Goal: Complete application form: Complete application form

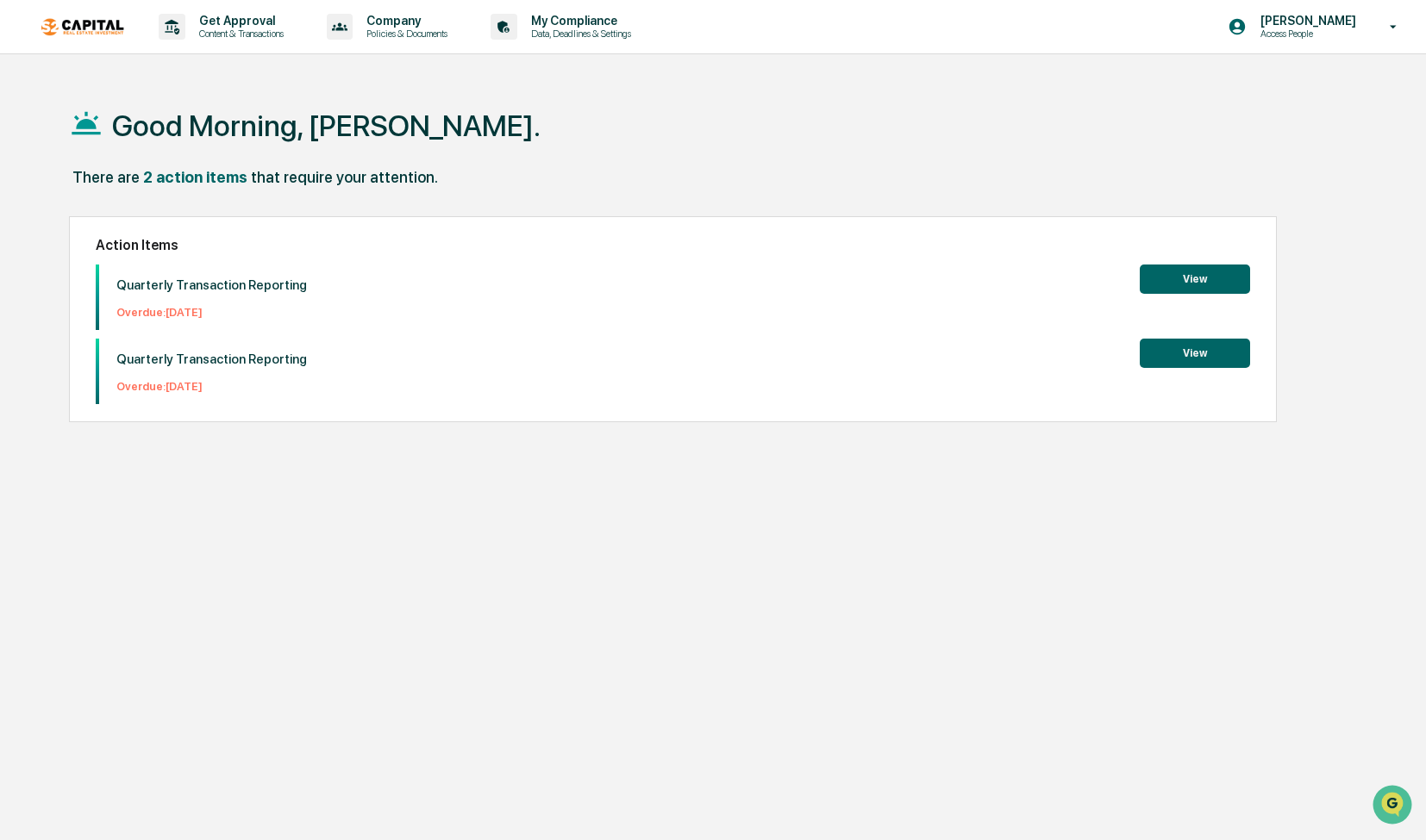
click at [1199, 361] on button "View" at bounding box center [1195, 353] width 110 height 30
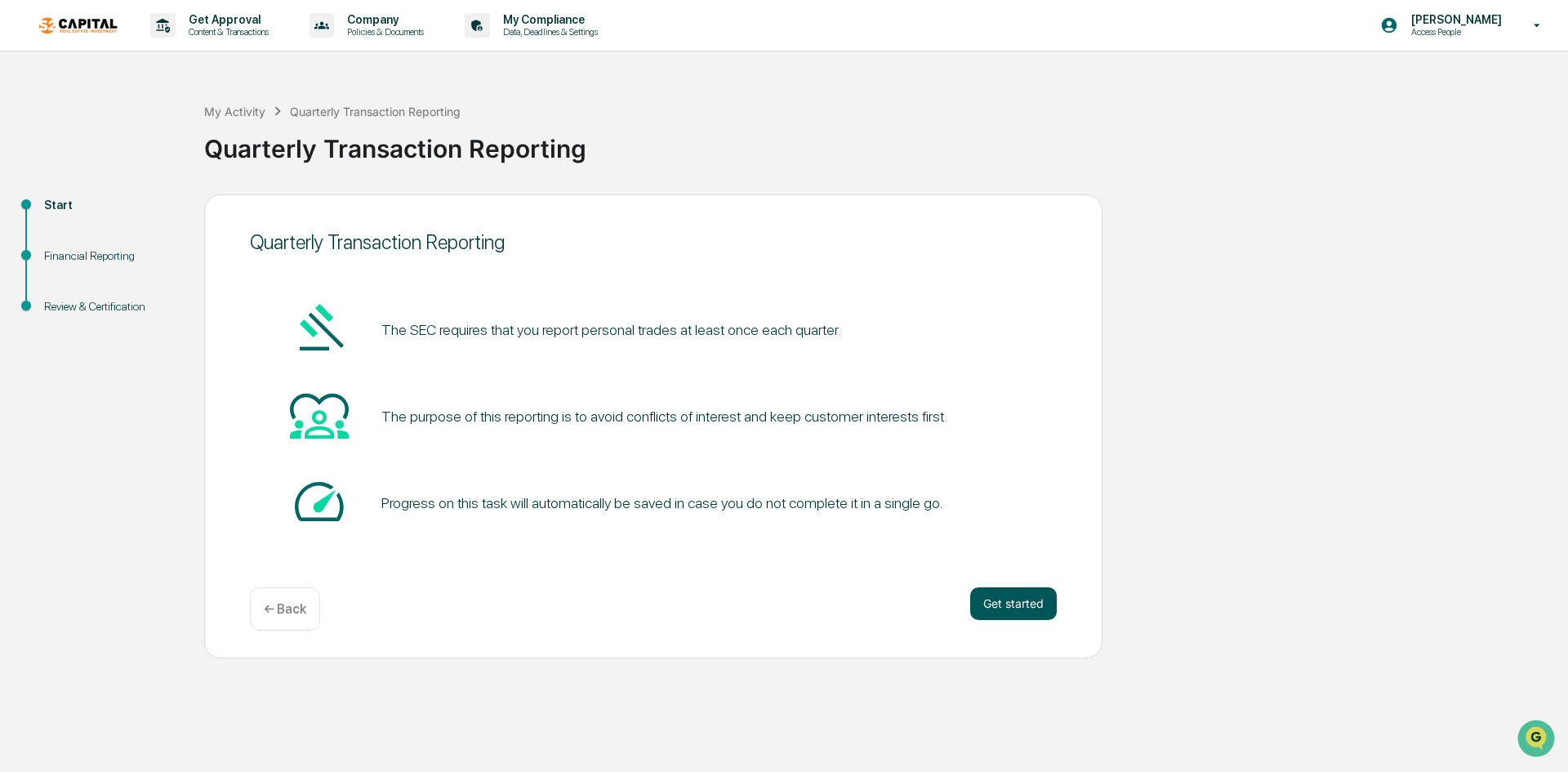
click at [1024, 598] on button "Get started" at bounding box center [1013, 604] width 87 height 33
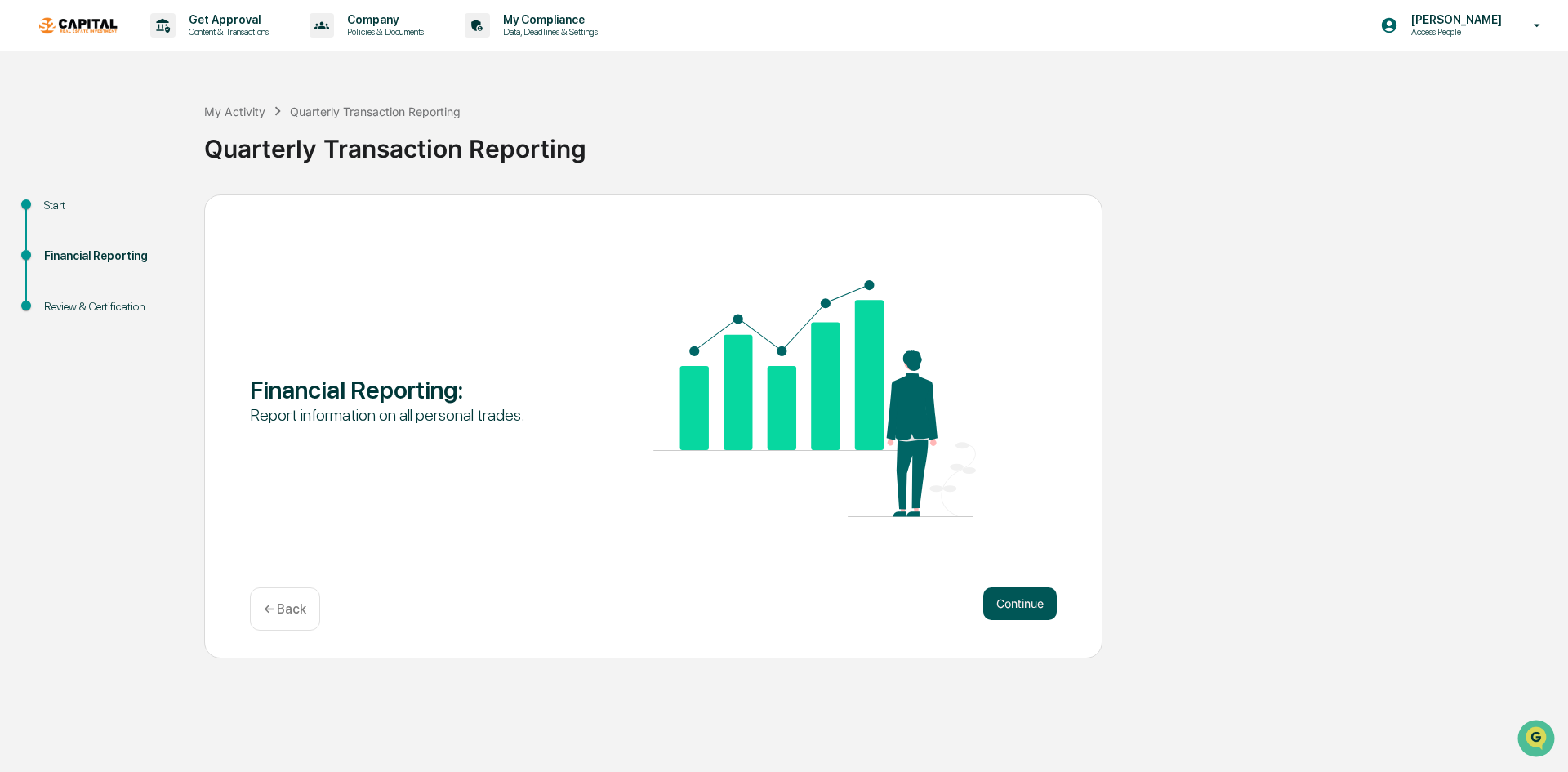
click at [1002, 602] on button "Continue" at bounding box center [1020, 604] width 73 height 33
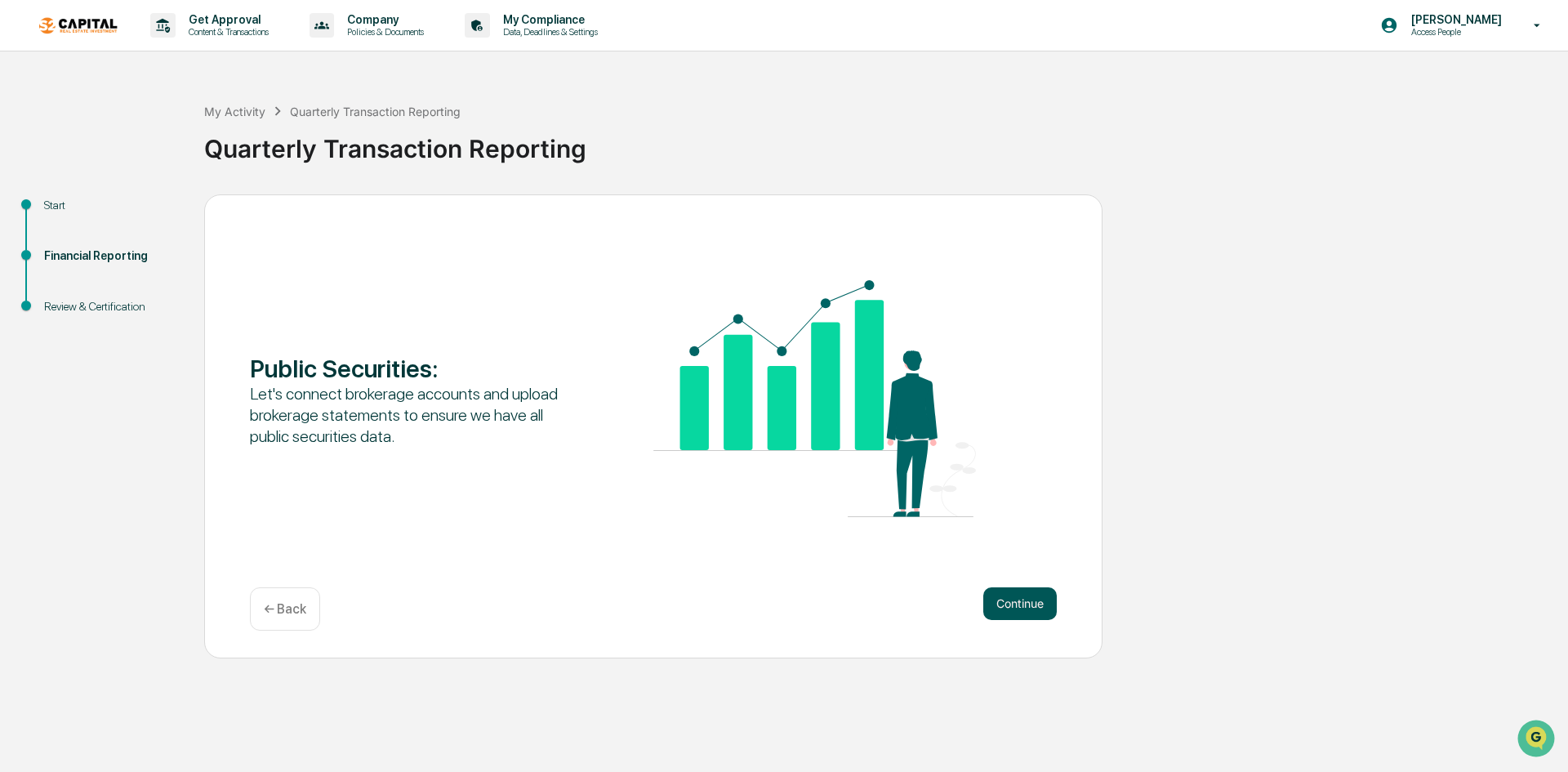
click at [1051, 606] on button "Continue" at bounding box center [1020, 604] width 73 height 33
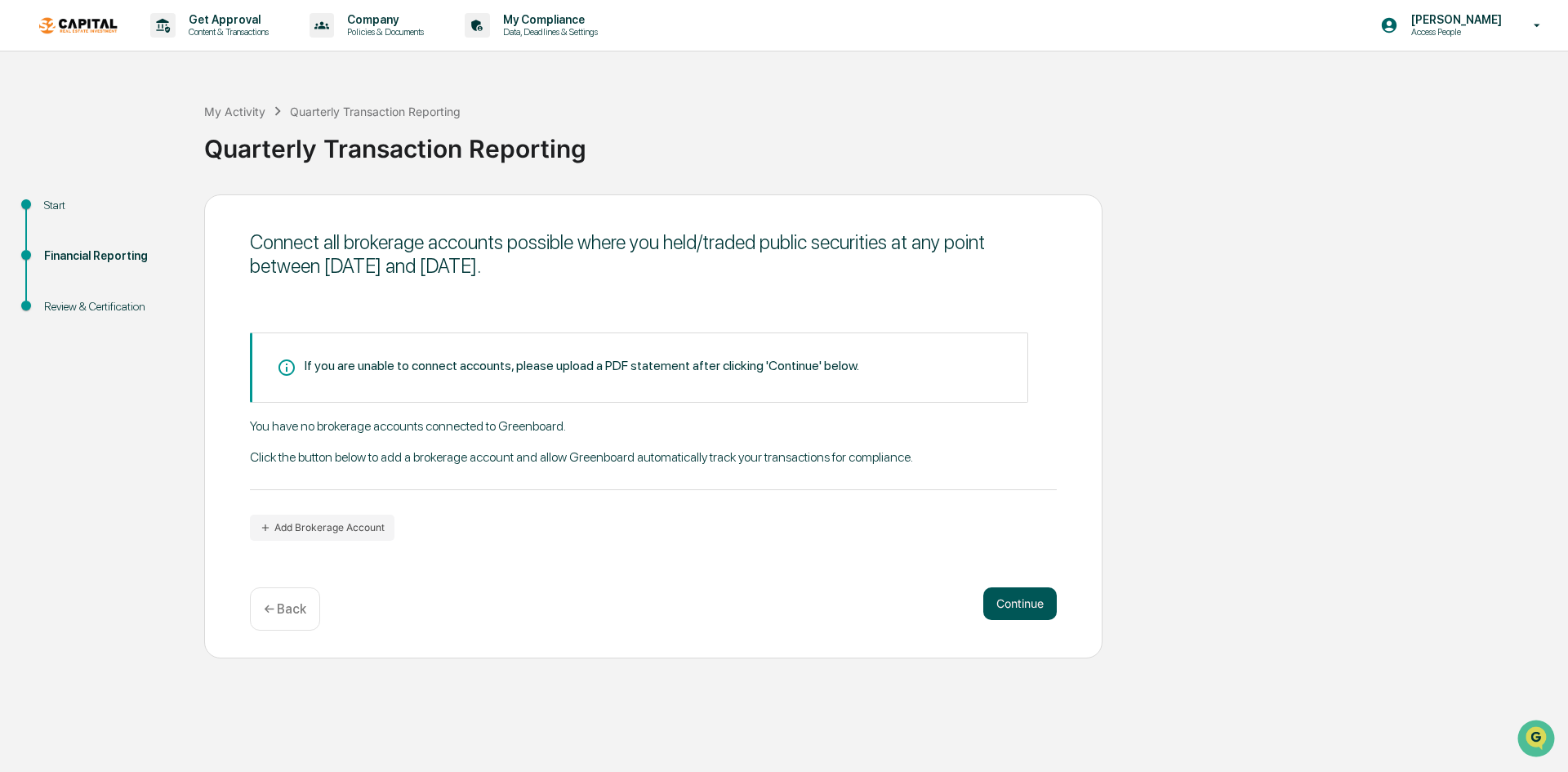
click at [1021, 593] on button "Continue" at bounding box center [1020, 604] width 73 height 33
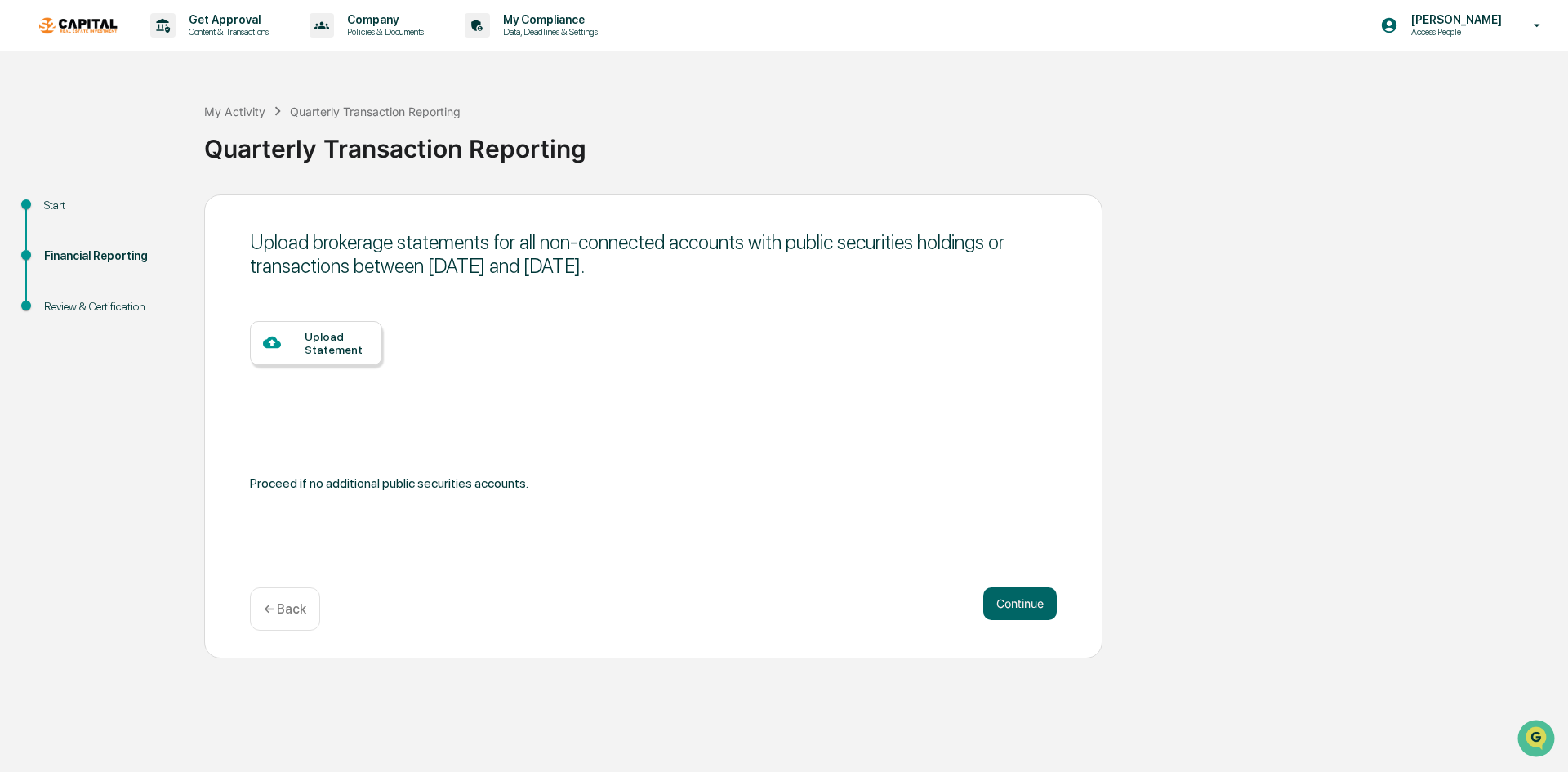
click at [321, 351] on div "Upload Statement" at bounding box center [337, 343] width 64 height 26
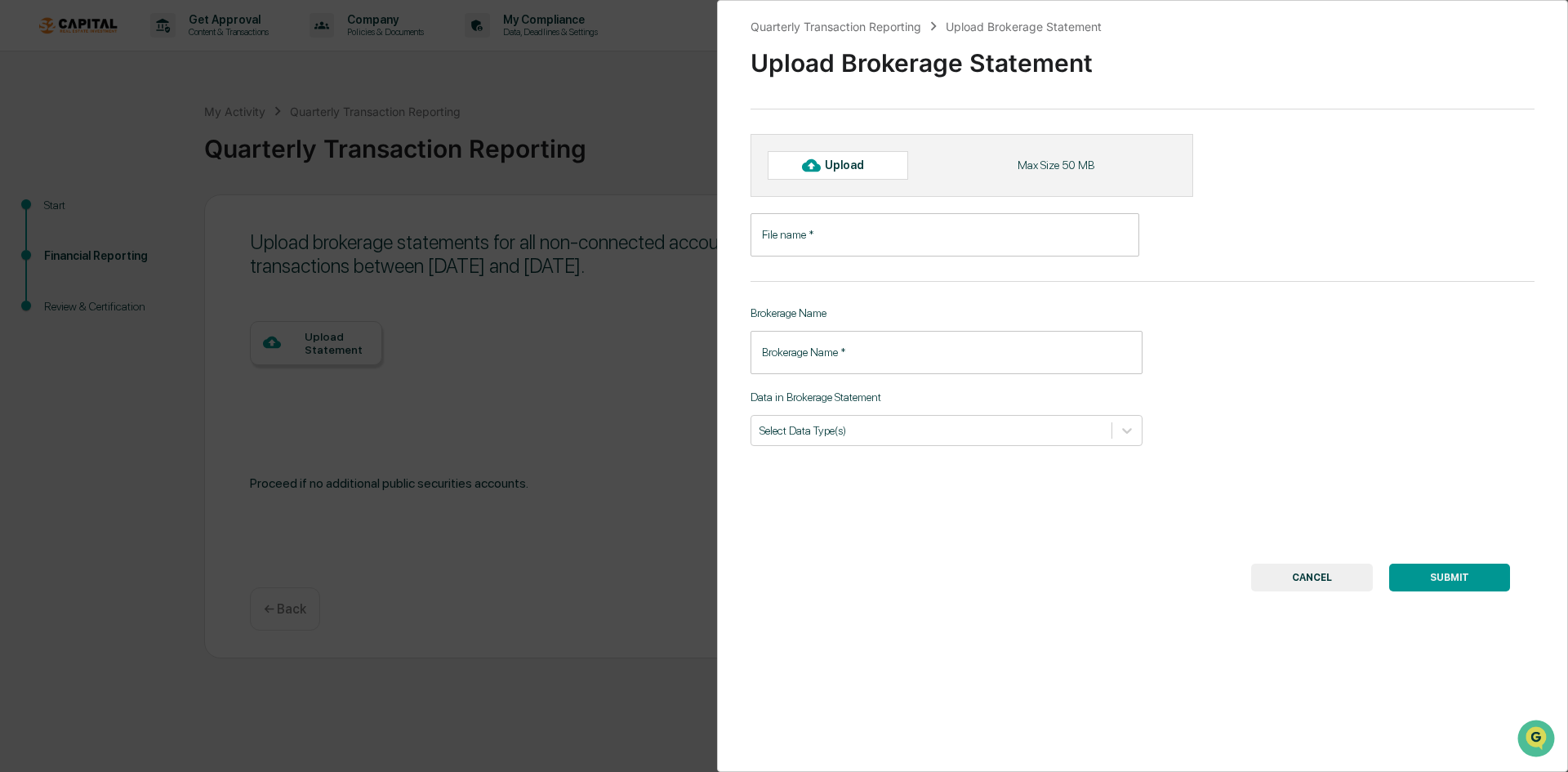
click at [892, 162] on div "Upload" at bounding box center [838, 165] width 140 height 28
type input "**********"
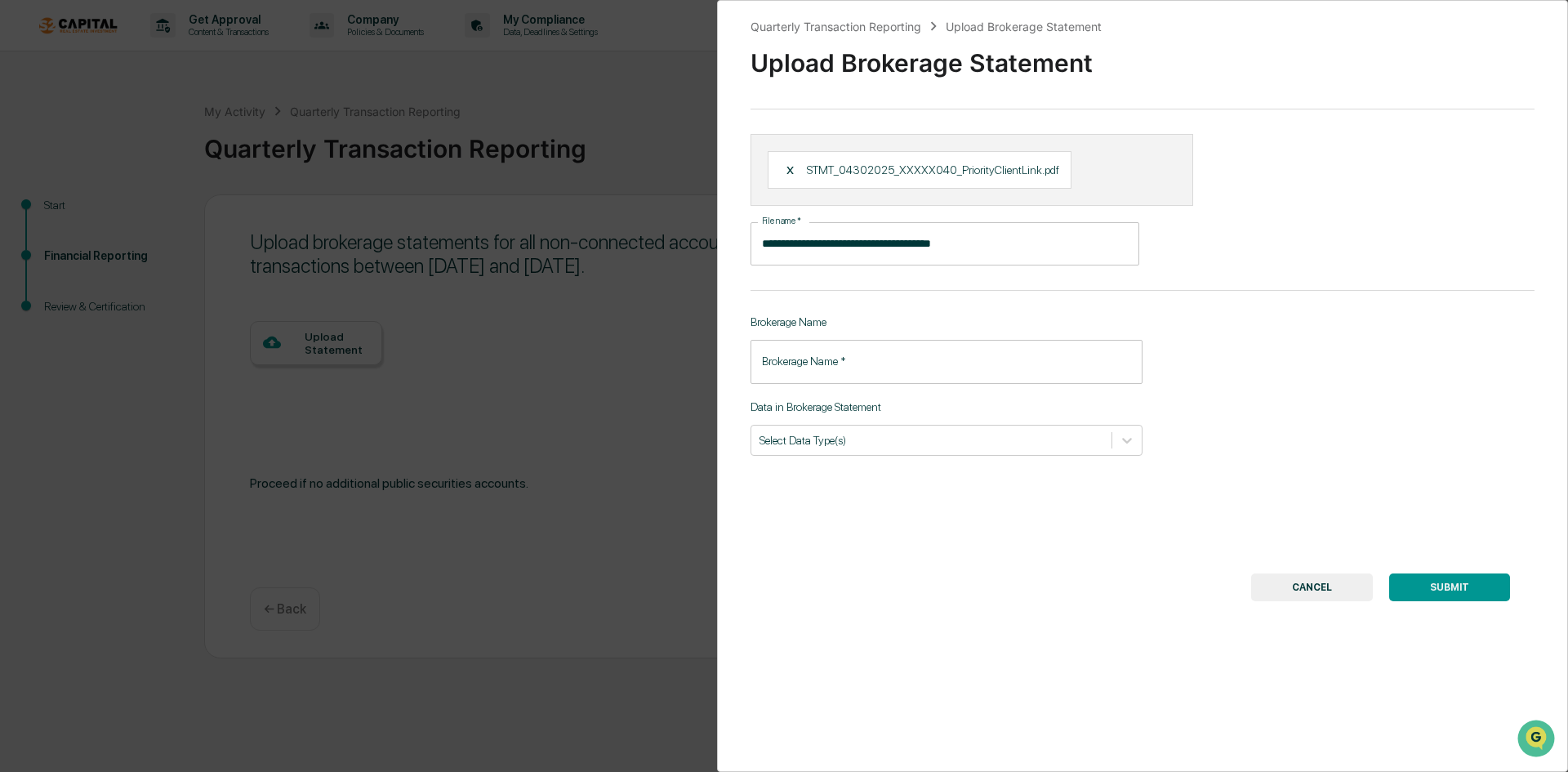
click at [854, 369] on input "Brokerage Name   *" at bounding box center [946, 361] width 392 height 44
type input "**********"
click at [913, 452] on div "Select Data Type(s)" at bounding box center [946, 440] width 392 height 31
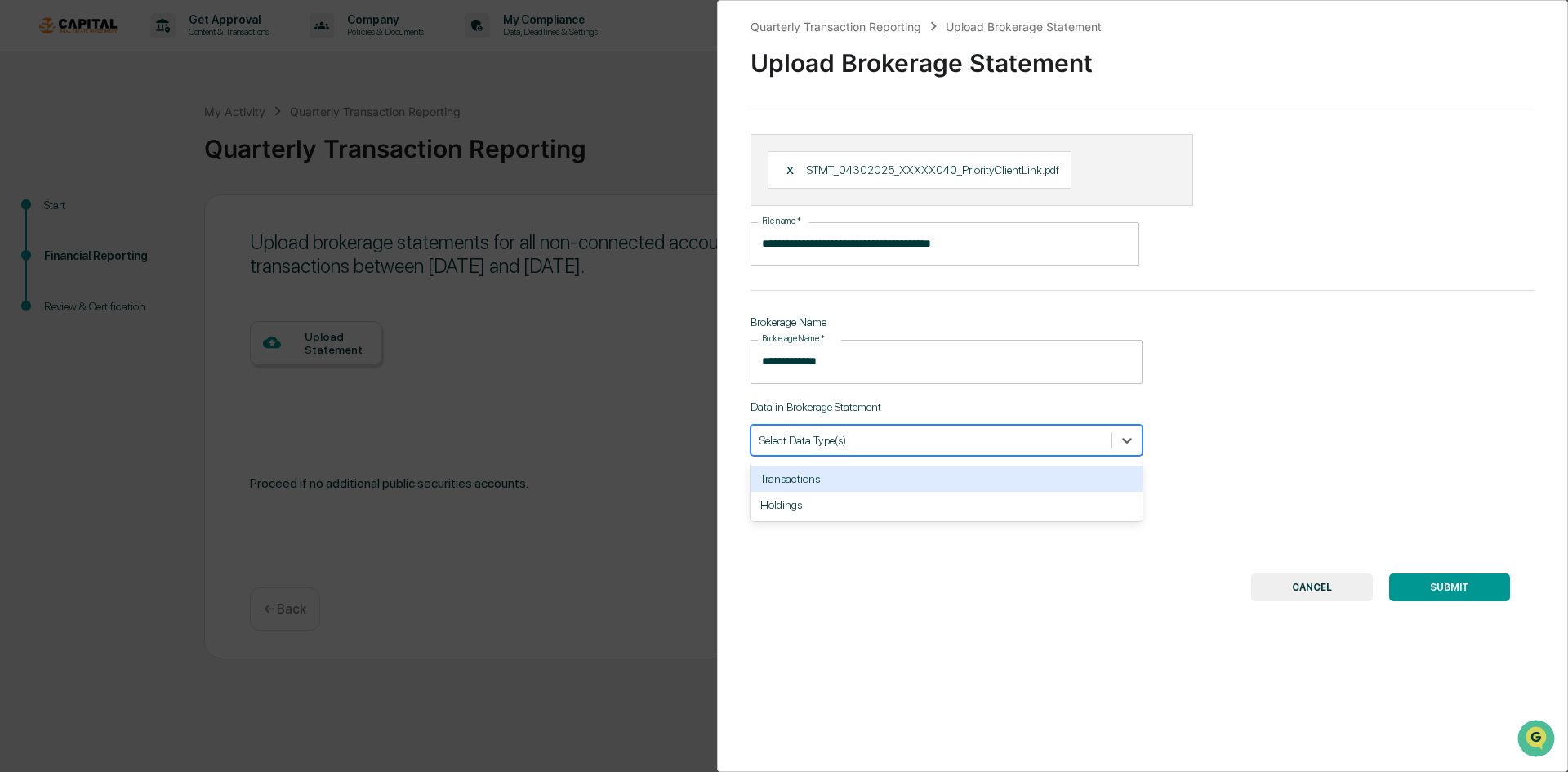
click at [815, 482] on div "Transactions" at bounding box center [946, 479] width 392 height 26
click at [1350, 590] on button "SUBMIT" at bounding box center [1449, 587] width 121 height 28
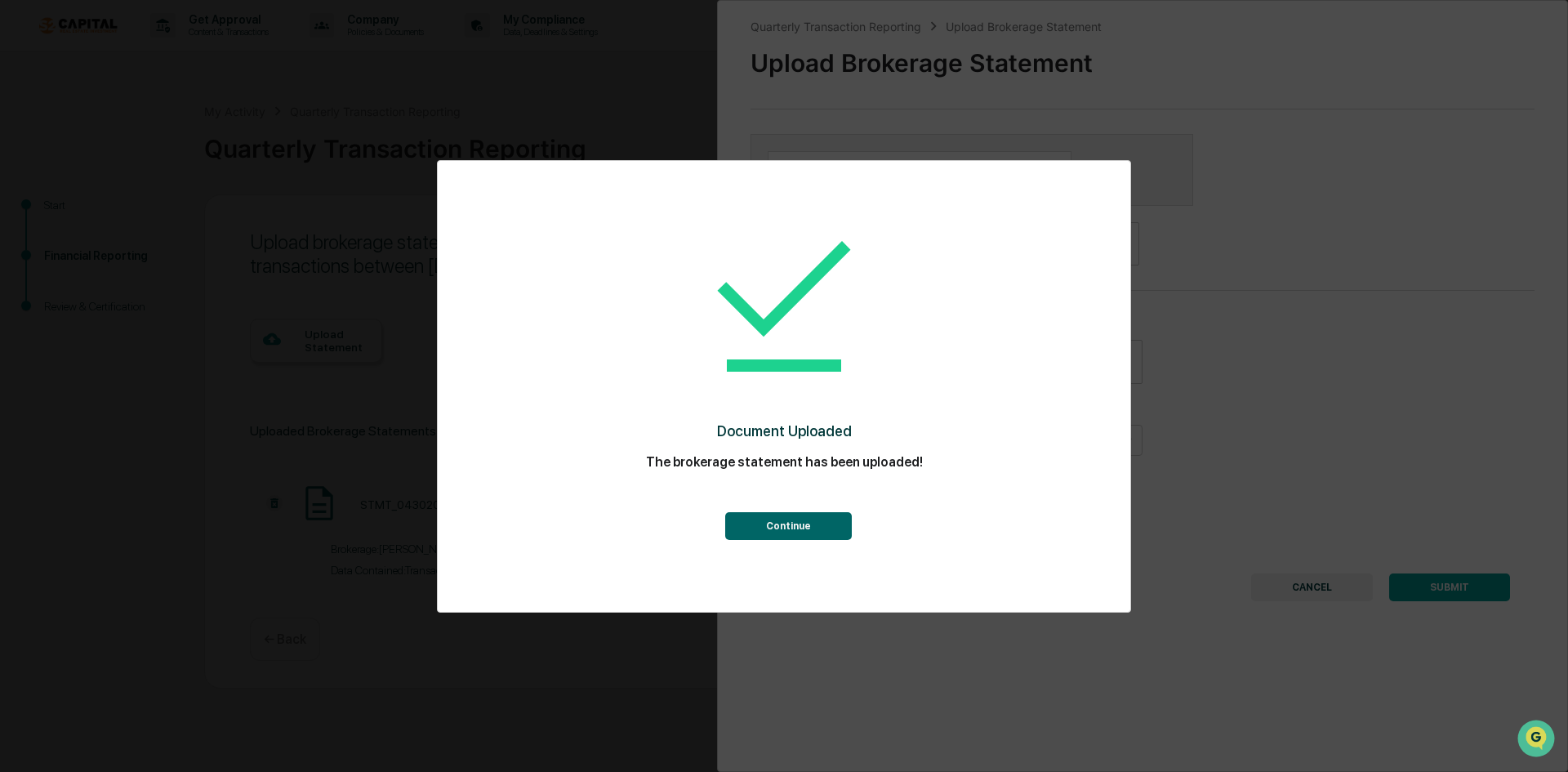
click at [796, 524] on button "Continue" at bounding box center [789, 526] width 127 height 28
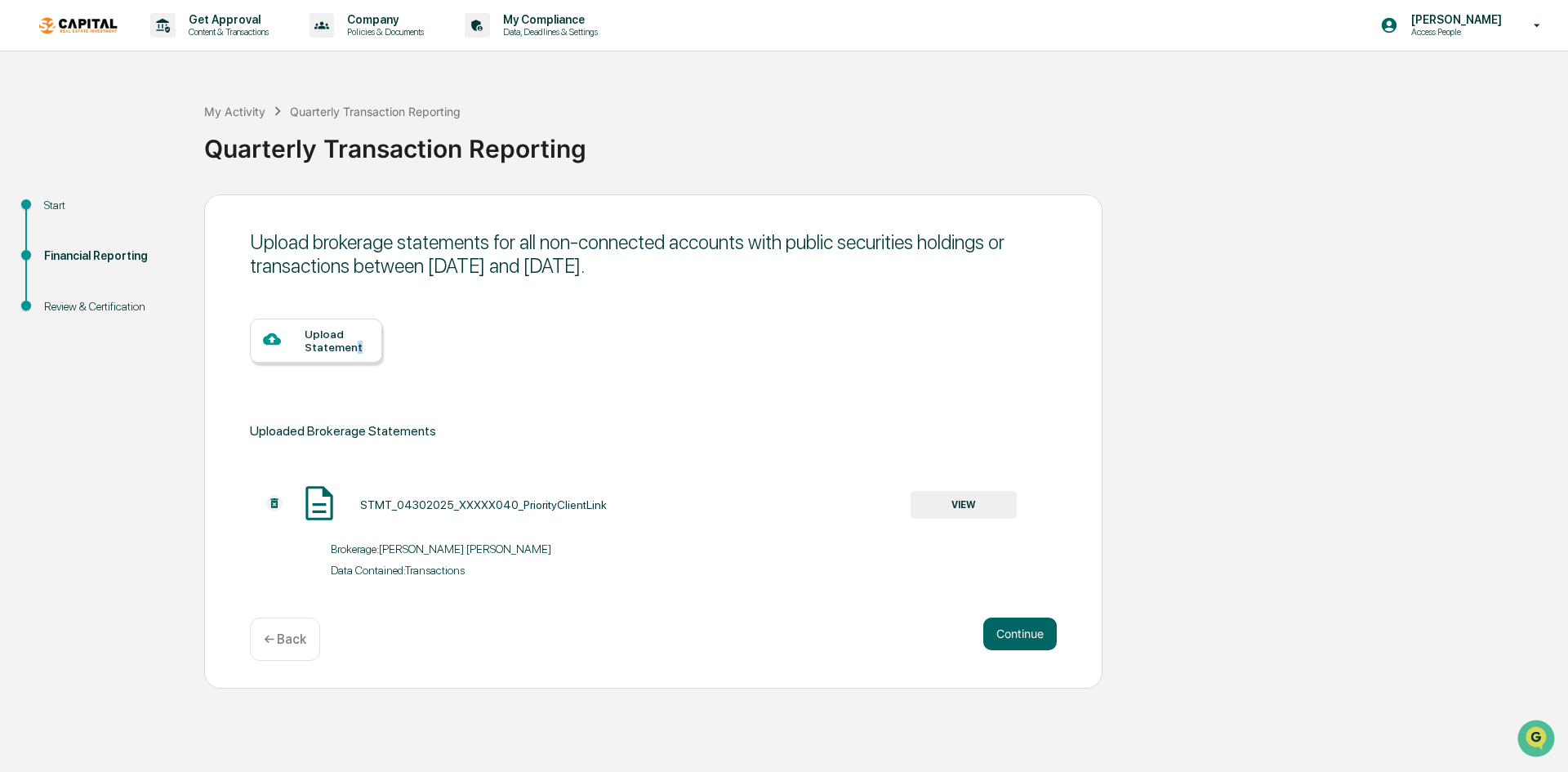
click at [354, 346] on div "Upload Statement" at bounding box center [337, 341] width 64 height 26
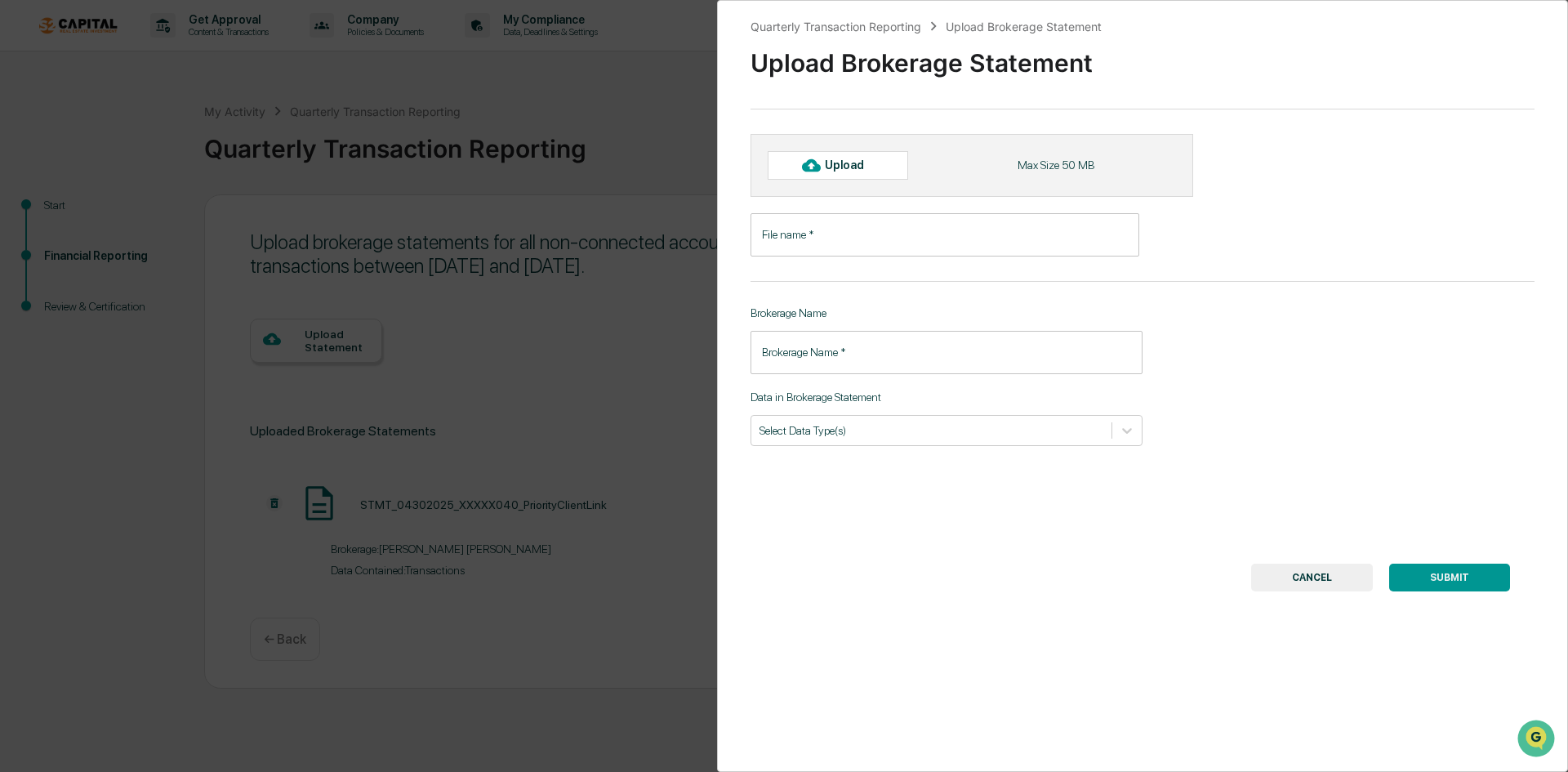
click at [843, 161] on div "Upload" at bounding box center [852, 165] width 53 height 13
type input "**********"
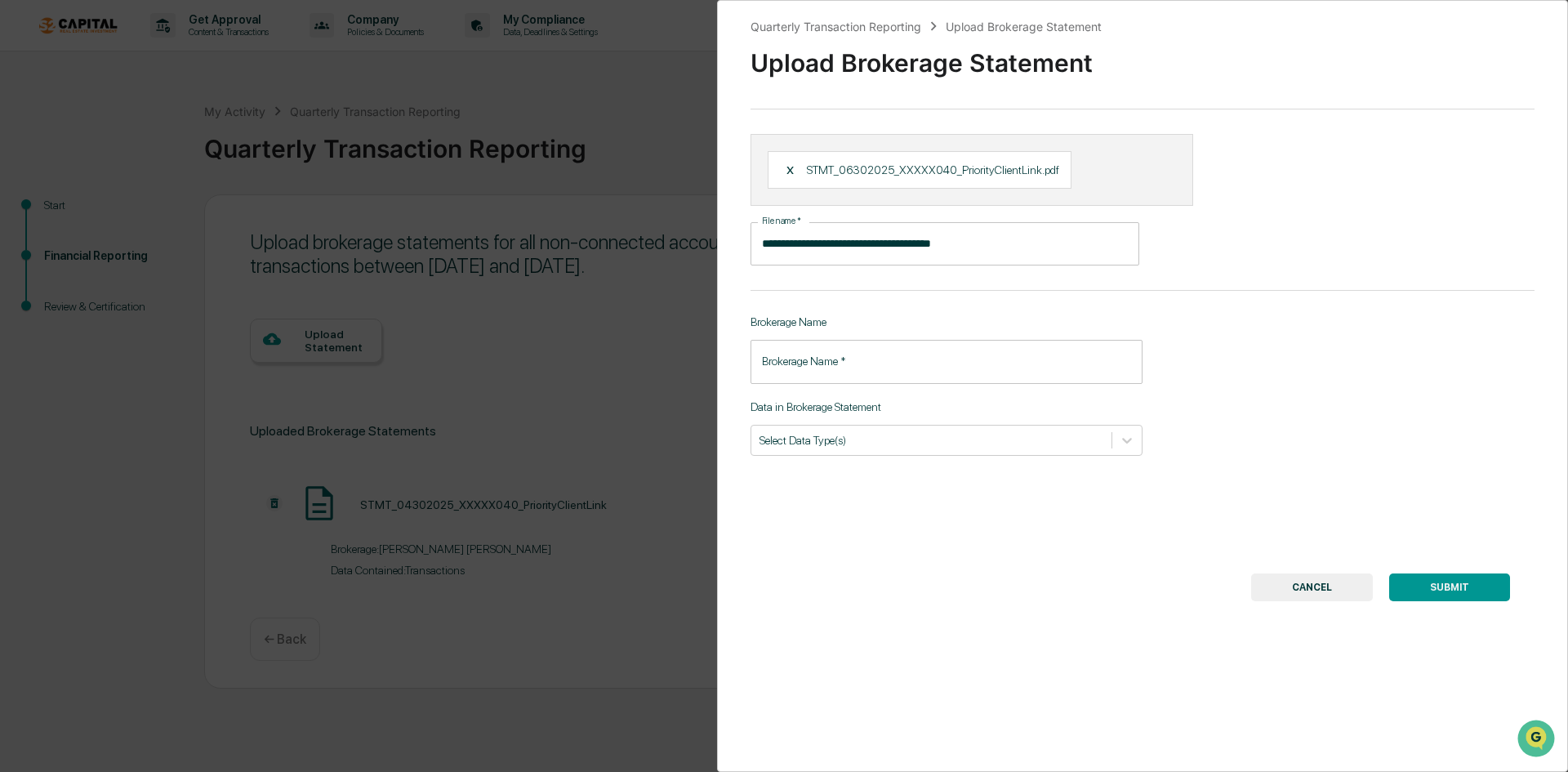
click at [868, 365] on input "Brokerage Name   *" at bounding box center [946, 361] width 392 height 44
type input "**********"
click at [856, 449] on div "Select Data Type(s)" at bounding box center [931, 440] width 360 height 22
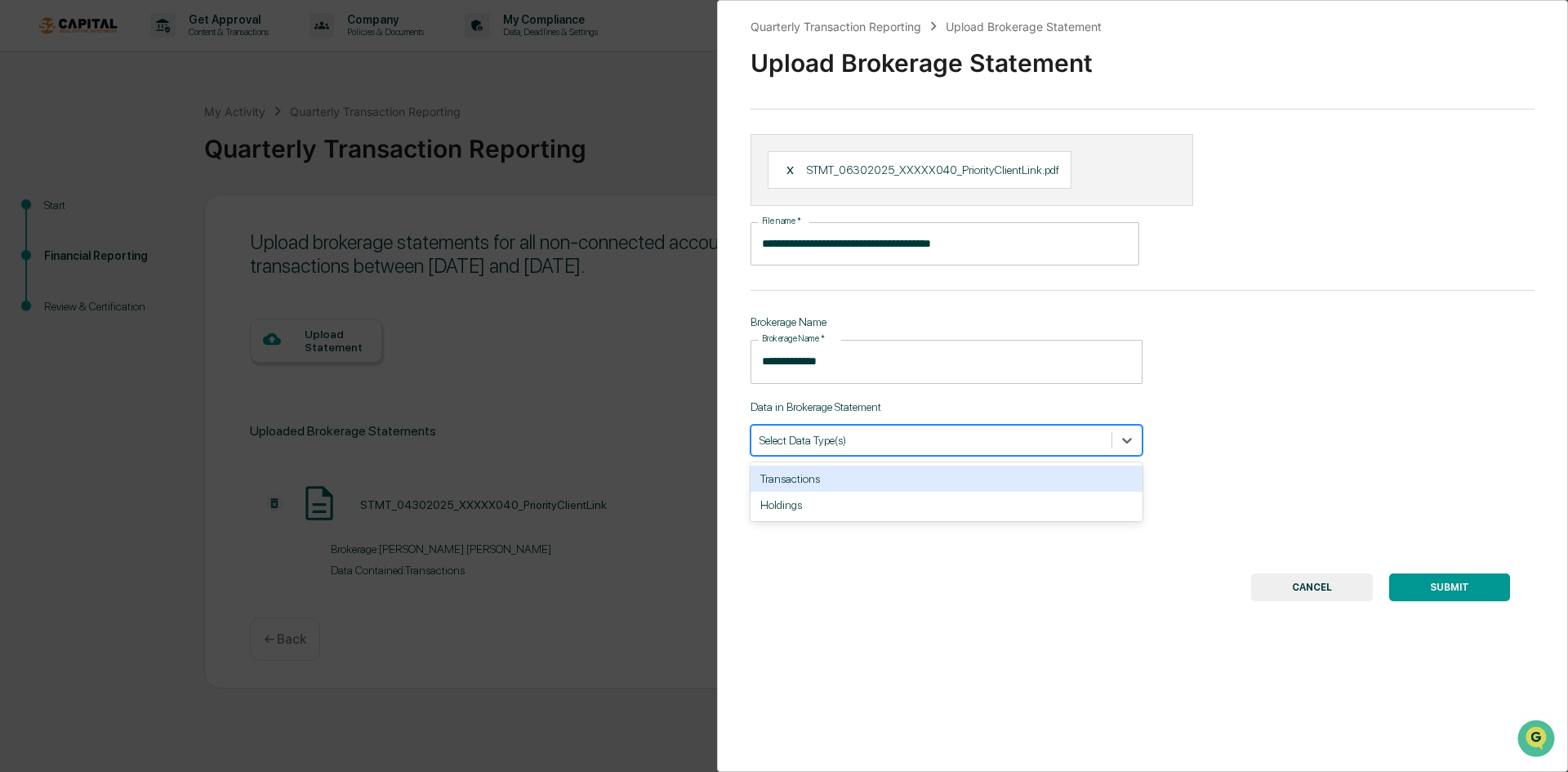
click at [847, 473] on div "Transactions" at bounding box center [946, 479] width 392 height 26
click at [1350, 589] on button "SUBMIT" at bounding box center [1449, 587] width 121 height 28
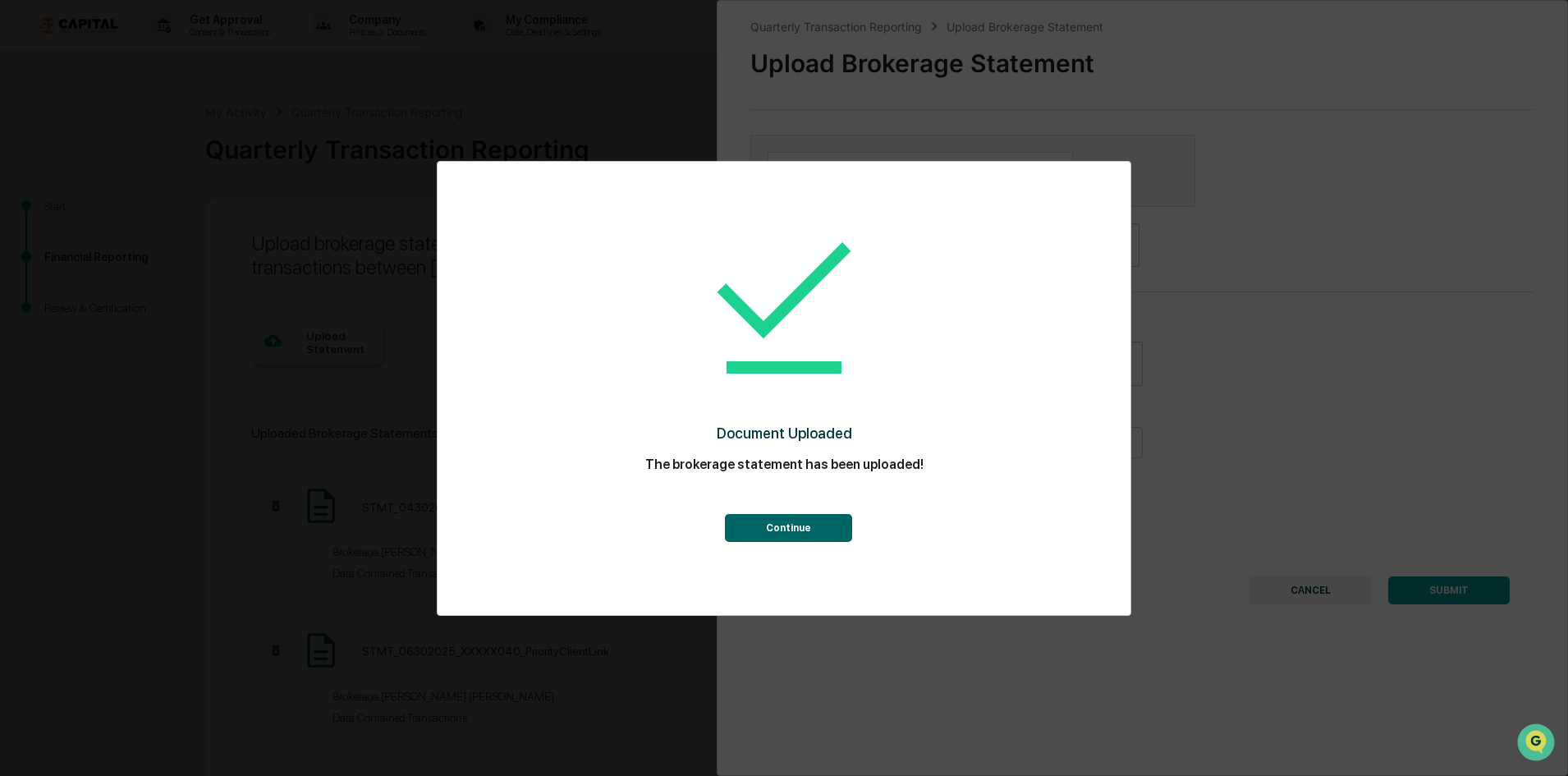
click at [780, 522] on button "Continue" at bounding box center [789, 528] width 128 height 28
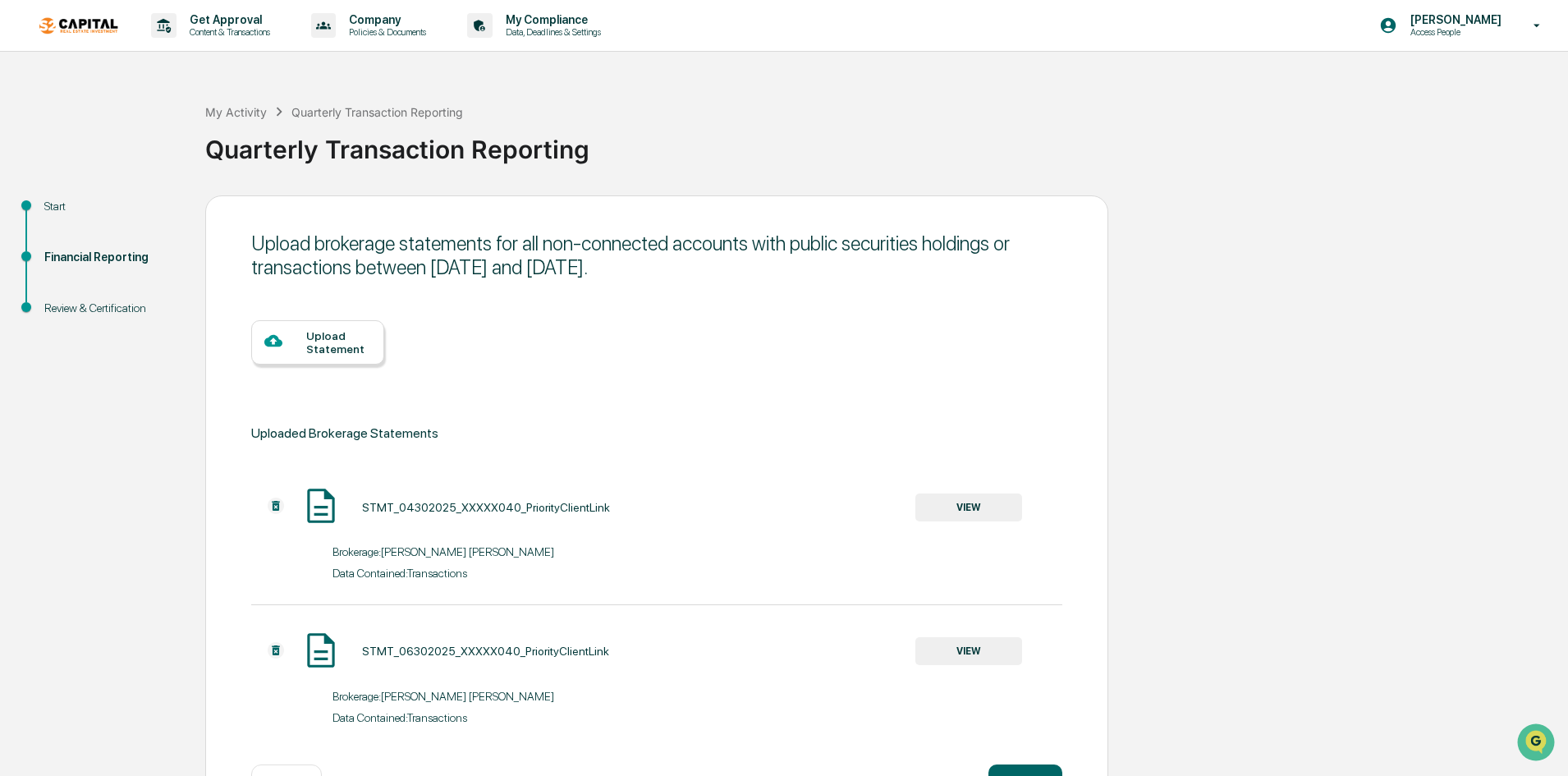
click at [307, 345] on div "Upload Statement" at bounding box center [339, 342] width 65 height 27
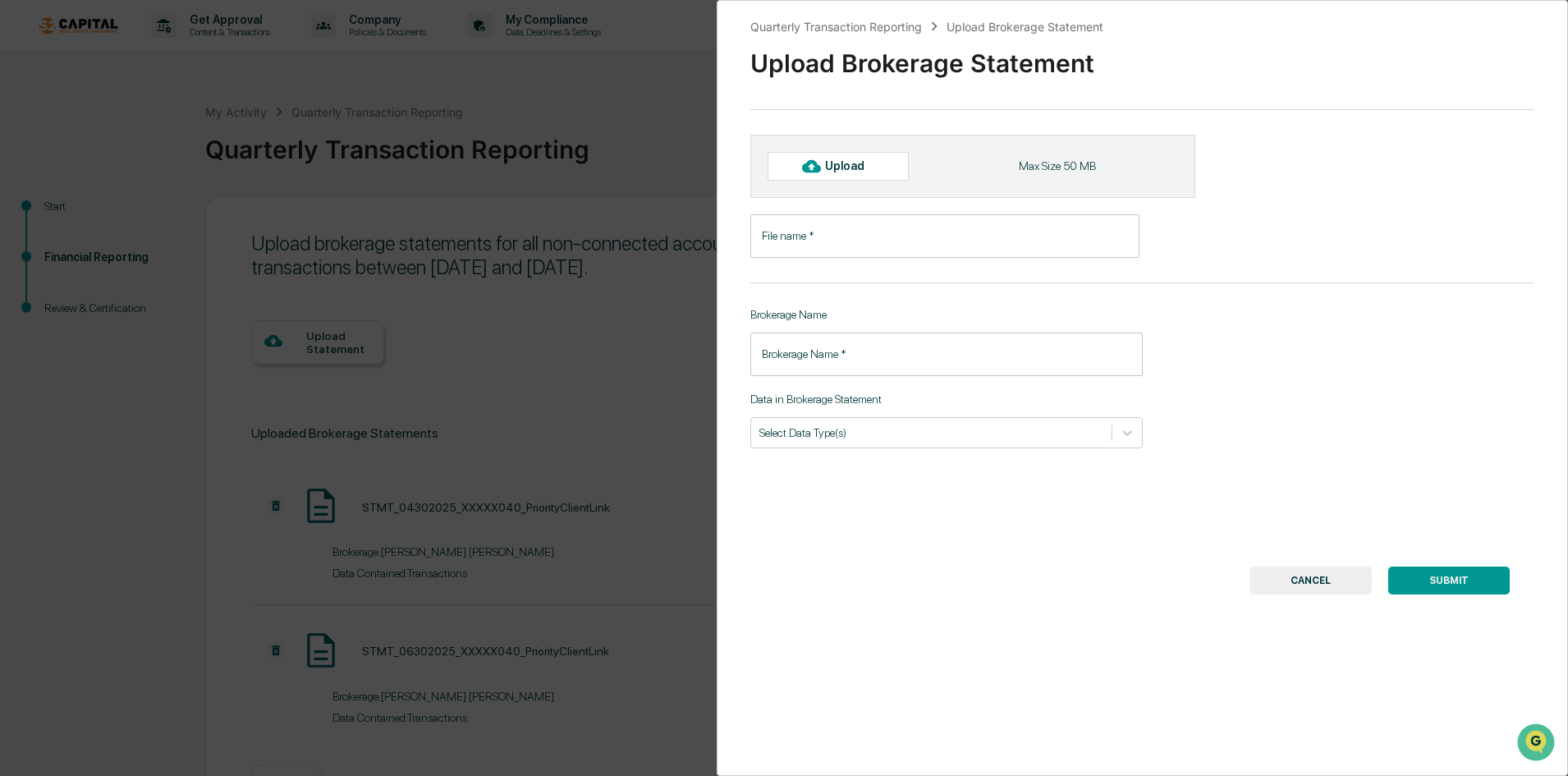
click at [836, 157] on div "Upload" at bounding box center [838, 166] width 141 height 28
type input "**********"
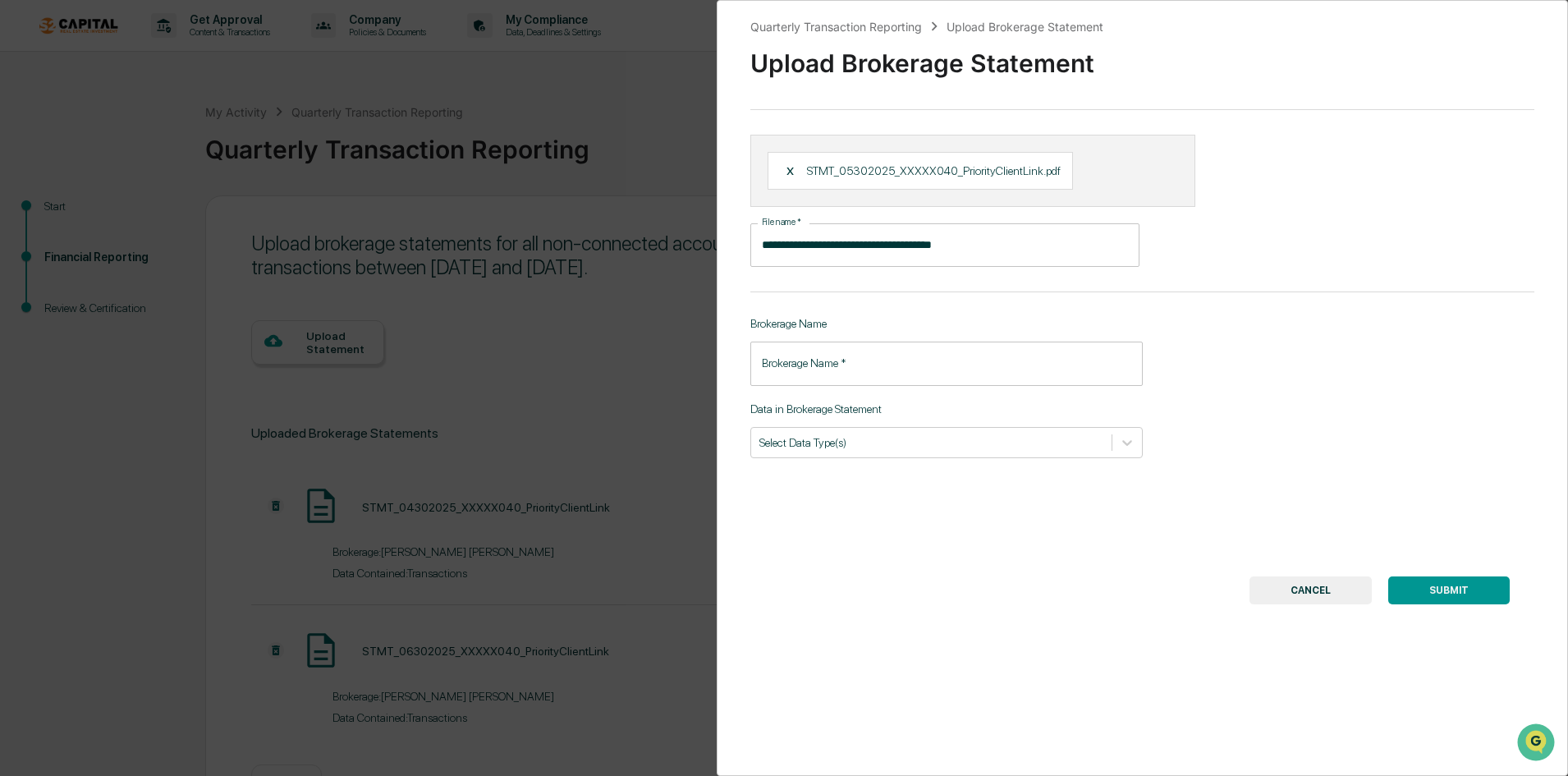
click at [849, 347] on input "Brokerage Name   *" at bounding box center [946, 363] width 393 height 44
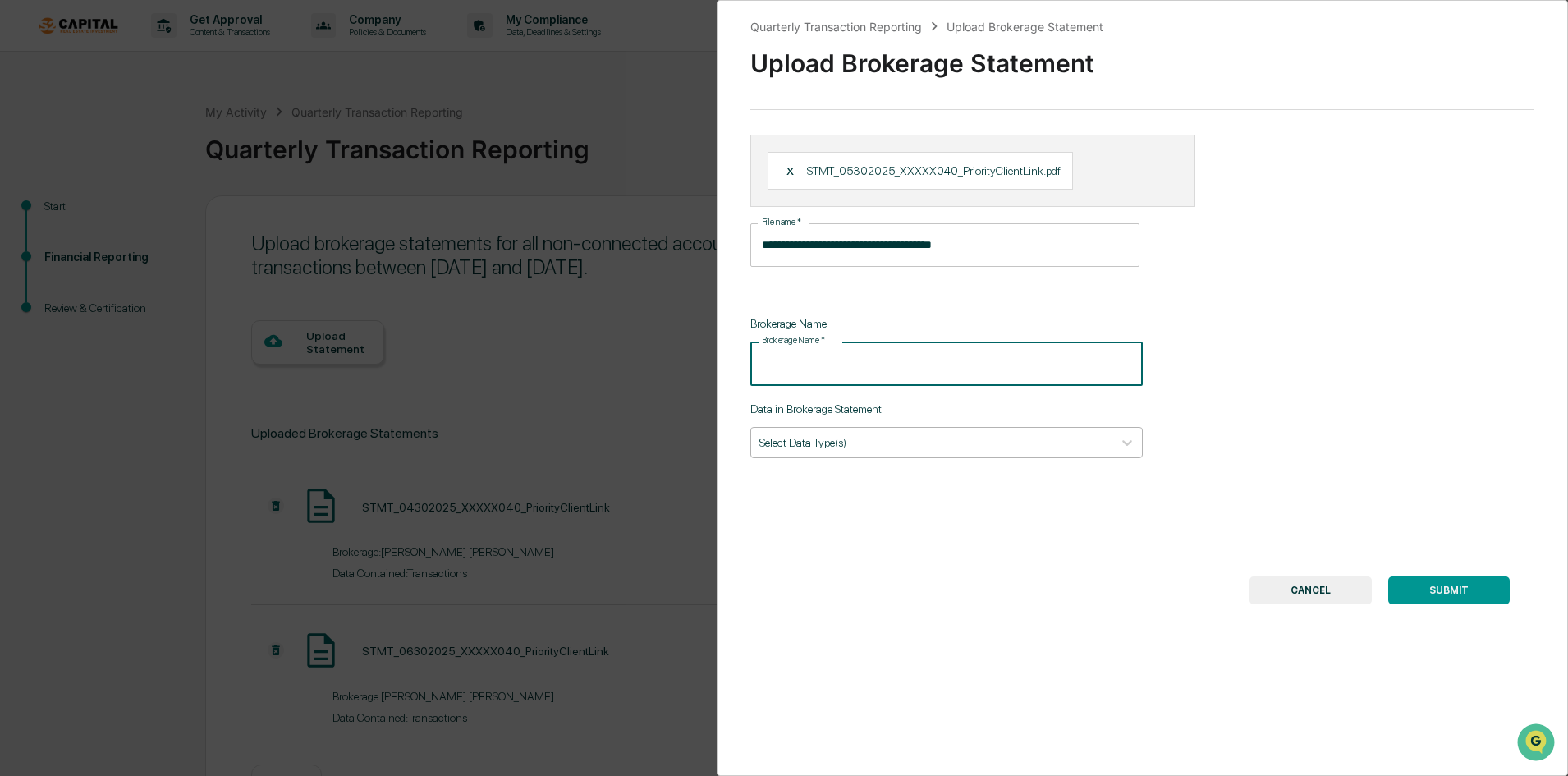
type input "**********"
click at [860, 439] on div at bounding box center [931, 442] width 344 height 16
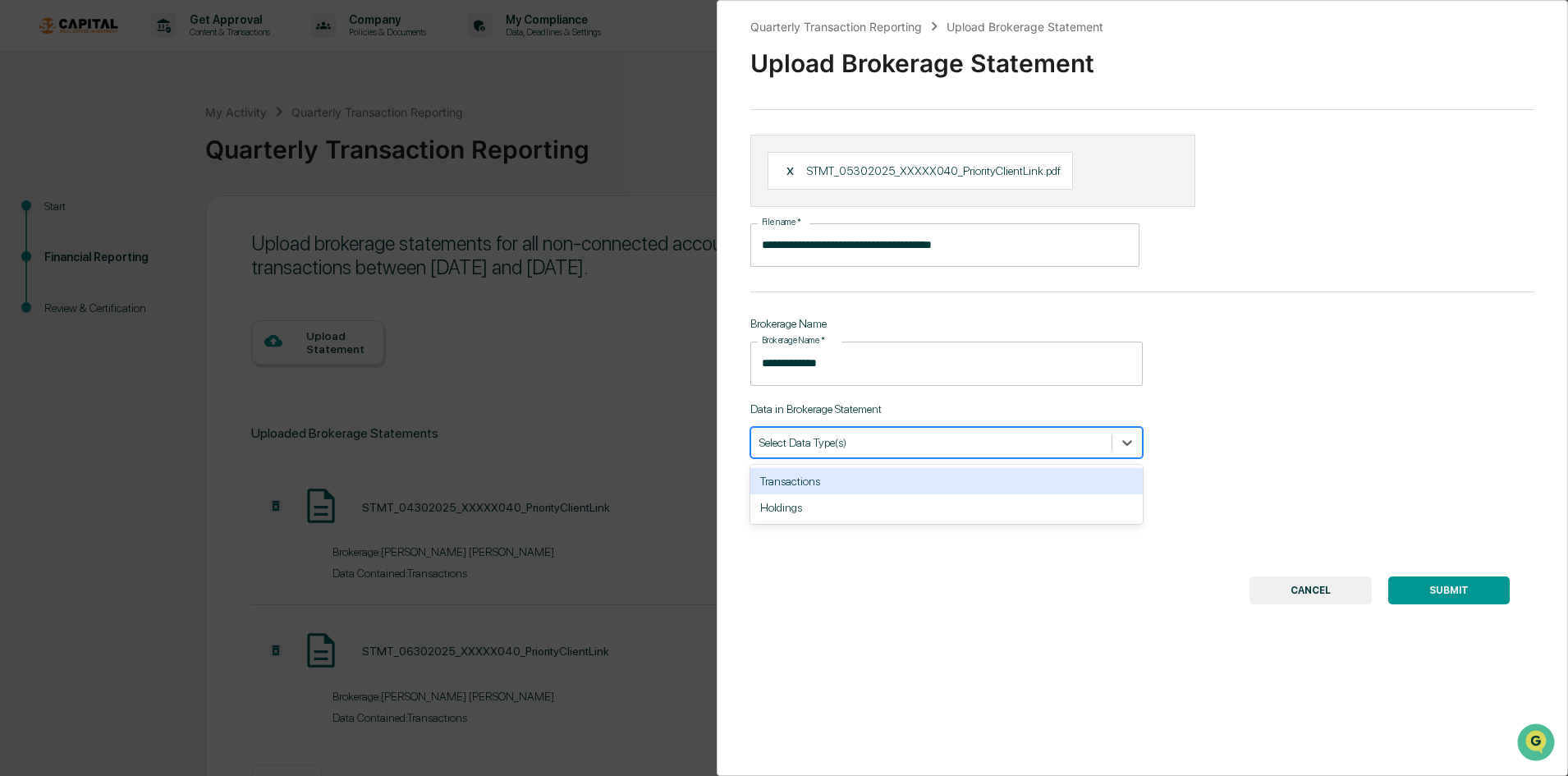
click at [844, 482] on div "Transactions" at bounding box center [946, 482] width 393 height 27
click at [1357, 592] on button "SUBMIT" at bounding box center [1449, 590] width 122 height 28
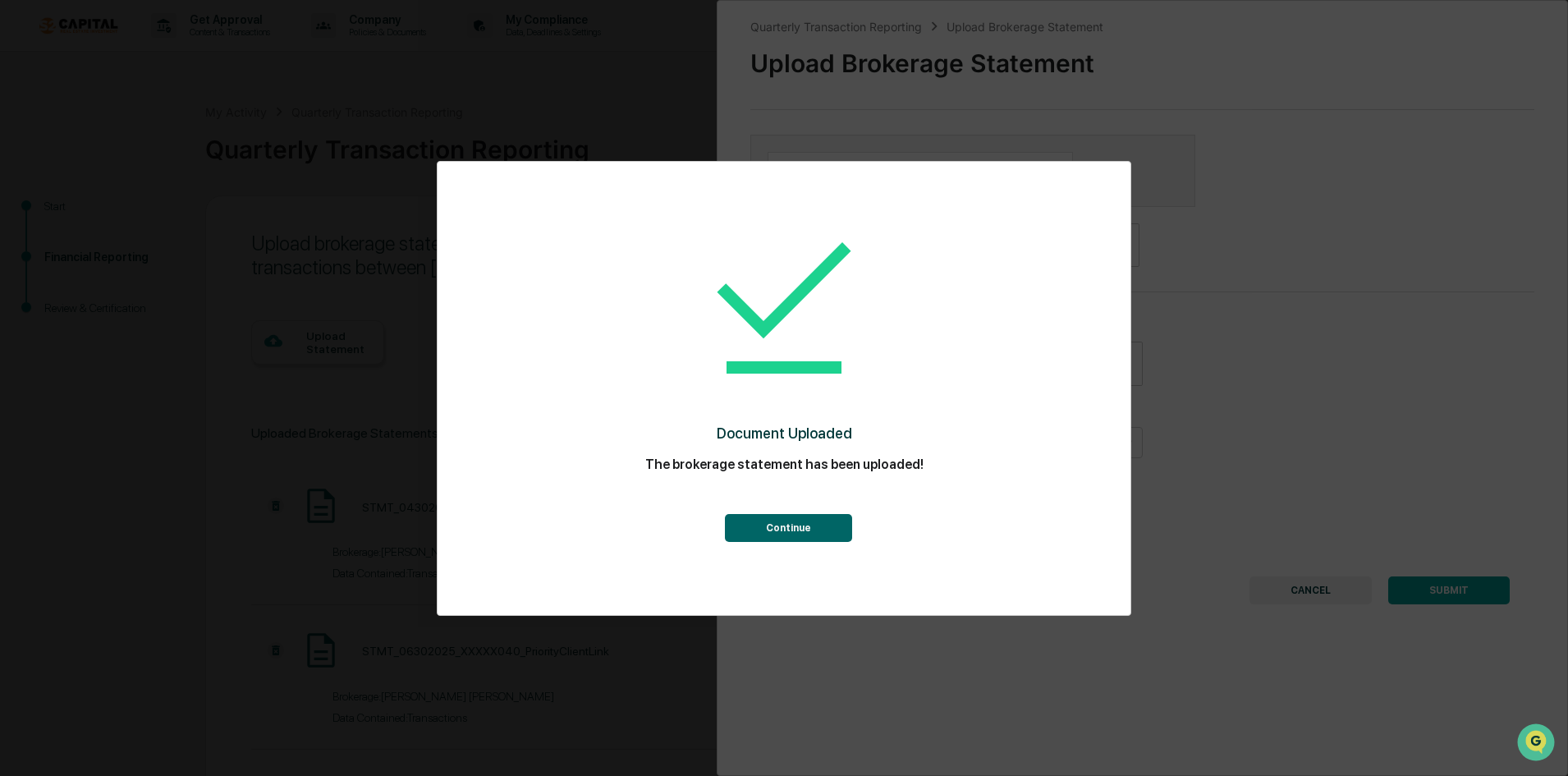
click at [777, 529] on button "Continue" at bounding box center [789, 528] width 128 height 28
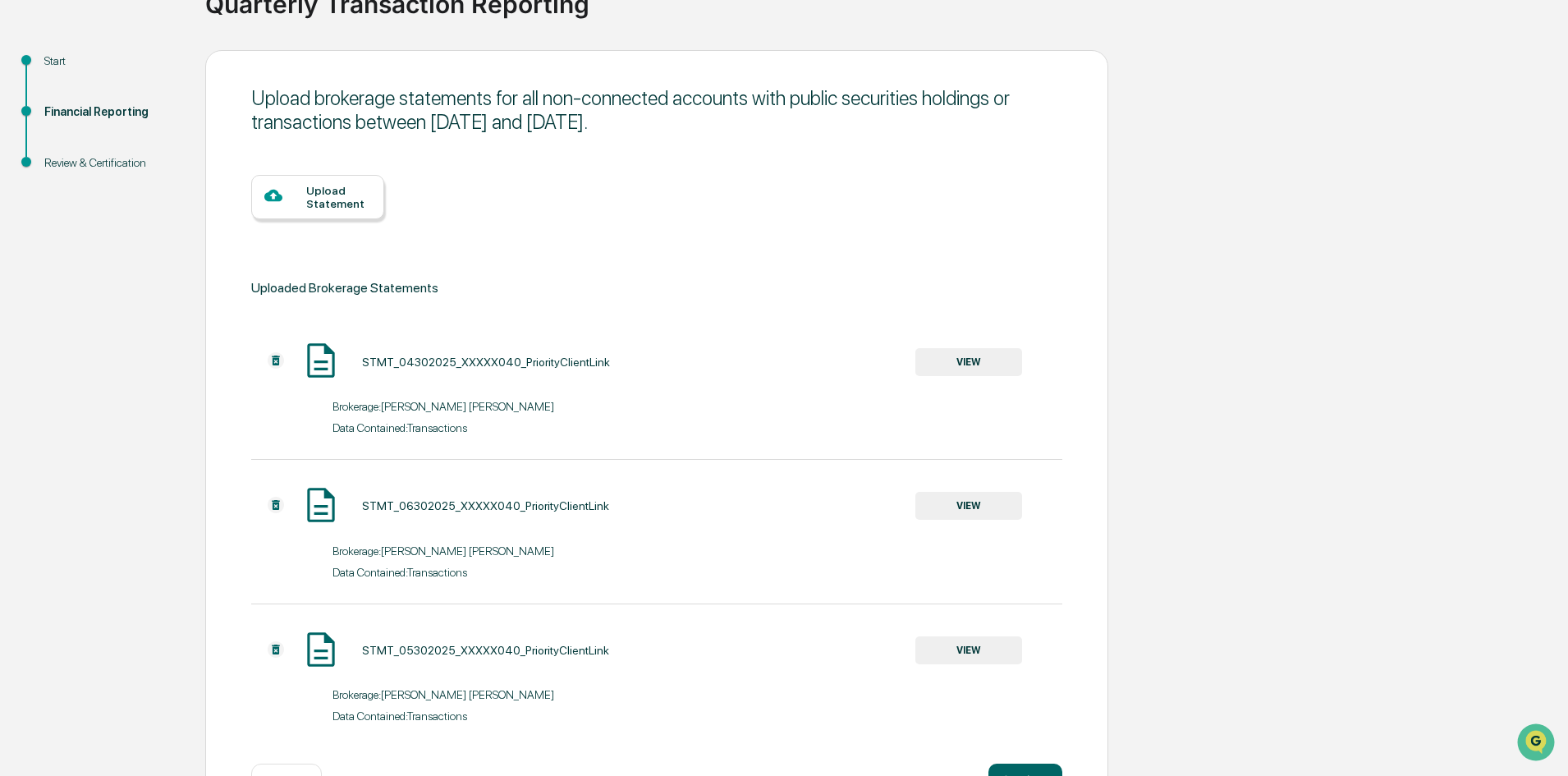
scroll to position [205, 0]
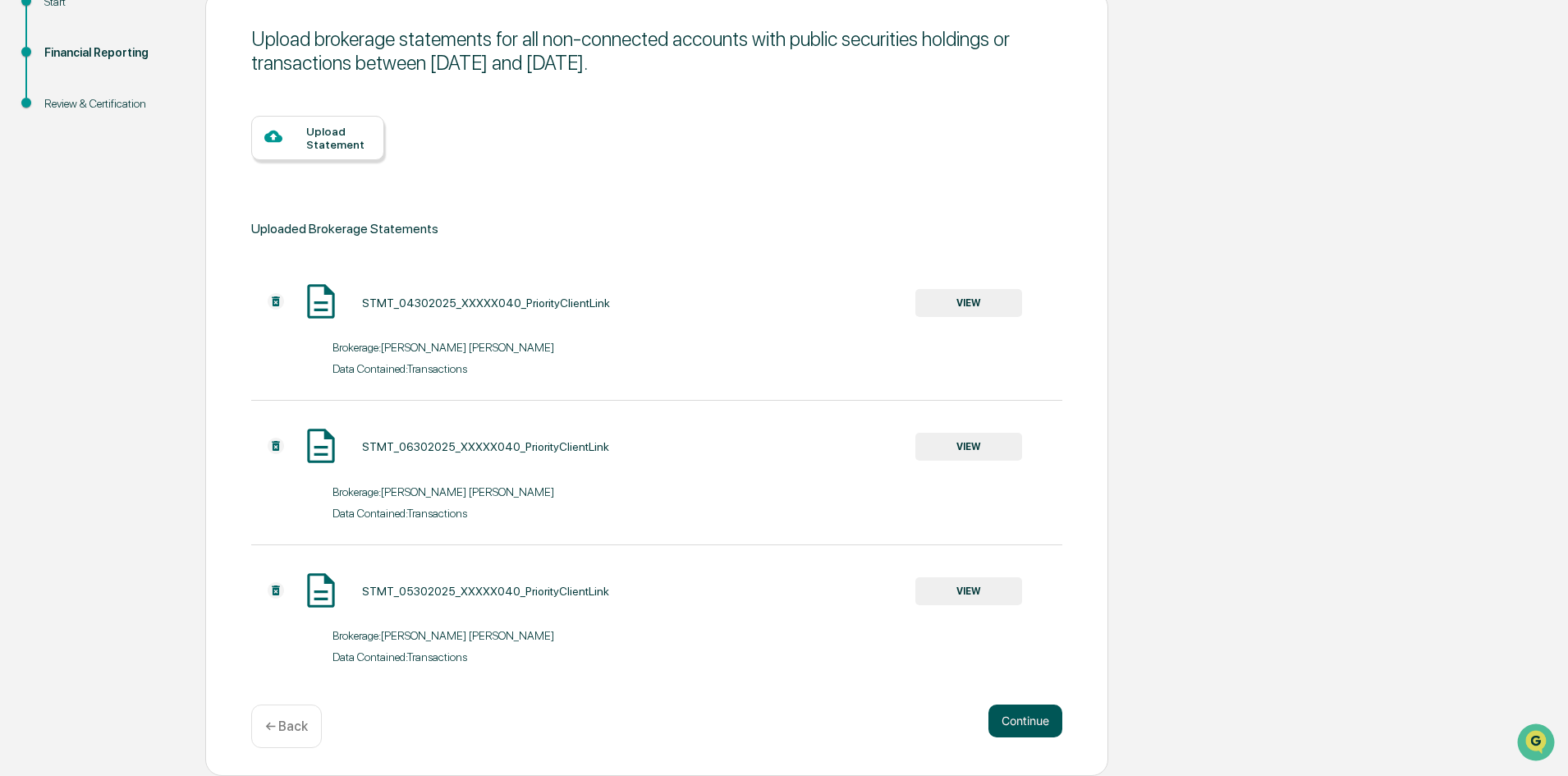
click at [1015, 712] on button "Continue" at bounding box center [1025, 721] width 74 height 33
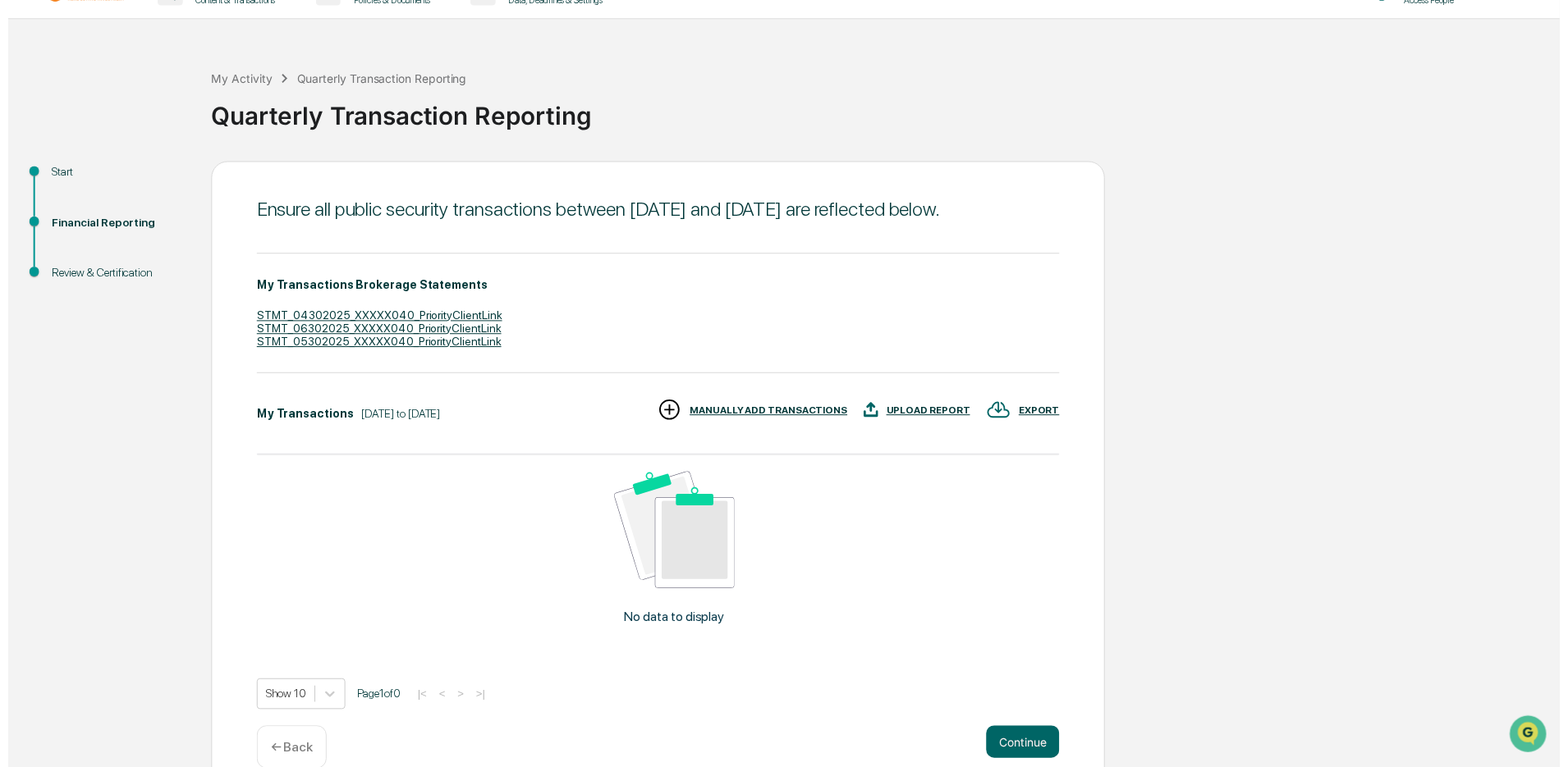
scroll to position [61, 0]
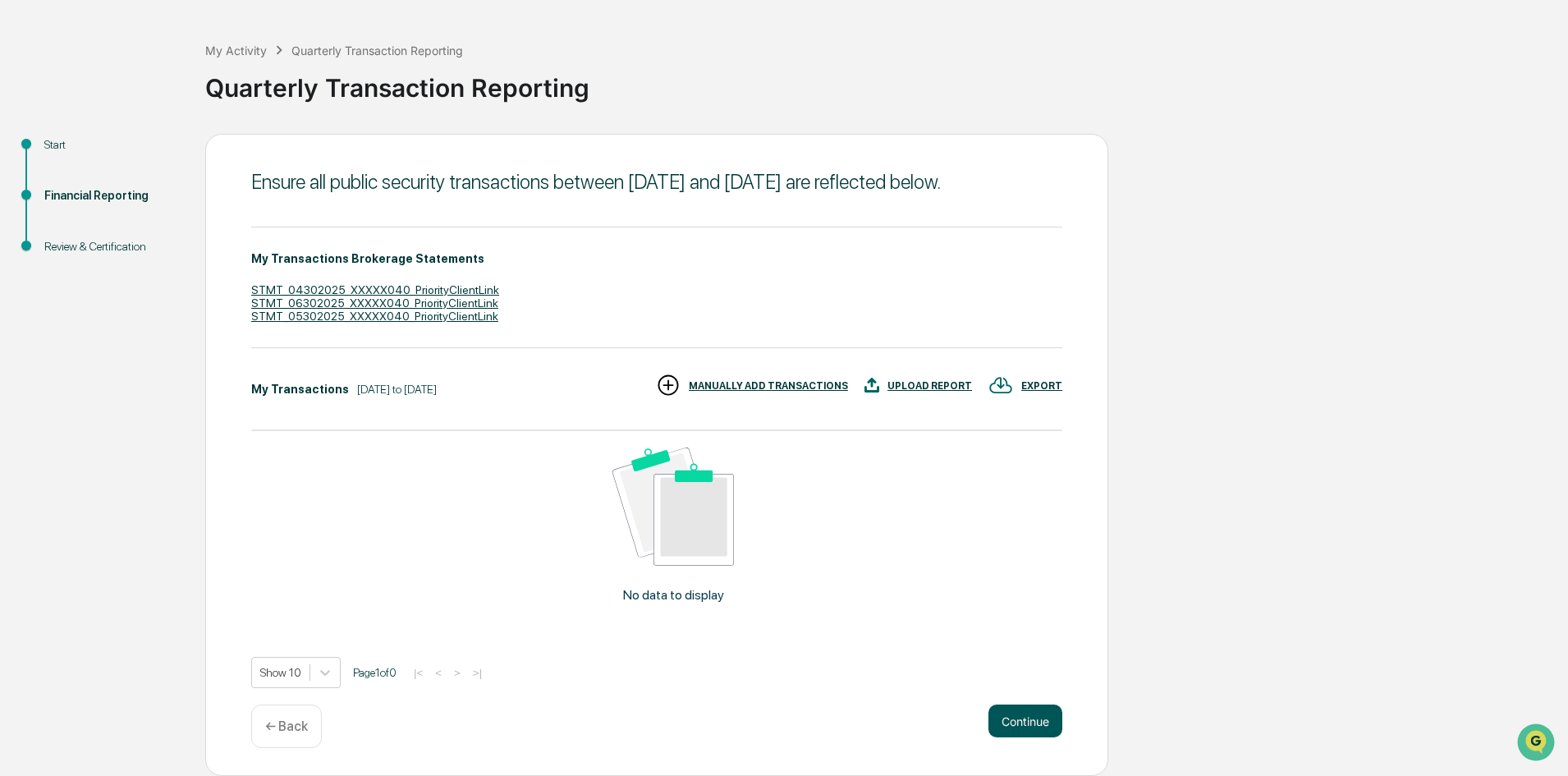
click at [1007, 715] on button "Continue" at bounding box center [1025, 721] width 74 height 33
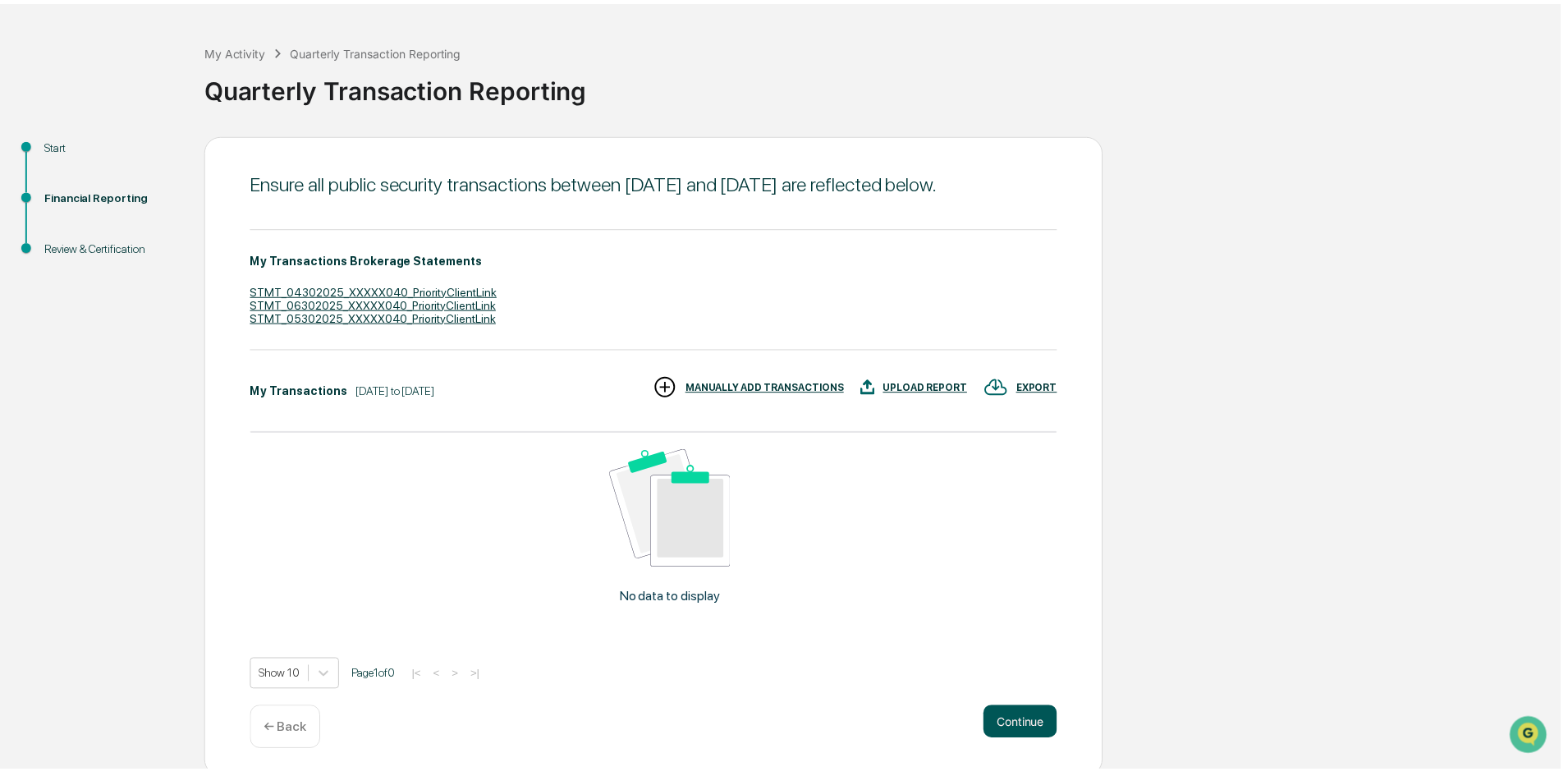
scroll to position [0, 0]
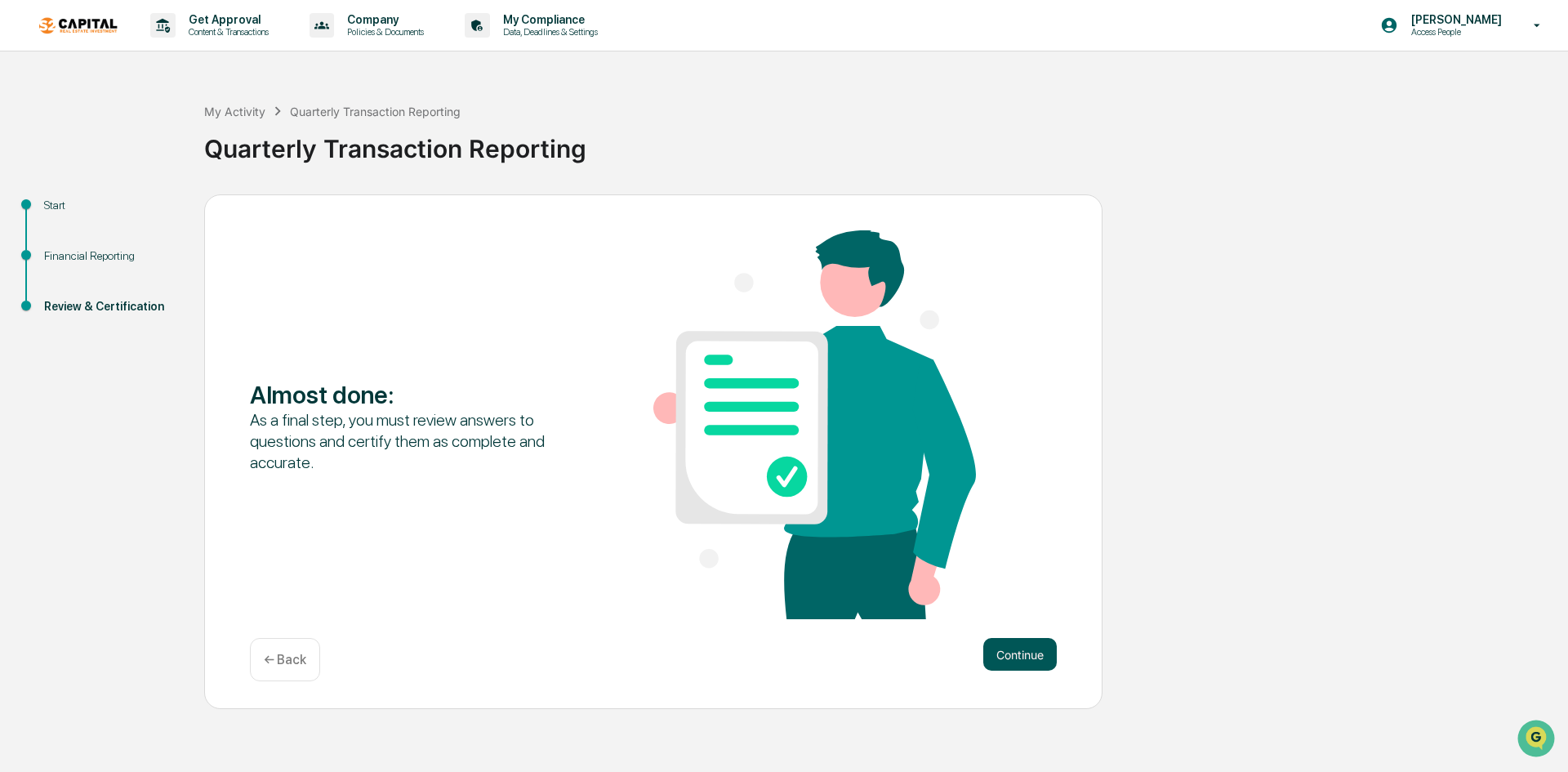
click at [1038, 647] on button "Continue" at bounding box center [1020, 655] width 73 height 33
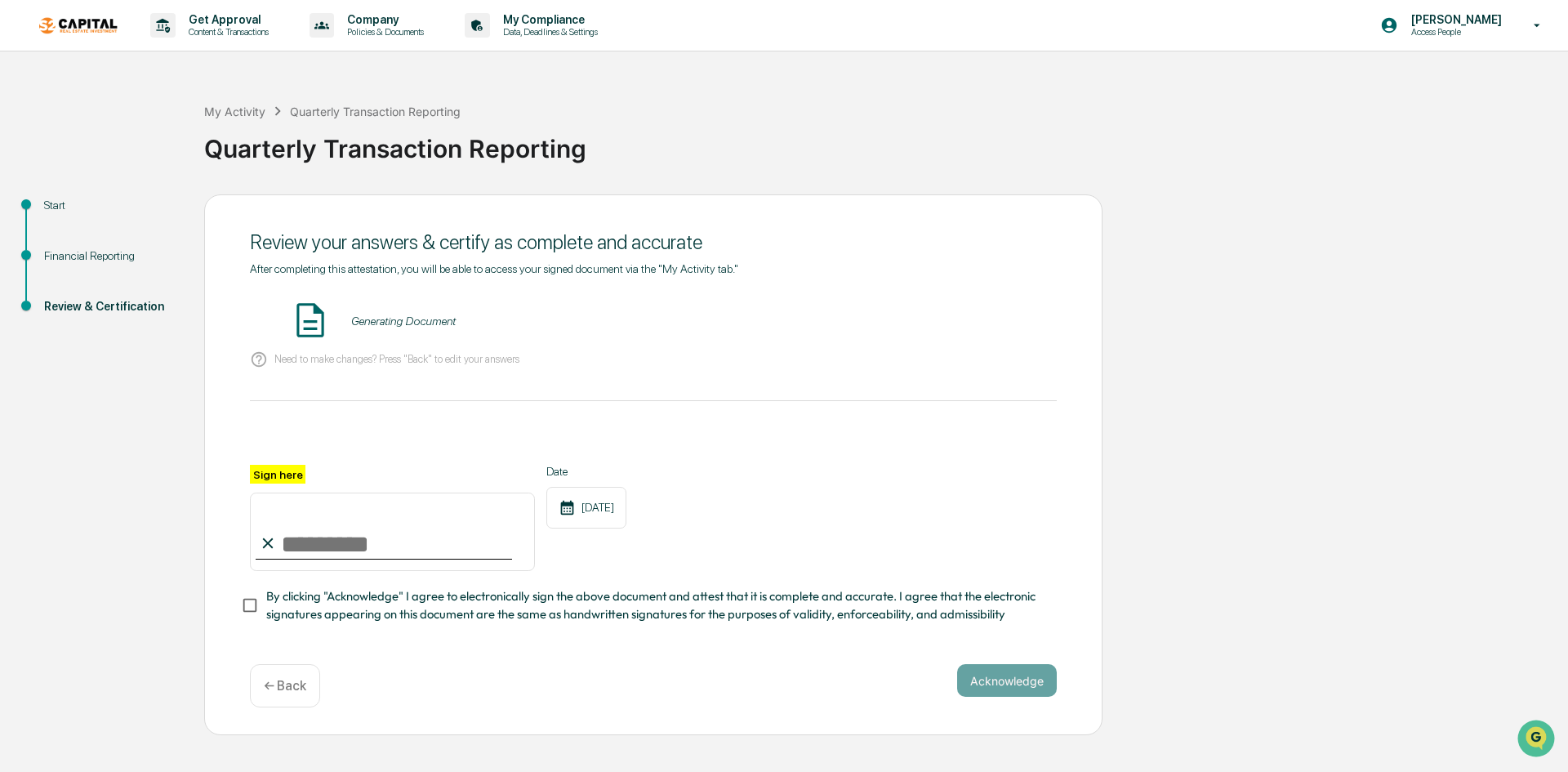
click at [332, 542] on input "Sign here" at bounding box center [392, 531] width 285 height 78
type input "**********"
drag, startPoint x: 972, startPoint y: 684, endPoint x: 983, endPoint y: 684, distance: 11.0
click at [983, 684] on button "Acknowledge" at bounding box center [1007, 680] width 100 height 33
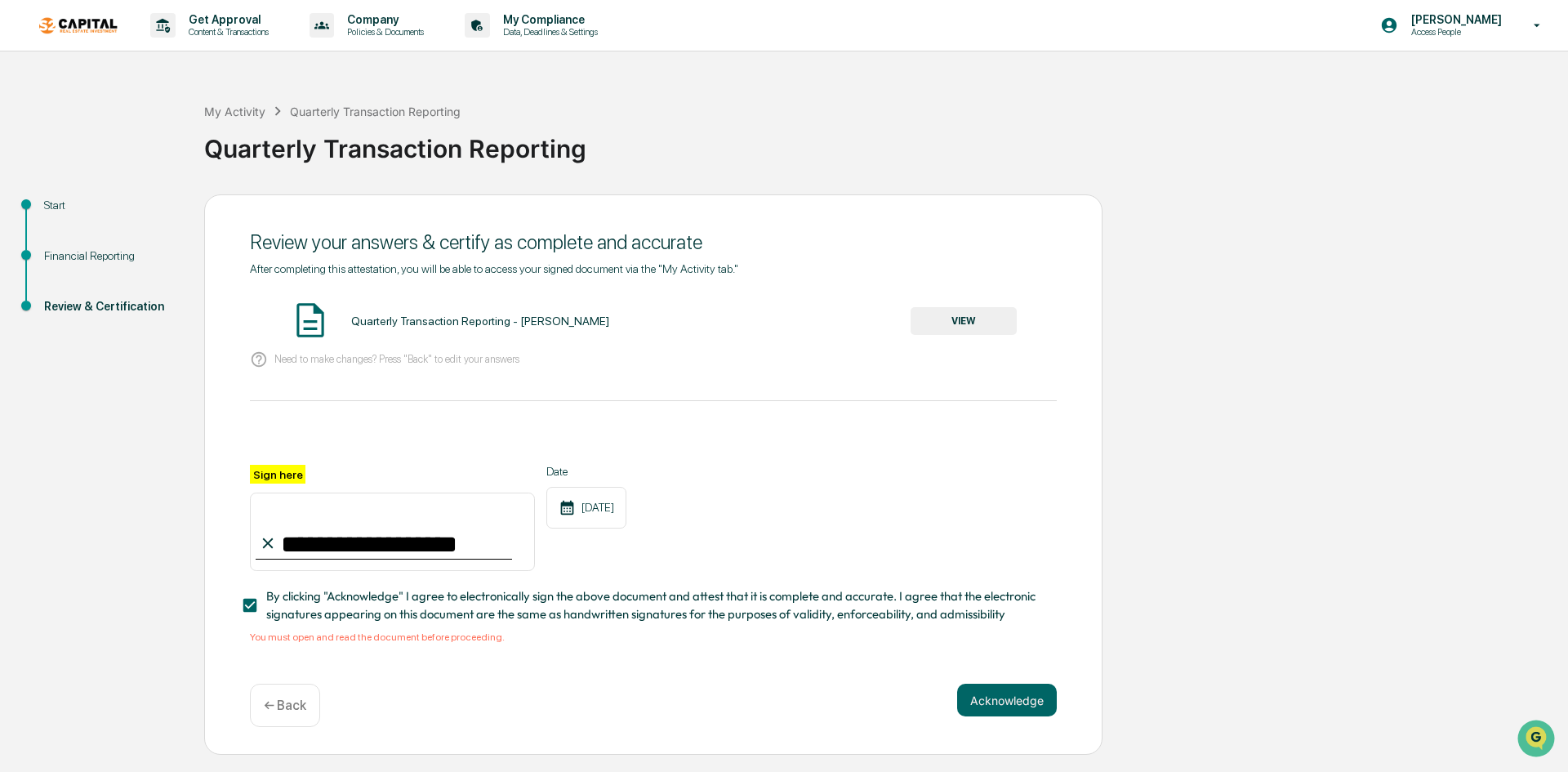
click at [972, 313] on button "VIEW" at bounding box center [964, 321] width 106 height 28
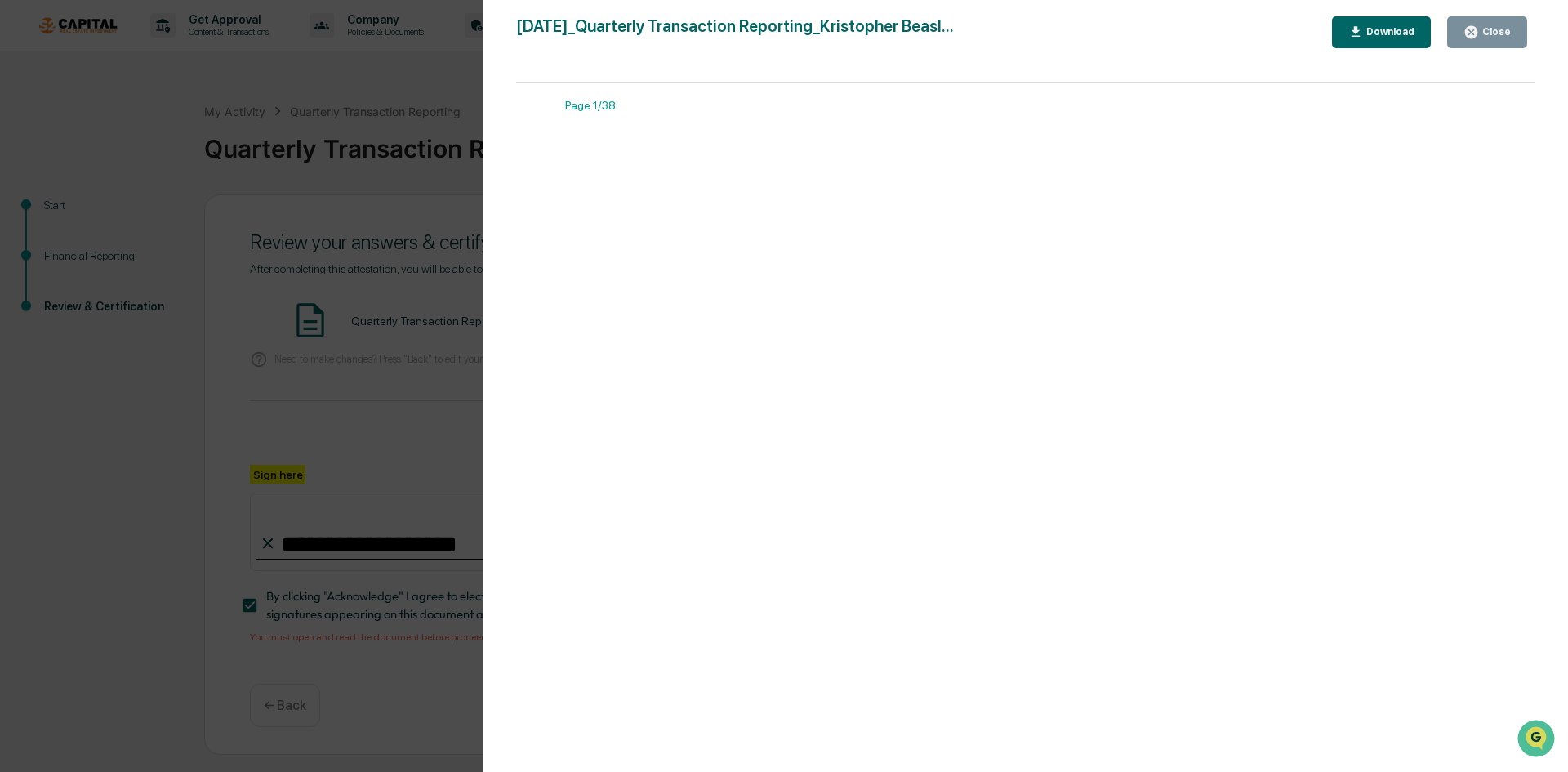
click at [1350, 33] on div "Close" at bounding box center [1495, 32] width 32 height 12
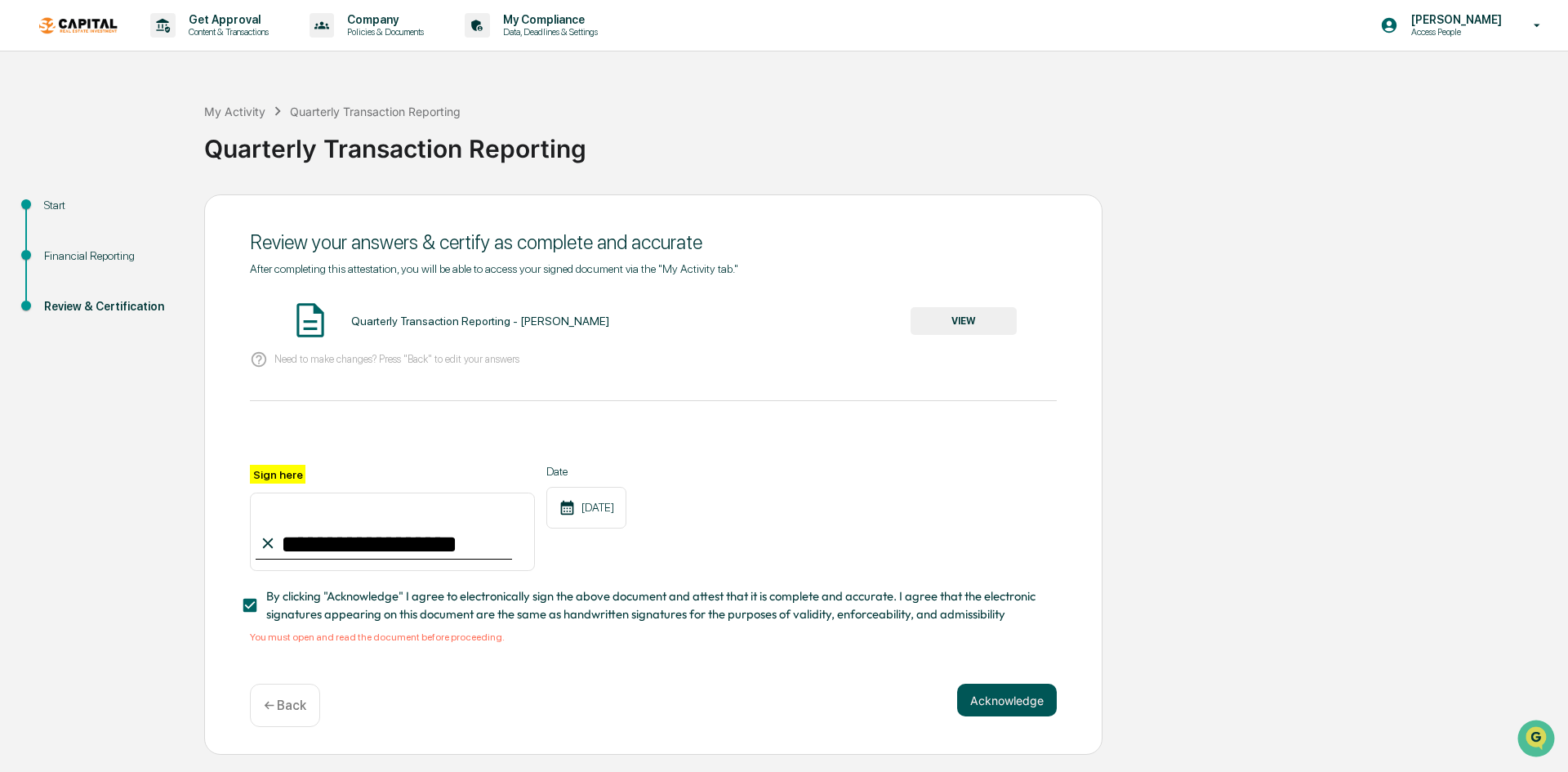
click at [1008, 710] on button "Acknowledge" at bounding box center [1007, 700] width 100 height 33
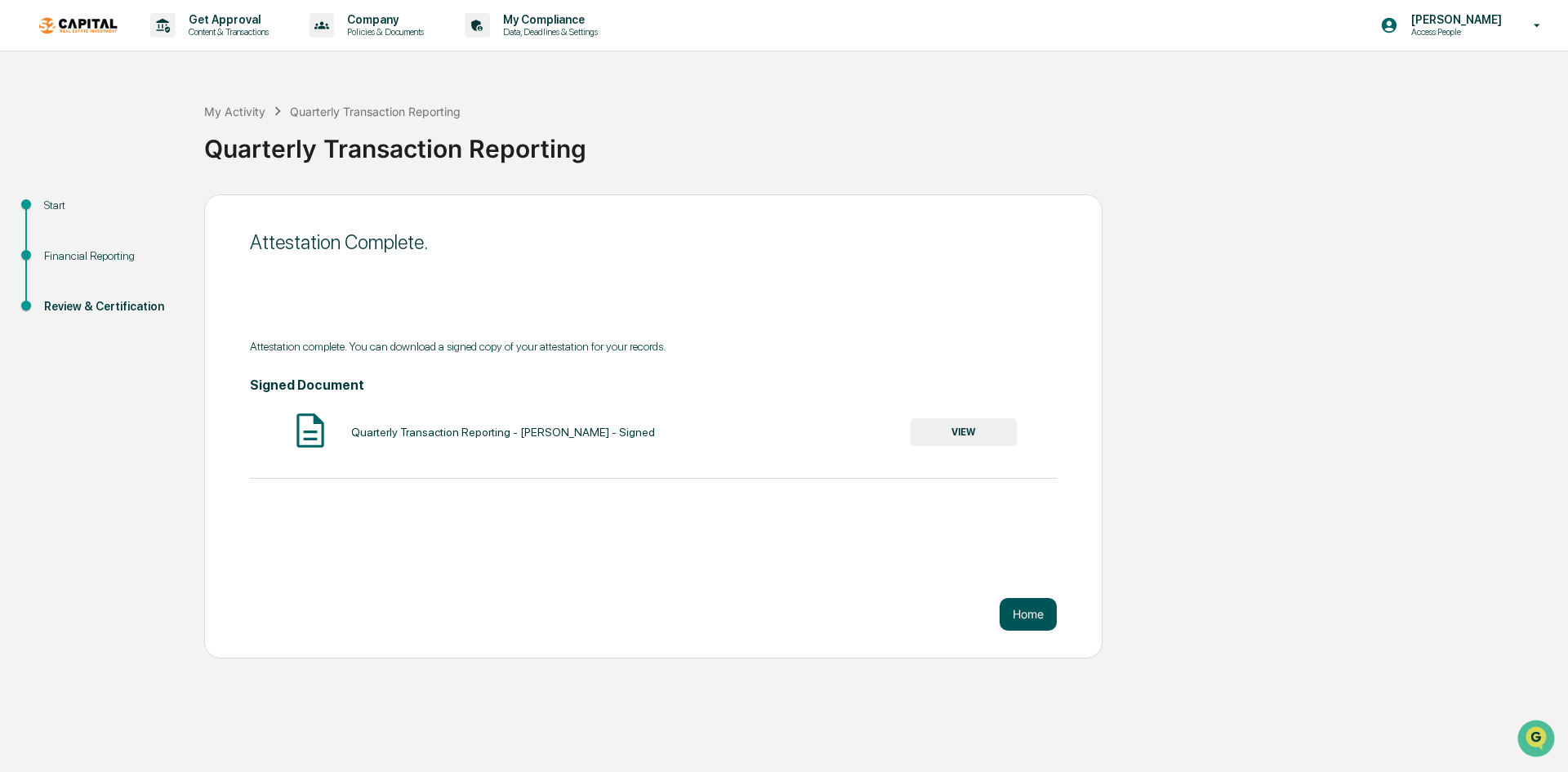
click at [1039, 616] on button "Home" at bounding box center [1028, 614] width 57 height 33
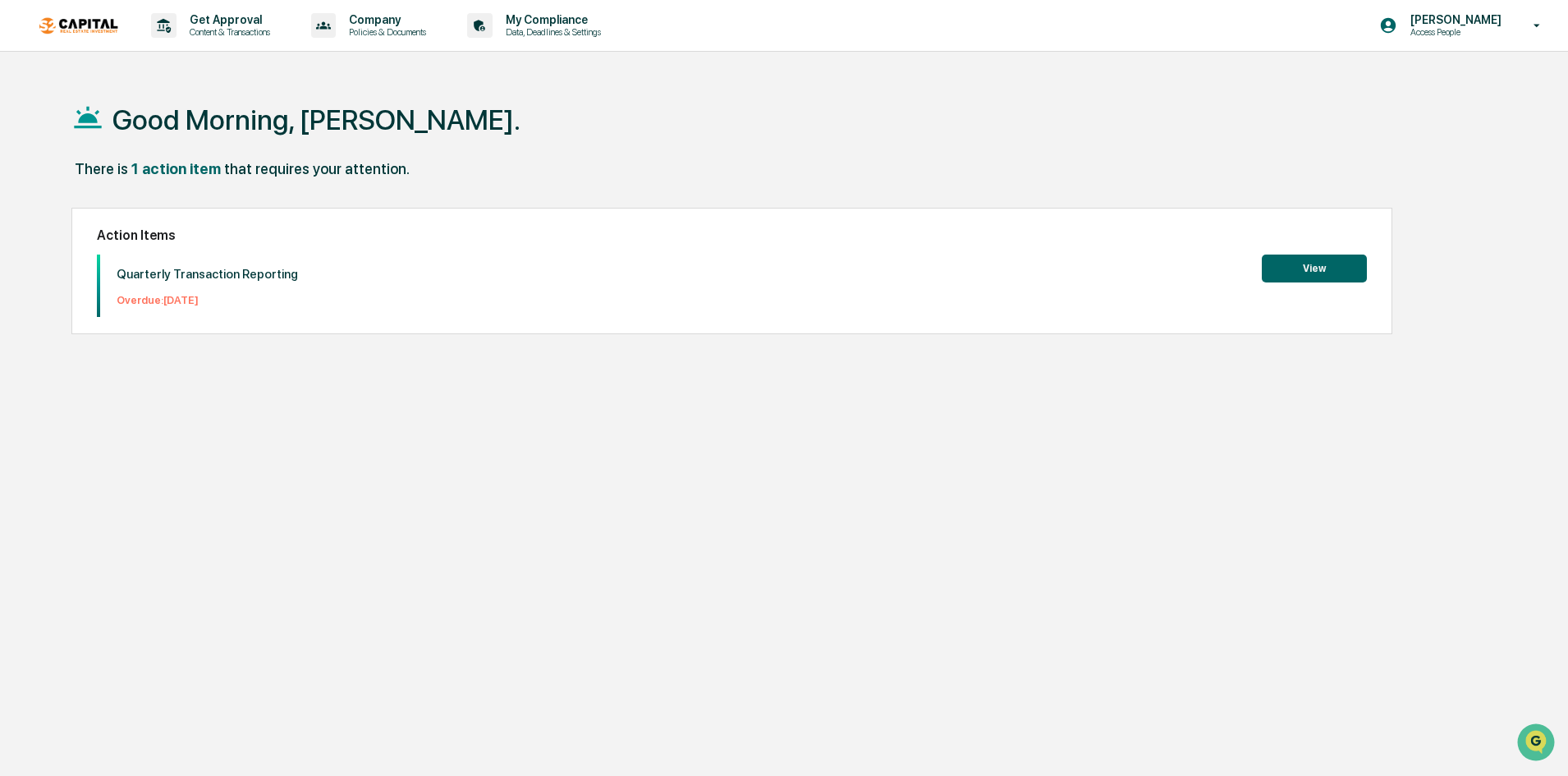
click at [1332, 262] on button "View" at bounding box center [1314, 269] width 105 height 28
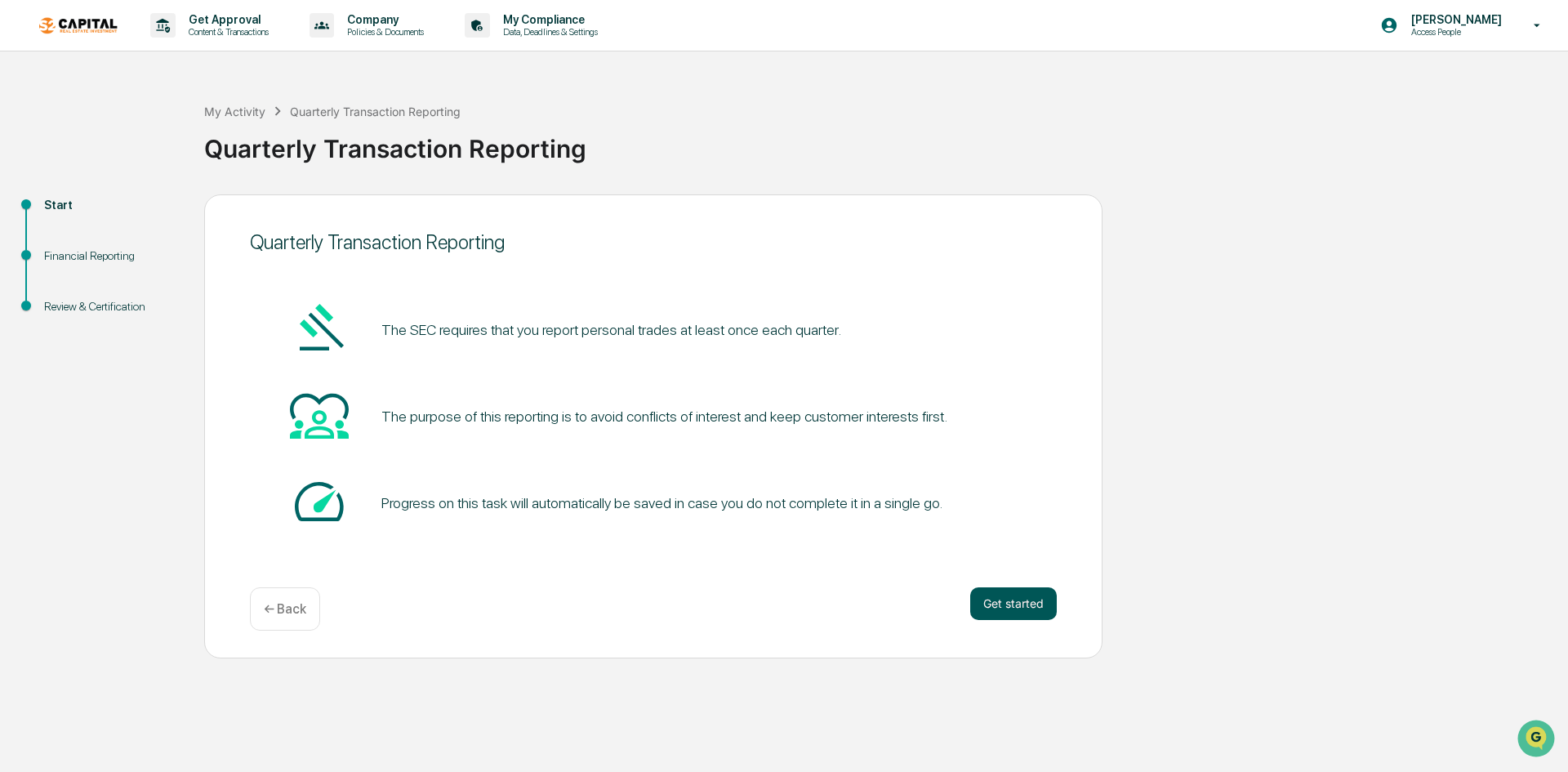
click at [1026, 607] on button "Get started" at bounding box center [1013, 604] width 87 height 33
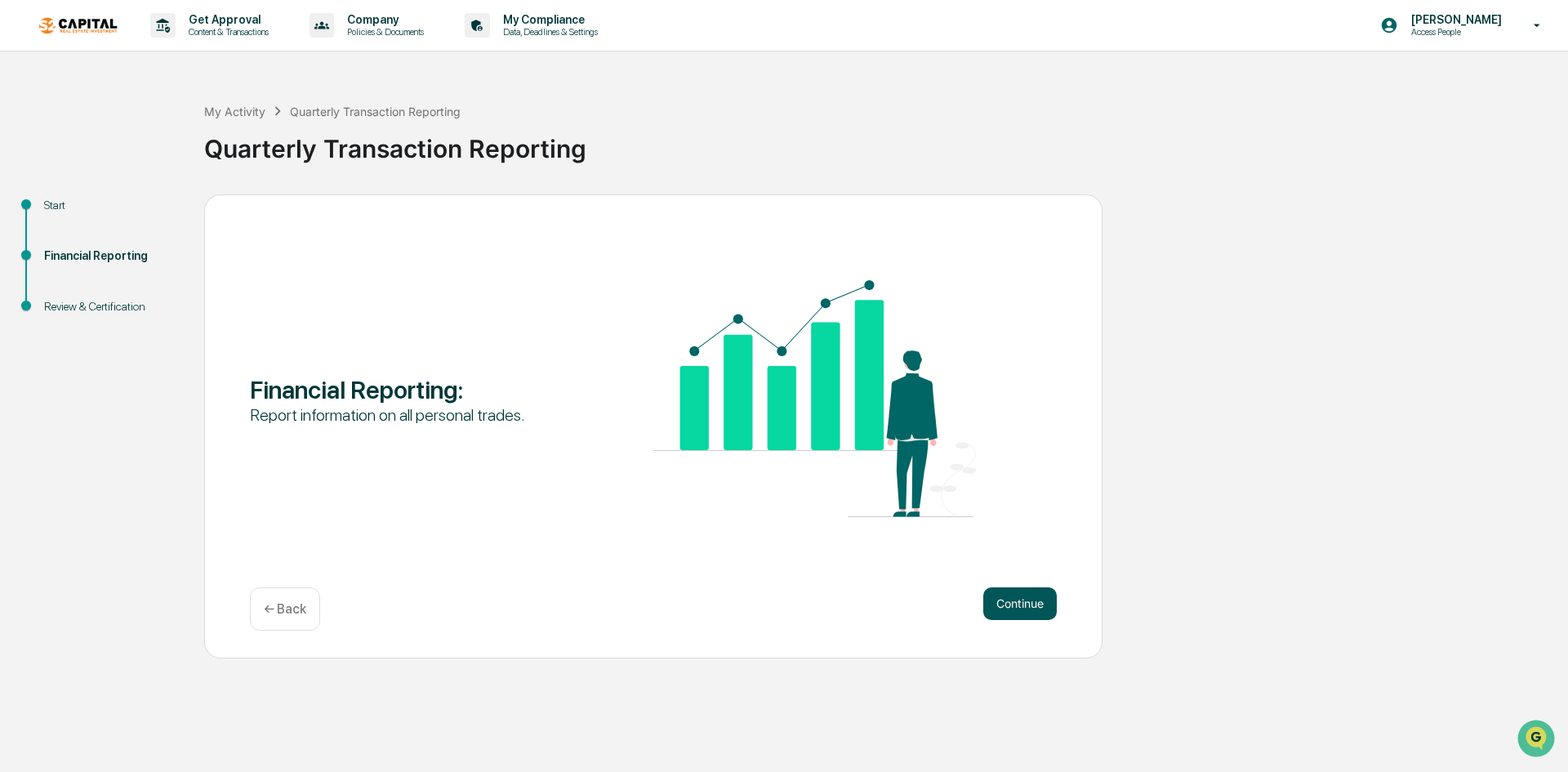
click at [1003, 598] on button "Continue" at bounding box center [1020, 604] width 73 height 33
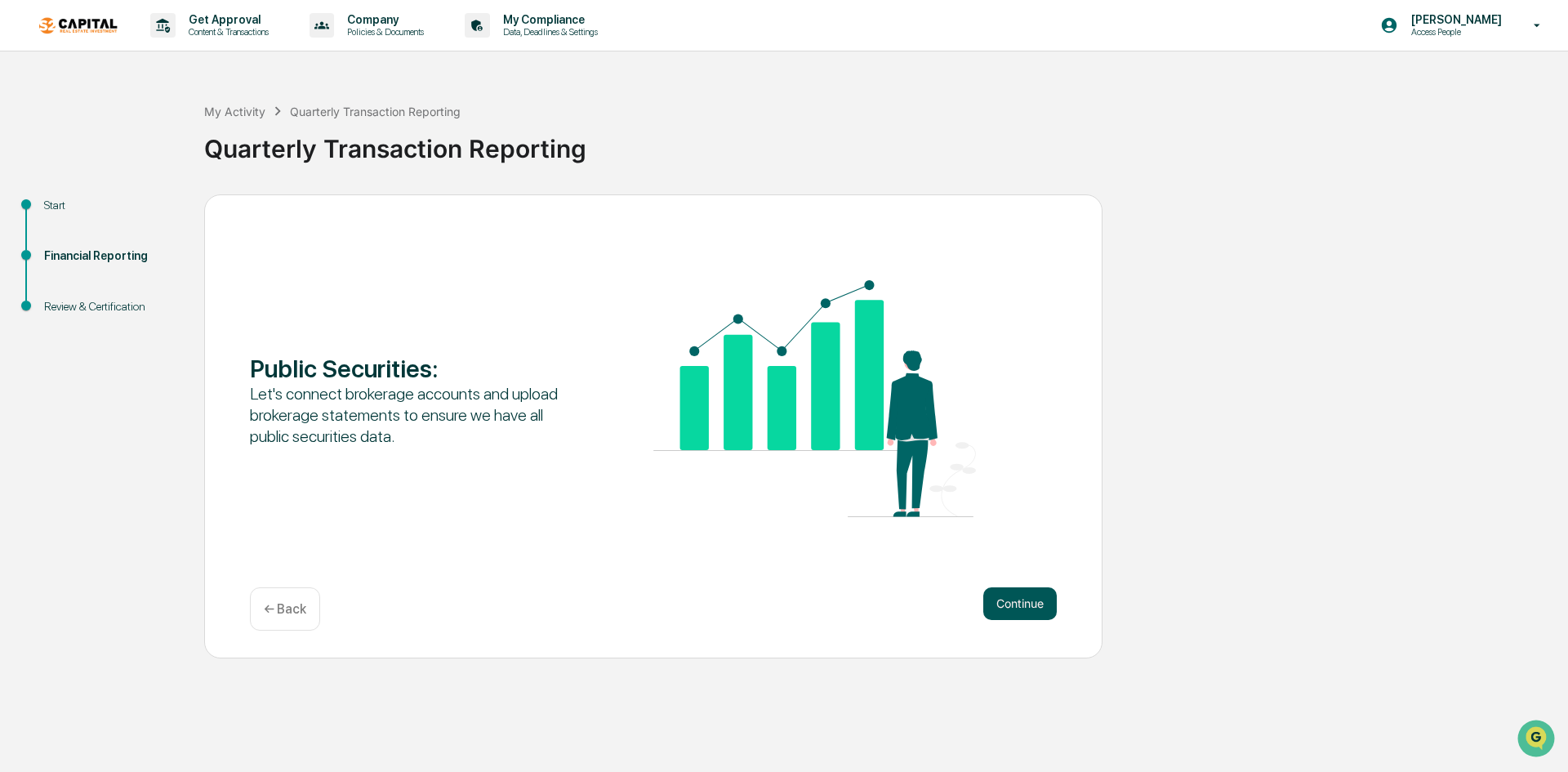
click at [1010, 595] on button "Continue" at bounding box center [1020, 604] width 73 height 33
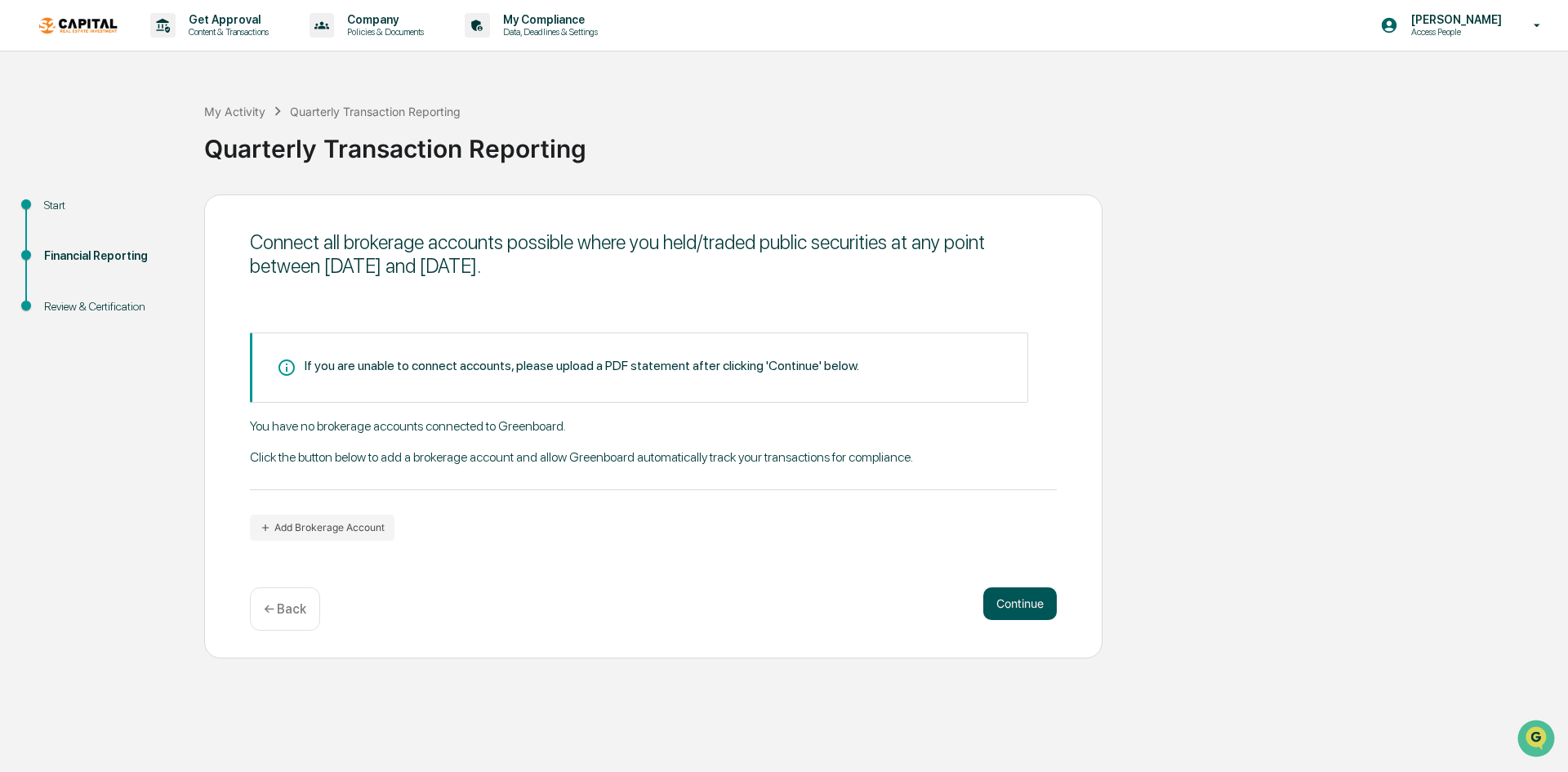
click at [1013, 594] on button "Continue" at bounding box center [1020, 604] width 73 height 33
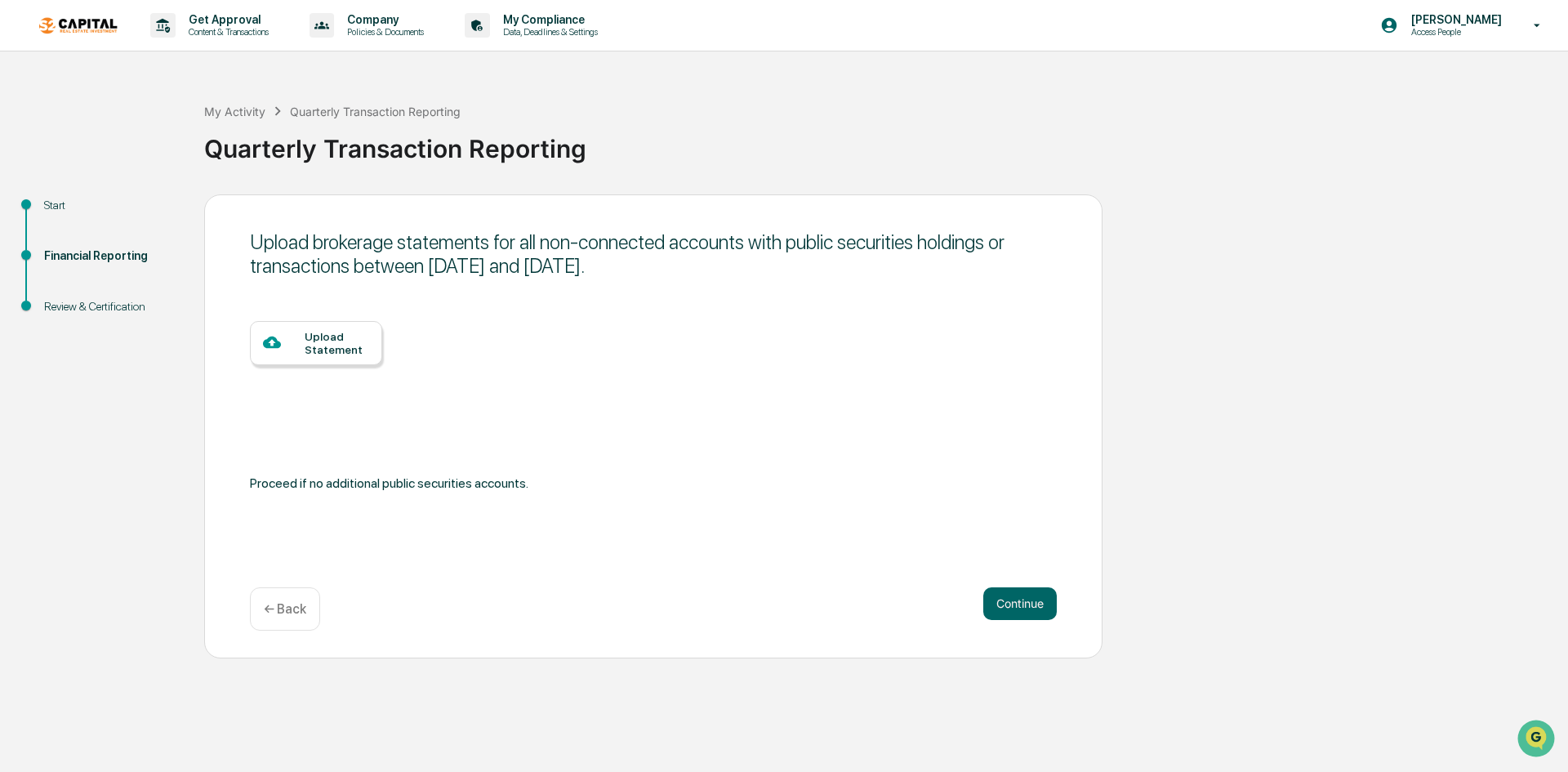
click at [325, 350] on div "Upload Statement" at bounding box center [337, 343] width 64 height 26
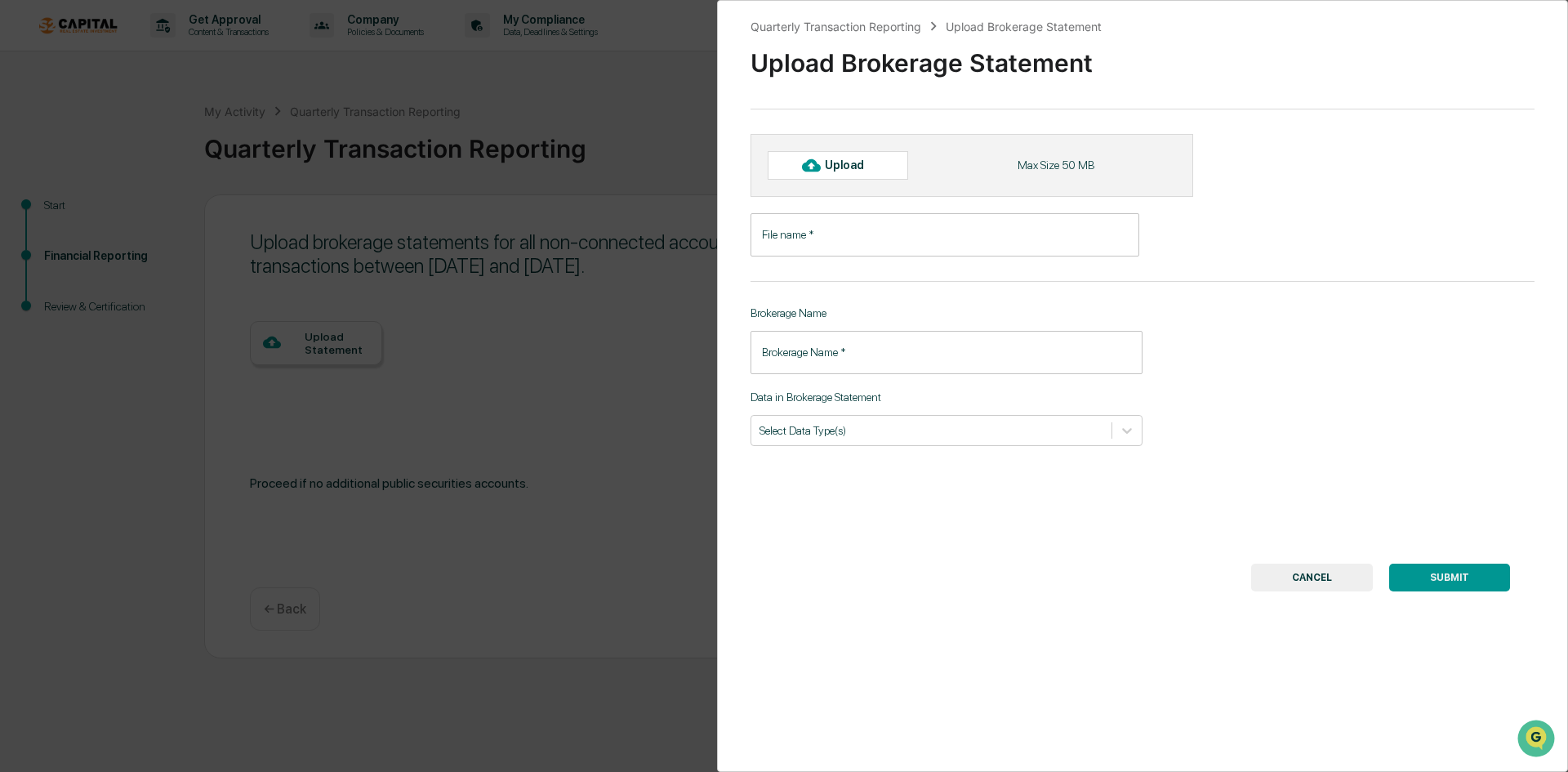
drag, startPoint x: 1299, startPoint y: 583, endPoint x: 1307, endPoint y: 581, distance: 8.2
click at [1299, 583] on button "CANCEL" at bounding box center [1312, 578] width 122 height 28
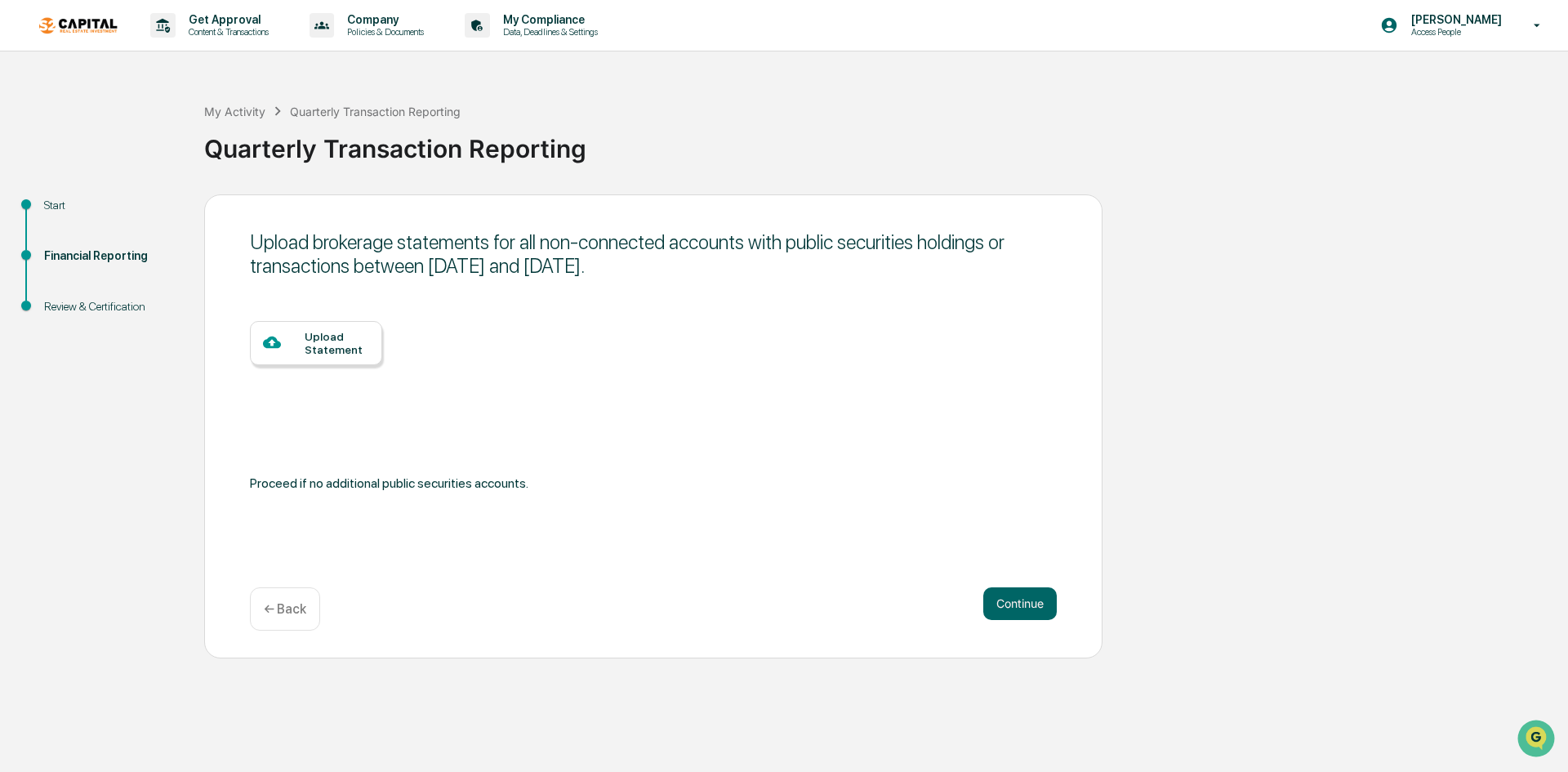
click at [311, 337] on div "Upload Statement" at bounding box center [337, 343] width 64 height 26
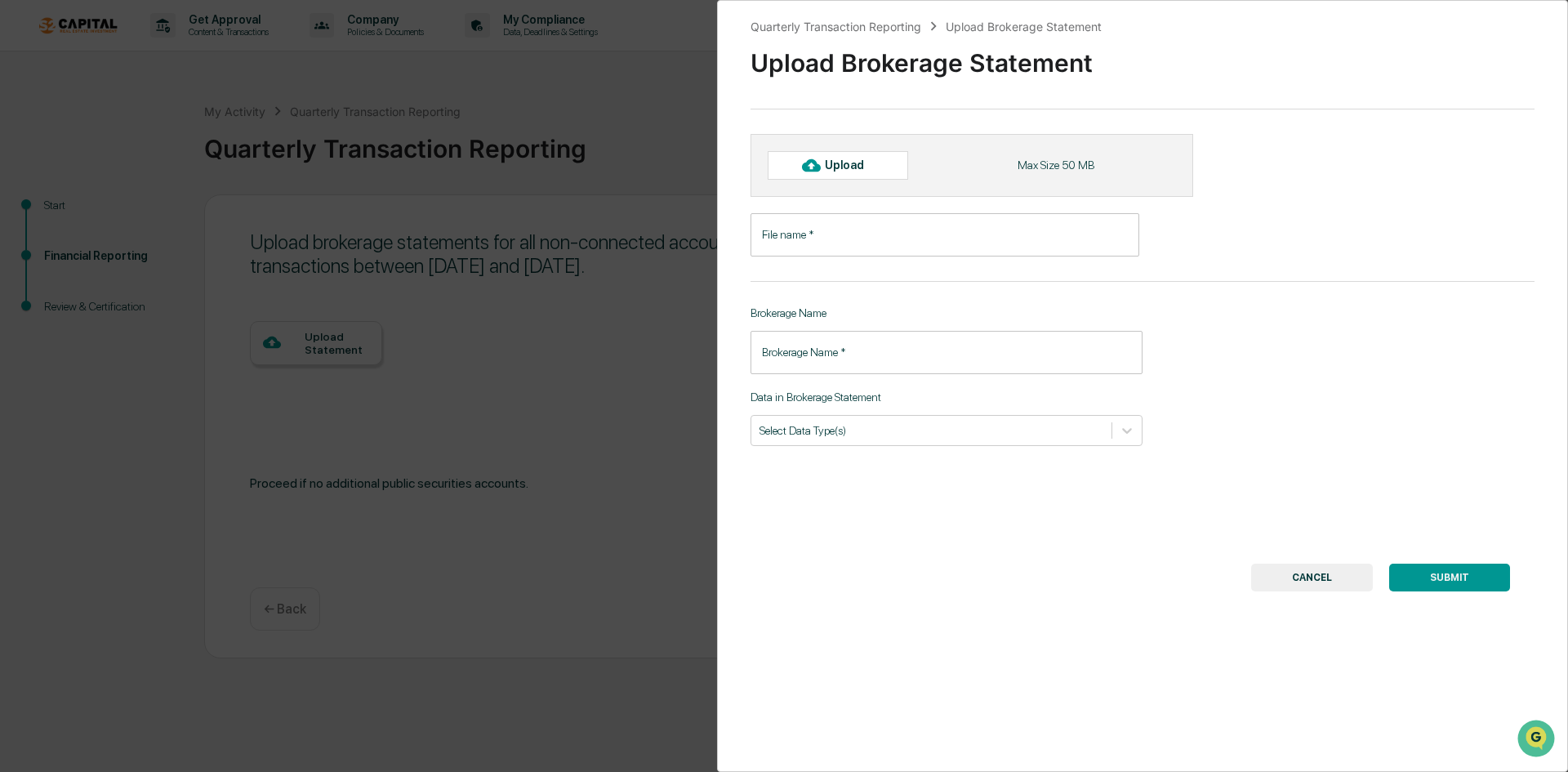
click at [848, 227] on input "File name   *" at bounding box center [945, 235] width 389 height 44
click at [864, 158] on div "Upload" at bounding box center [852, 165] width 53 height 13
type input "**********"
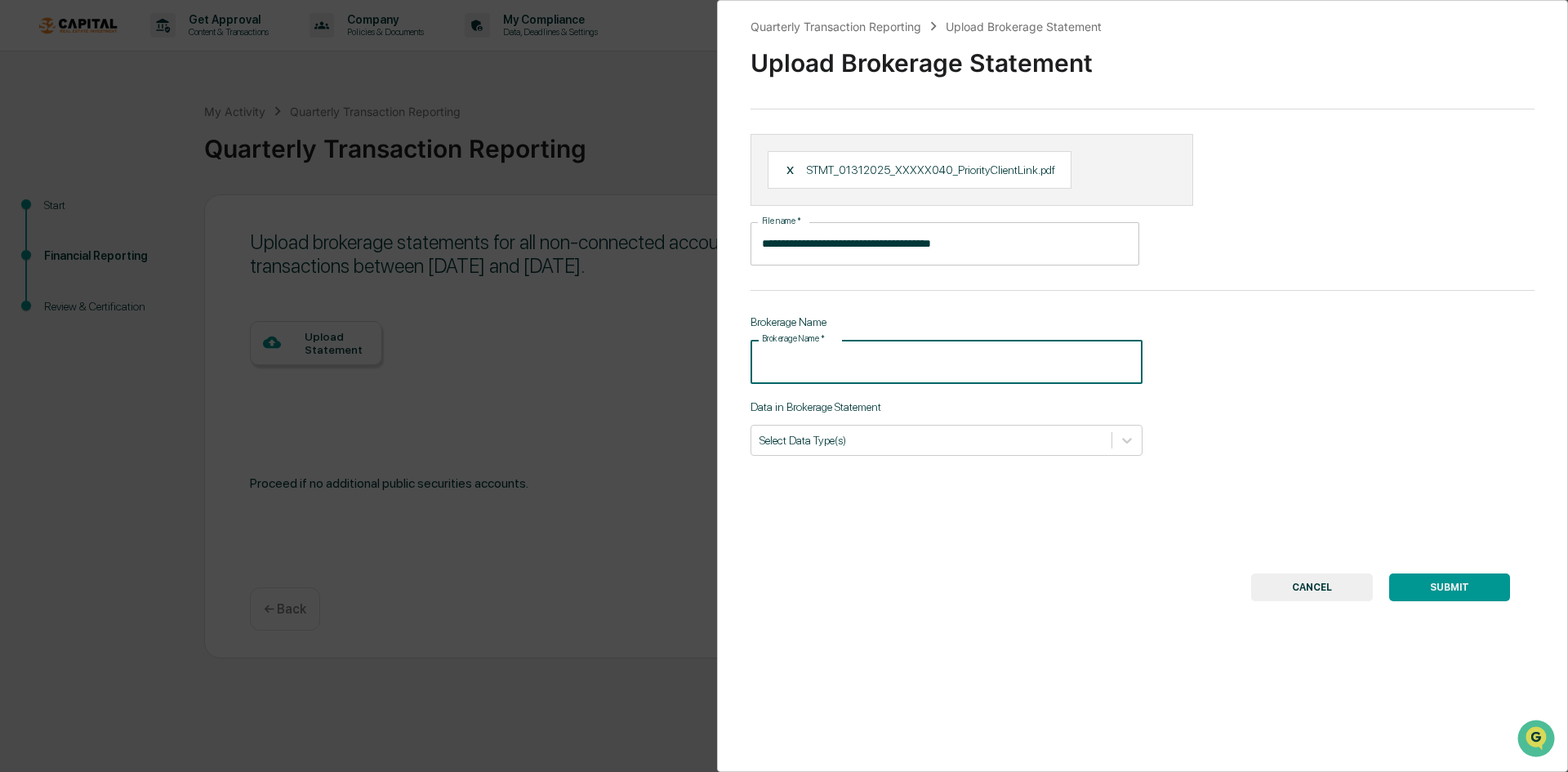
click at [854, 357] on input "Brokerage Name   *" at bounding box center [946, 361] width 392 height 44
type input "*"
type input "**********"
click at [1001, 430] on div "Select Data Type(s)" at bounding box center [931, 440] width 360 height 22
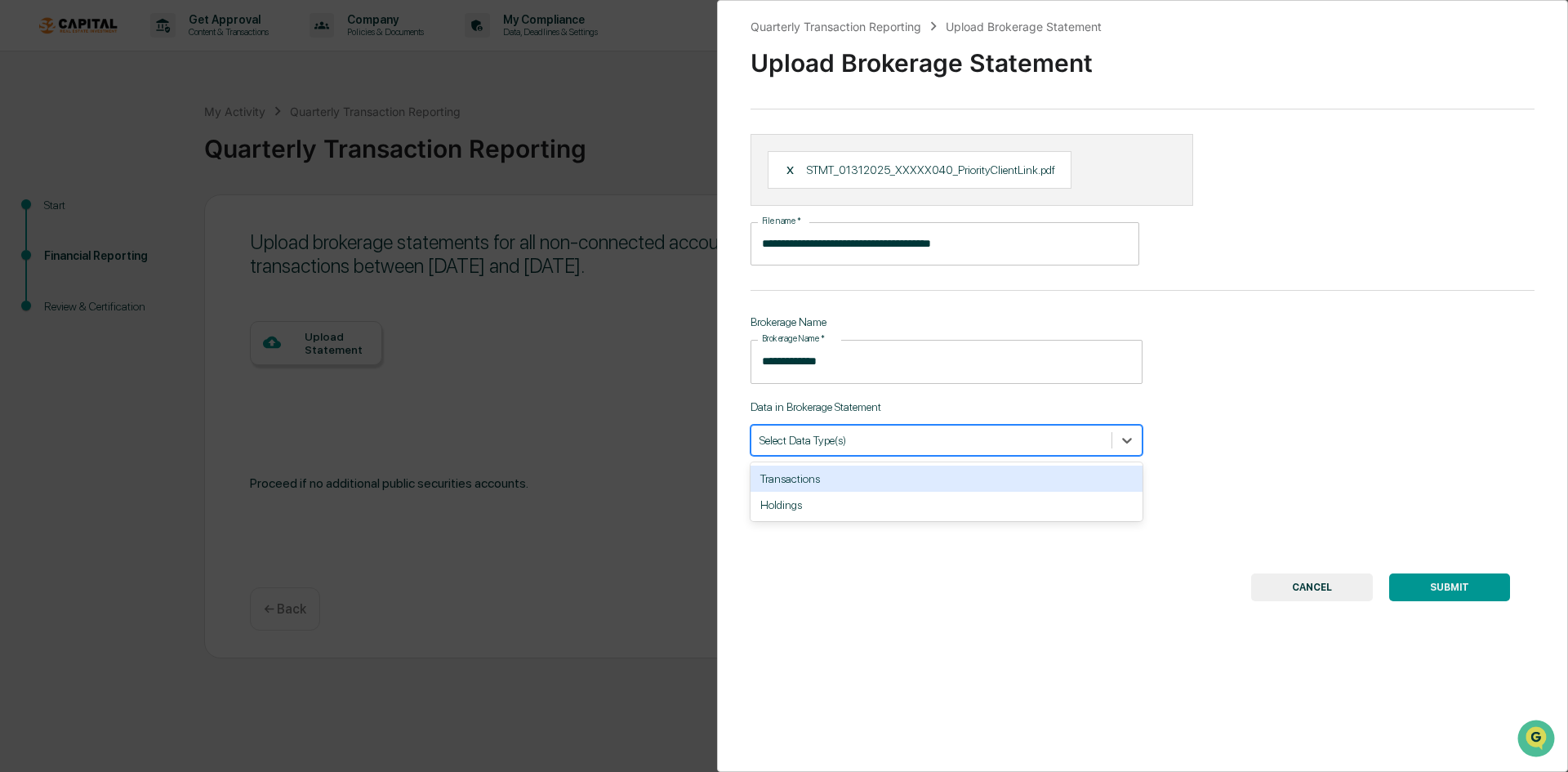
click at [931, 478] on div "Transactions" at bounding box center [946, 479] width 392 height 26
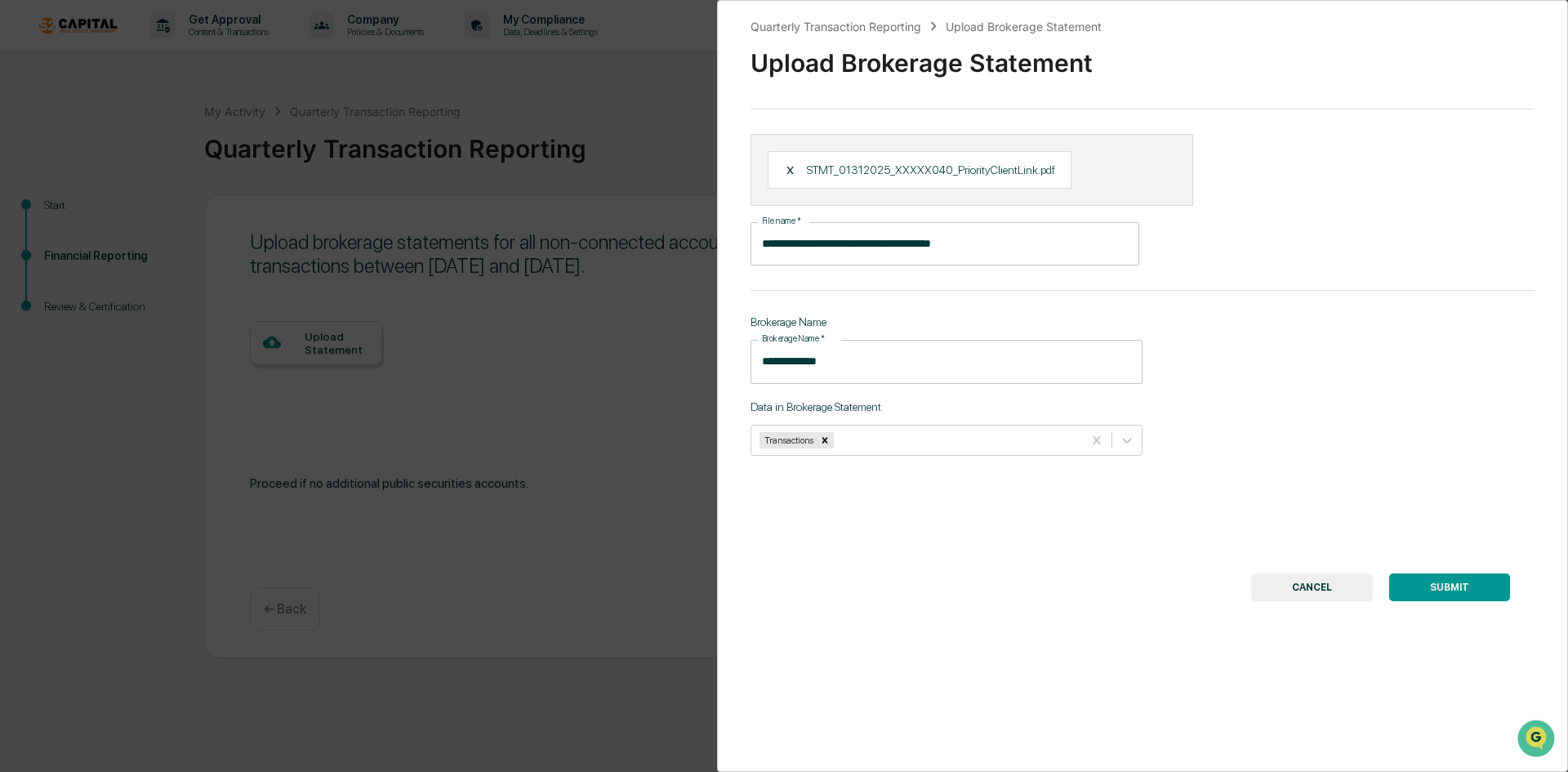
click at [1350, 591] on button "SUBMIT" at bounding box center [1449, 587] width 121 height 28
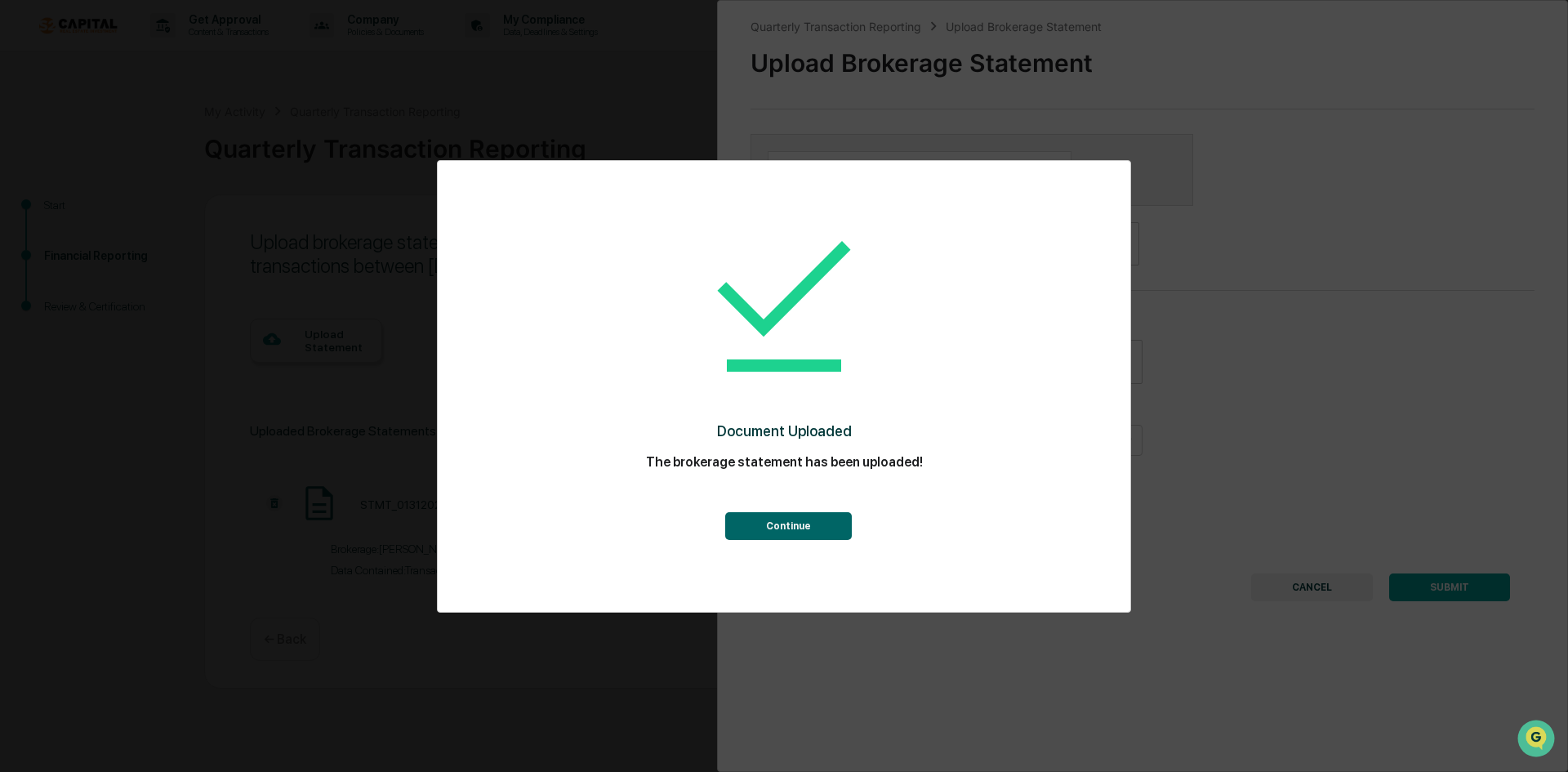
click at [800, 506] on div "Continue" at bounding box center [784, 510] width 627 height 59
click at [800, 527] on button "Continue" at bounding box center [789, 526] width 127 height 28
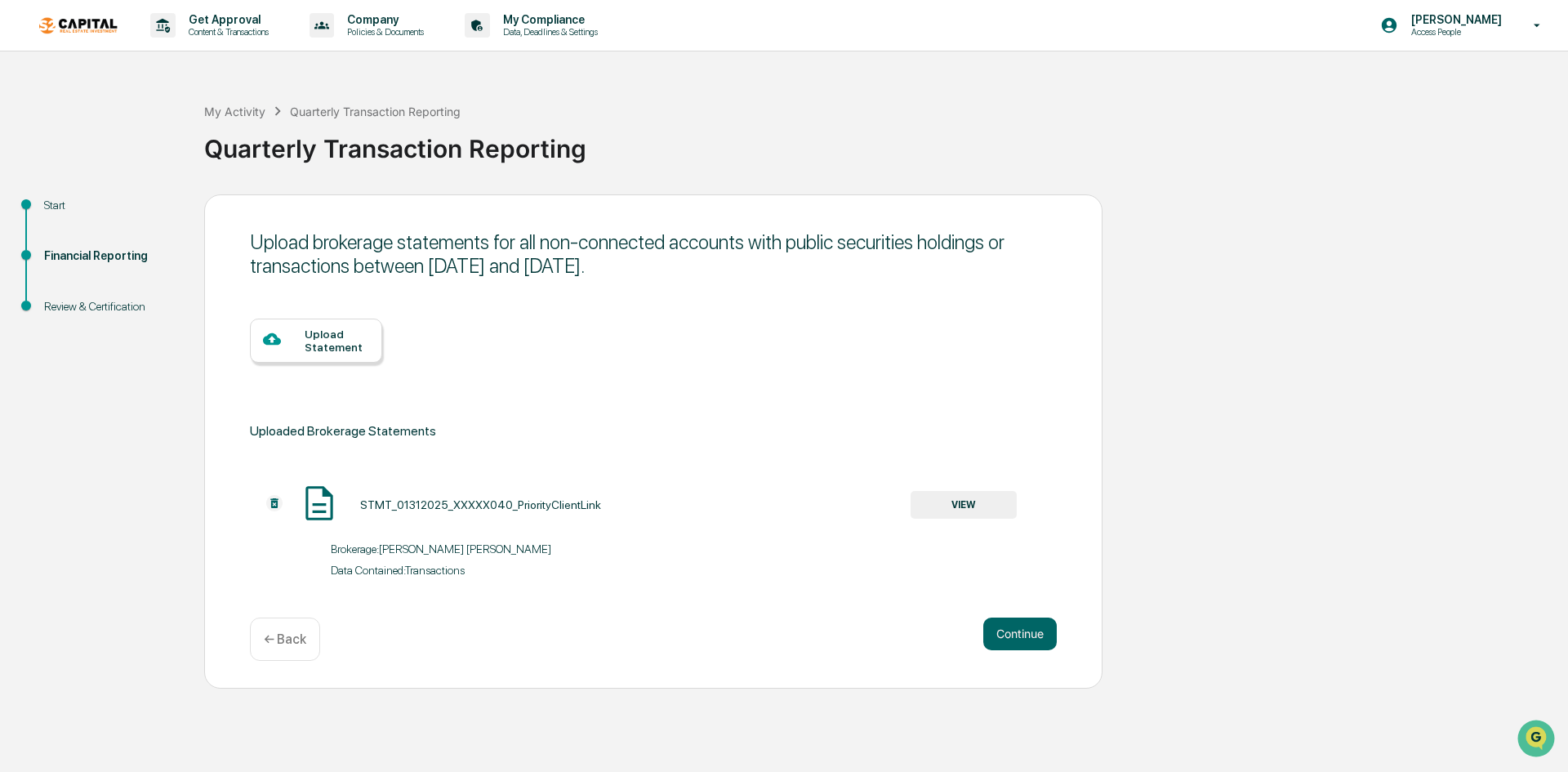
click at [342, 332] on div "Upload Statement" at bounding box center [337, 341] width 64 height 26
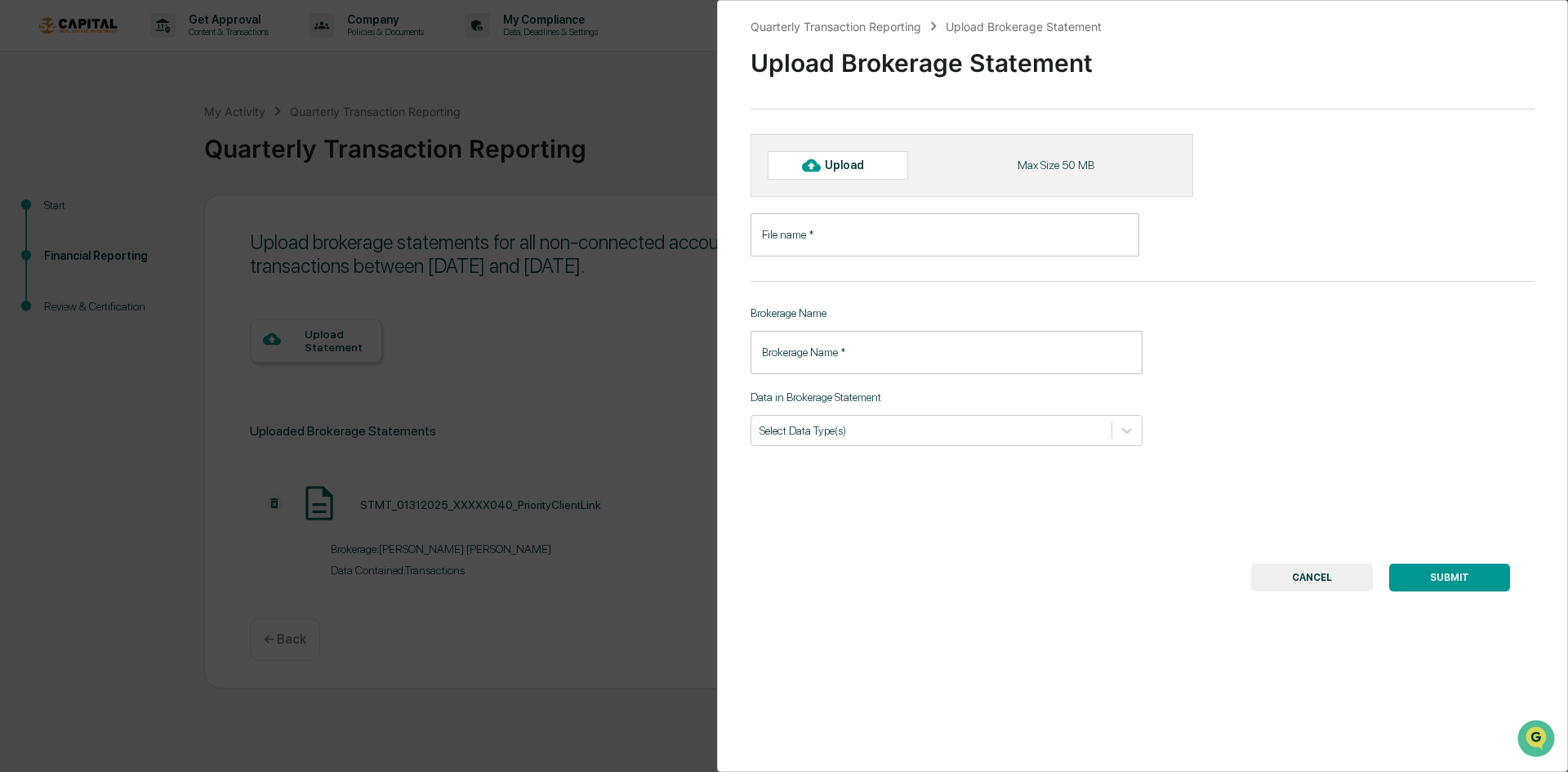
click at [866, 159] on div "Upload" at bounding box center [852, 165] width 53 height 13
type input "**********"
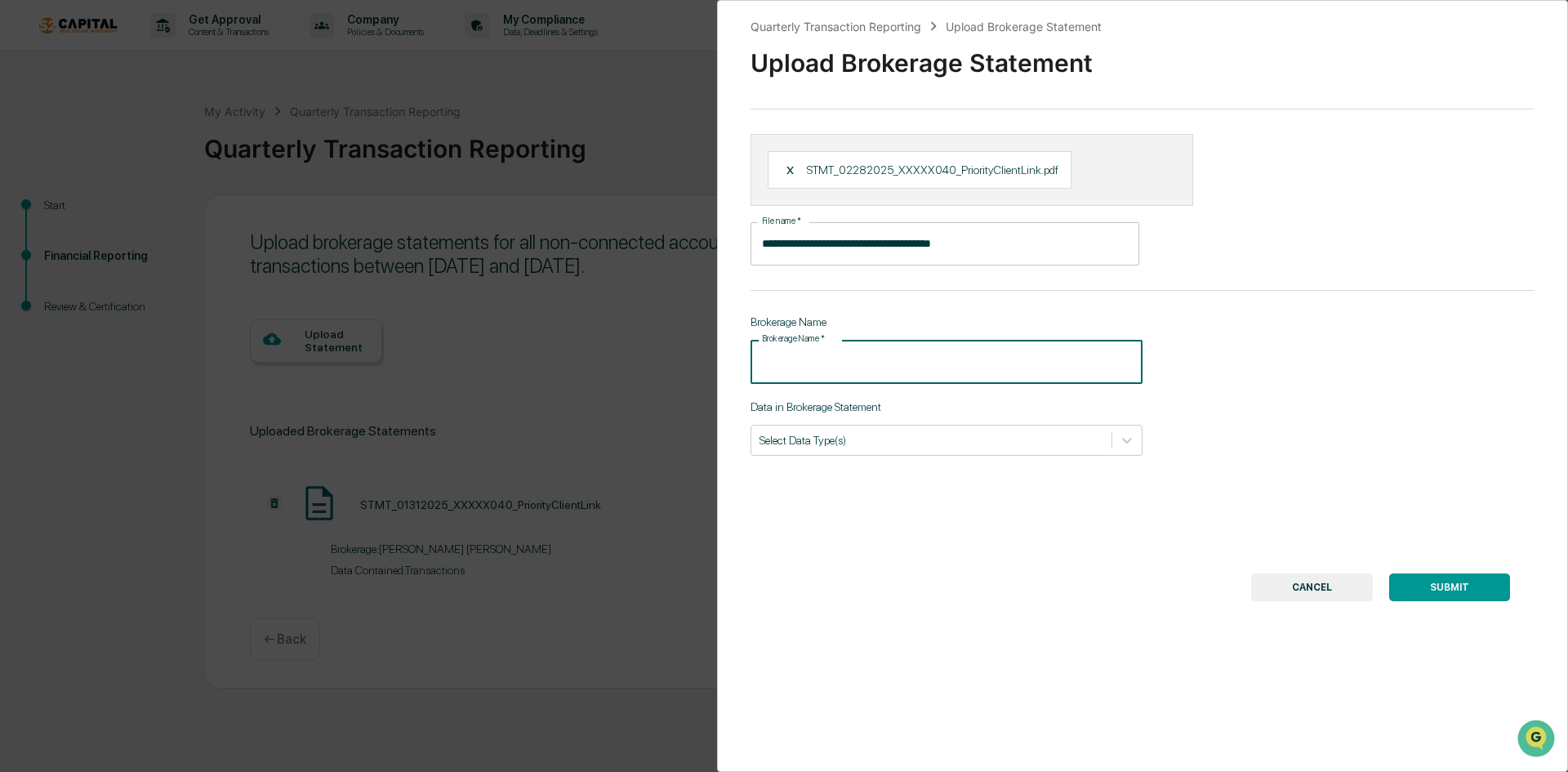
click at [856, 376] on input "Brokerage Name   *" at bounding box center [946, 361] width 392 height 44
type input "*"
type input "**********"
click at [872, 440] on div at bounding box center [931, 440] width 344 height 16
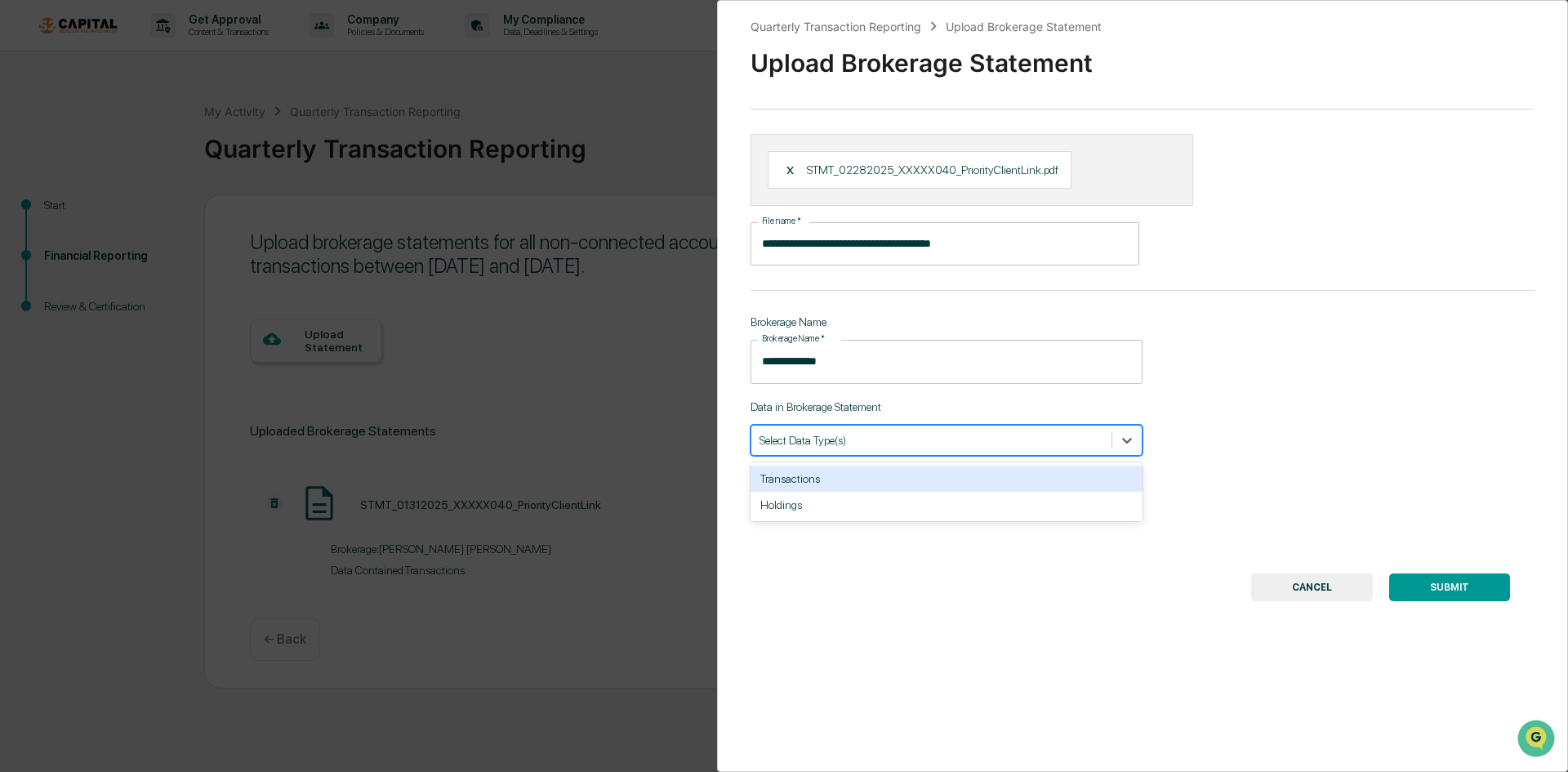
click at [852, 484] on div "Transactions" at bounding box center [946, 479] width 392 height 26
click at [1350, 591] on button "SUBMIT" at bounding box center [1449, 587] width 121 height 28
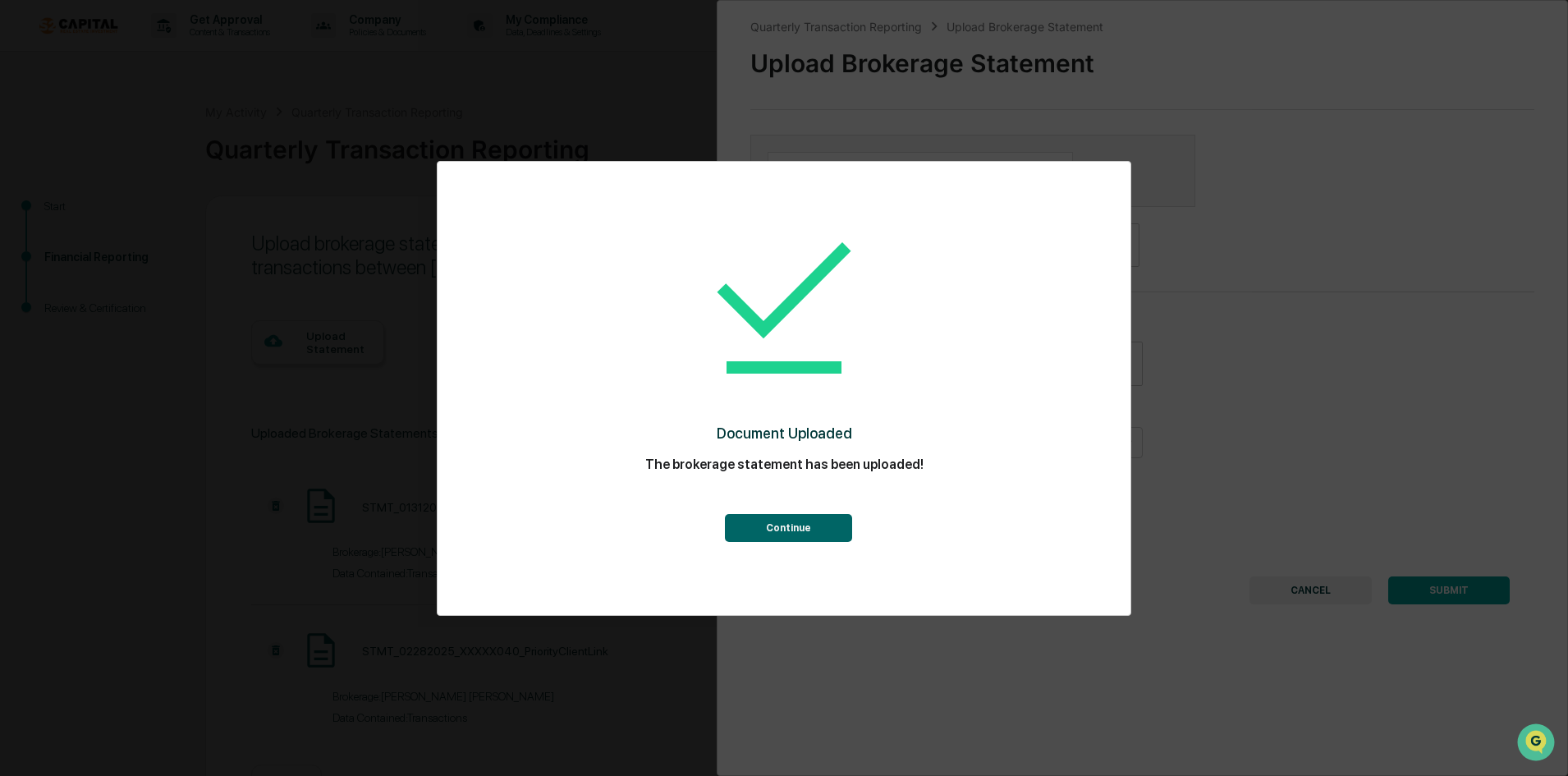
click at [814, 527] on button "Continue" at bounding box center [789, 528] width 128 height 28
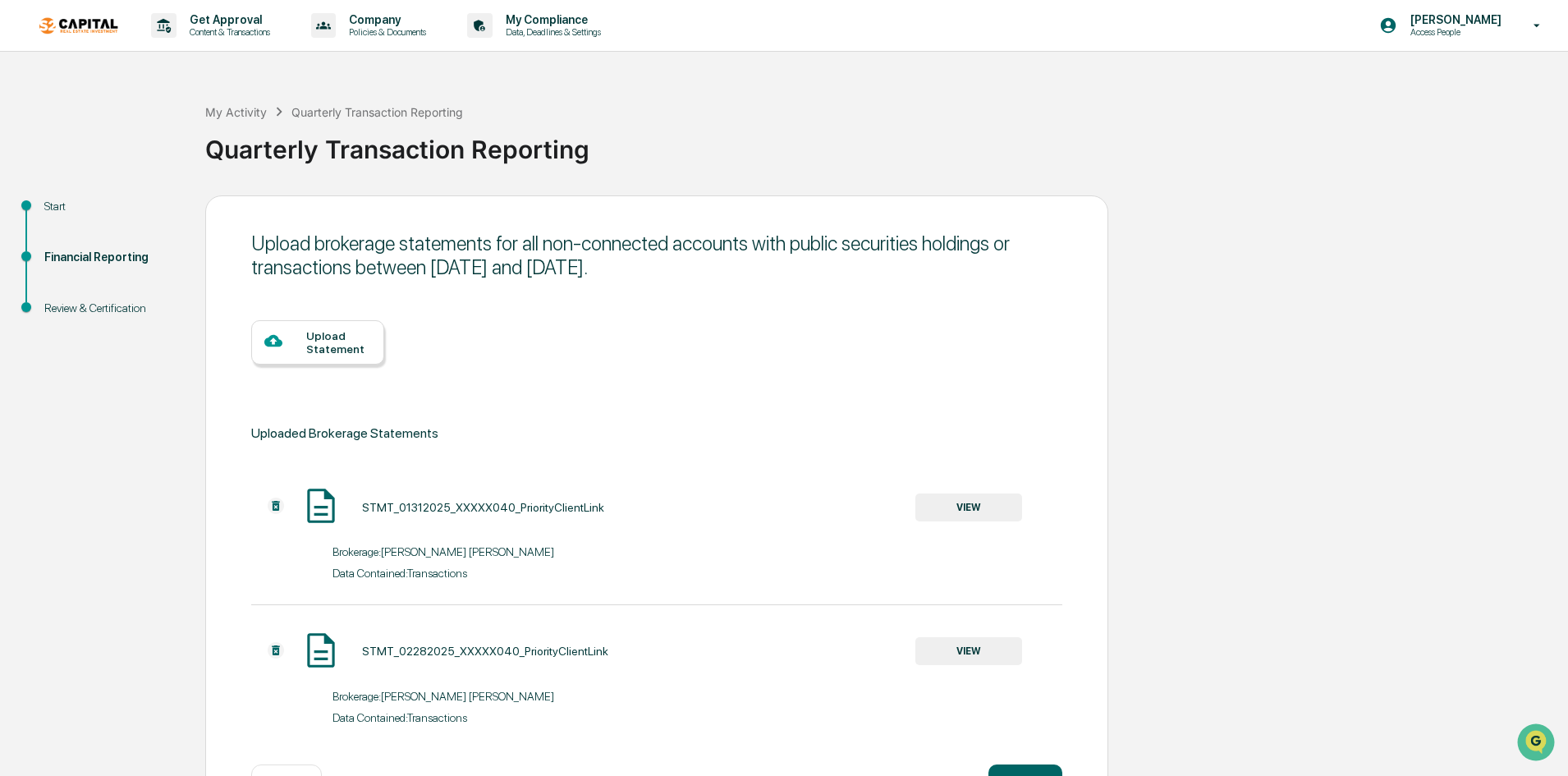
click at [283, 338] on icon at bounding box center [273, 341] width 18 height 18
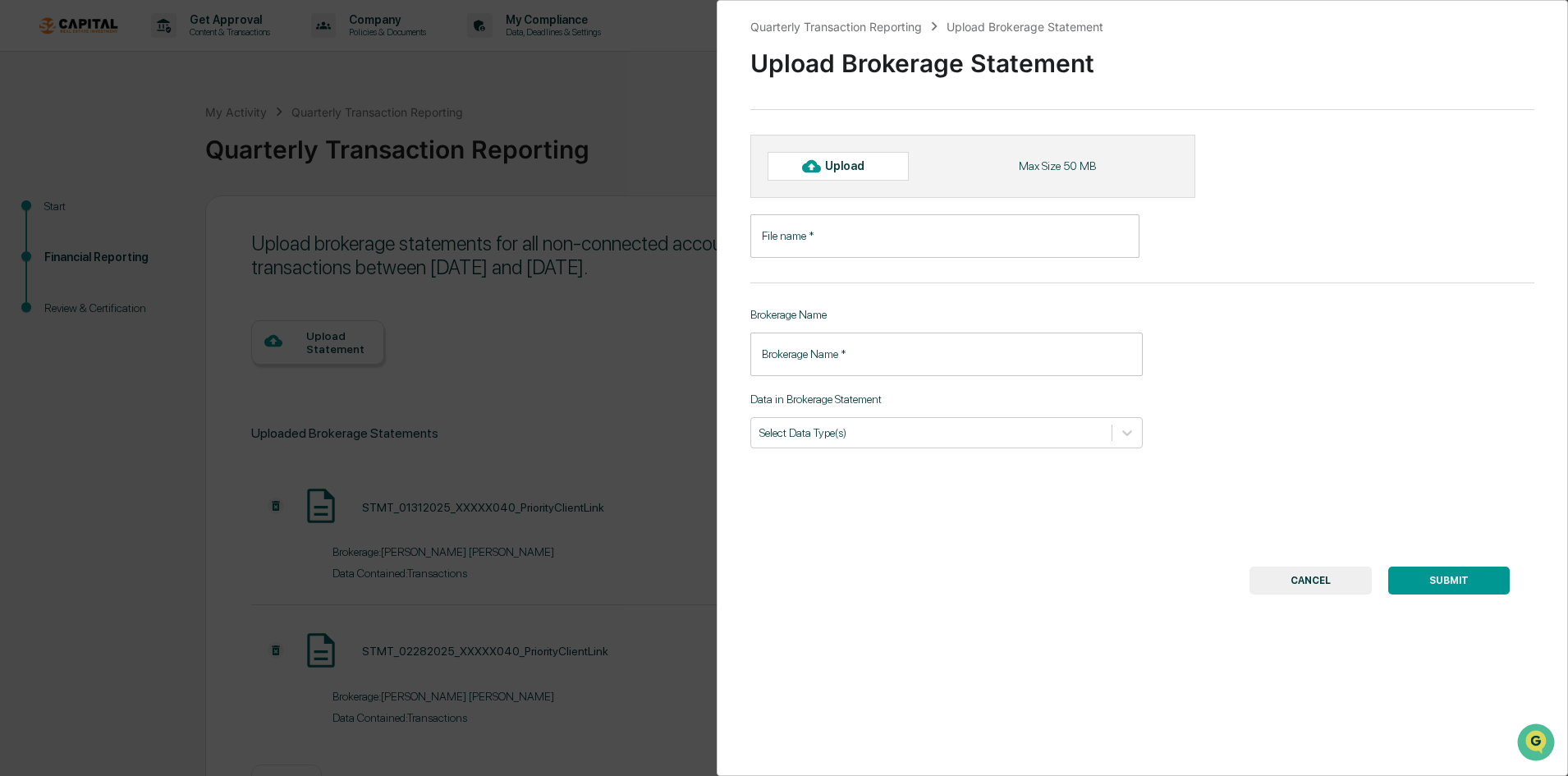
click at [872, 172] on div "Upload" at bounding box center [838, 166] width 141 height 28
type input "**********"
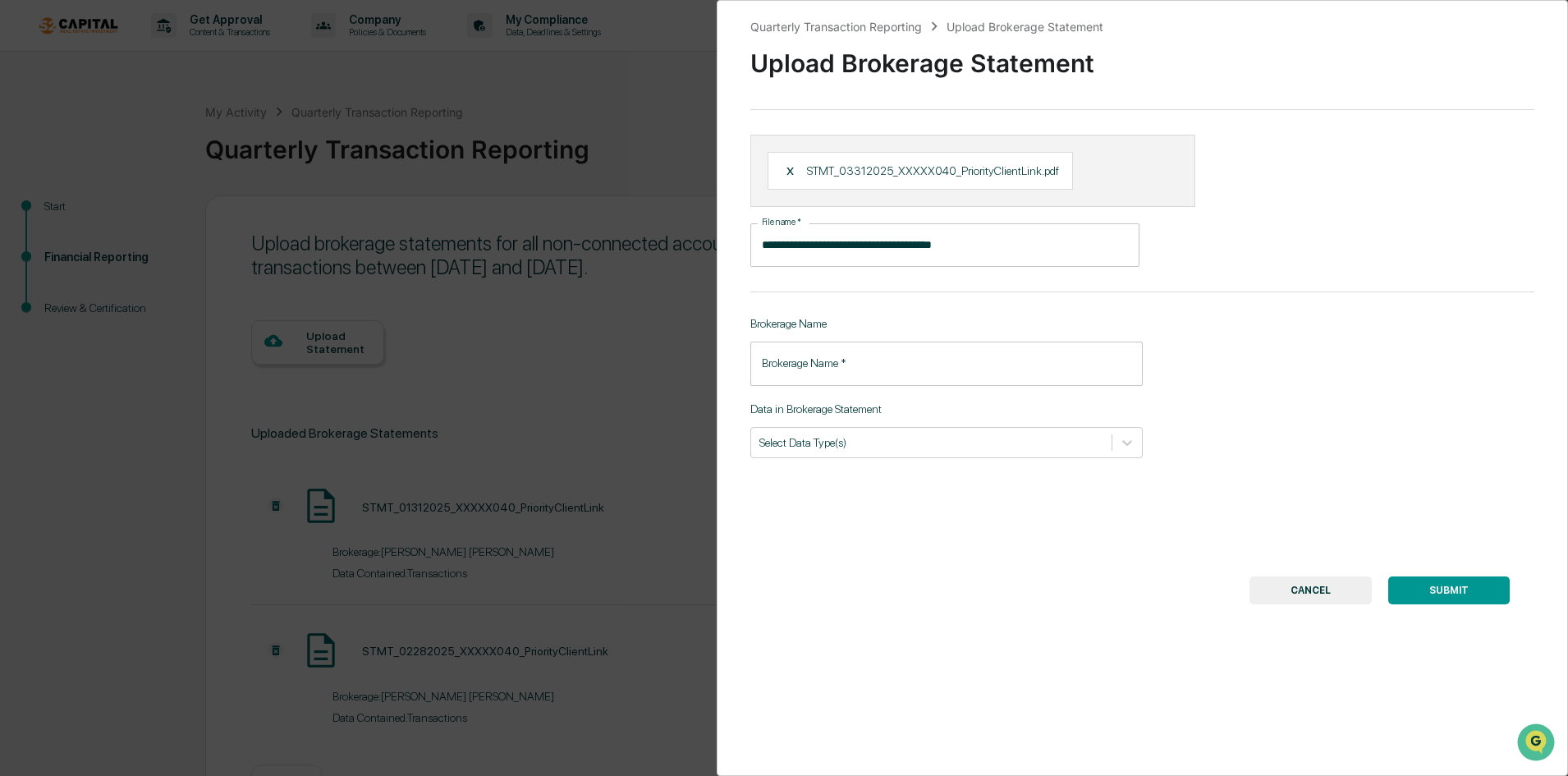
click at [849, 380] on input "Brokerage Name   *" at bounding box center [946, 363] width 393 height 44
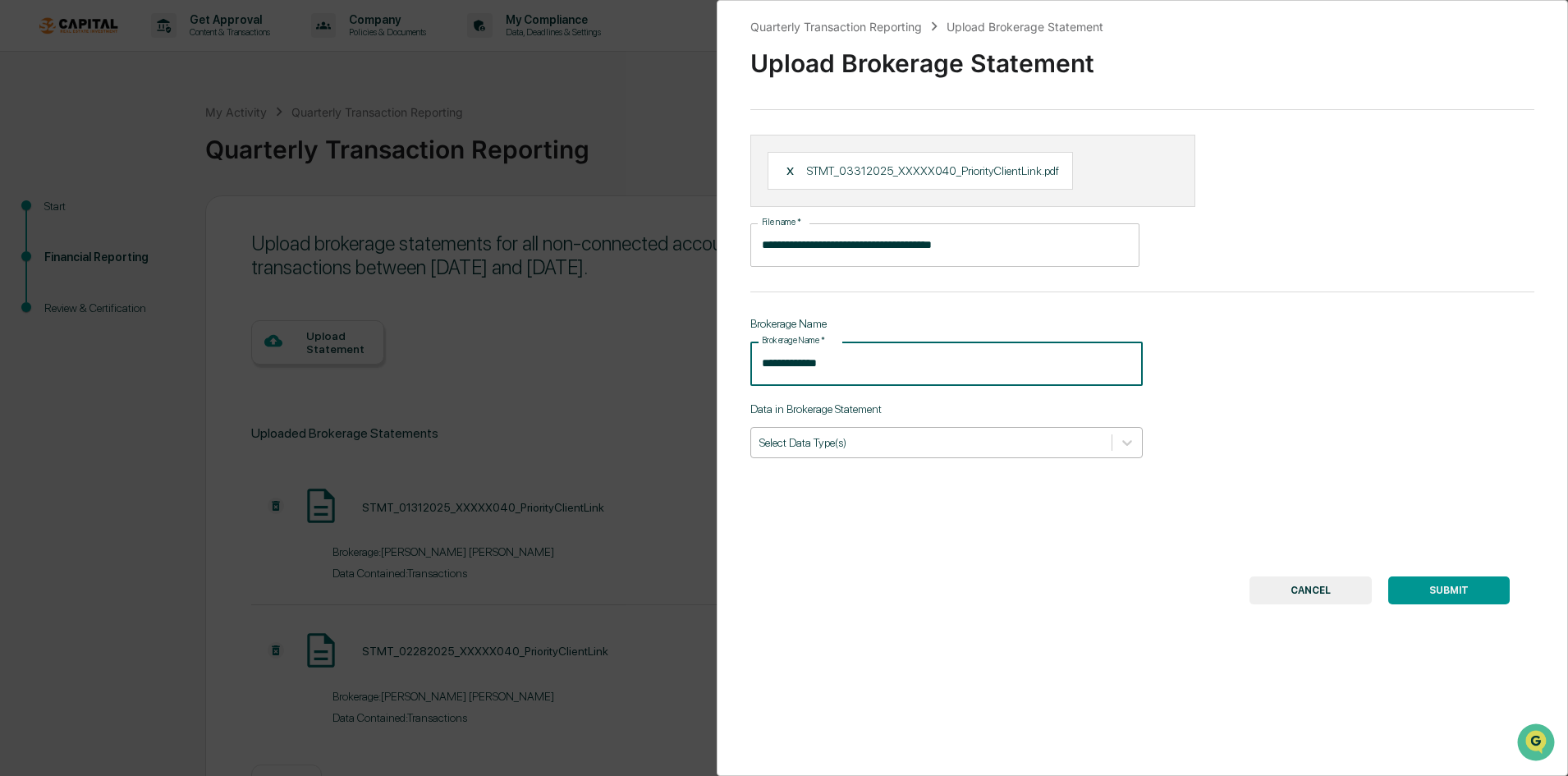
type input "**********"
click at [854, 449] on div at bounding box center [931, 442] width 344 height 16
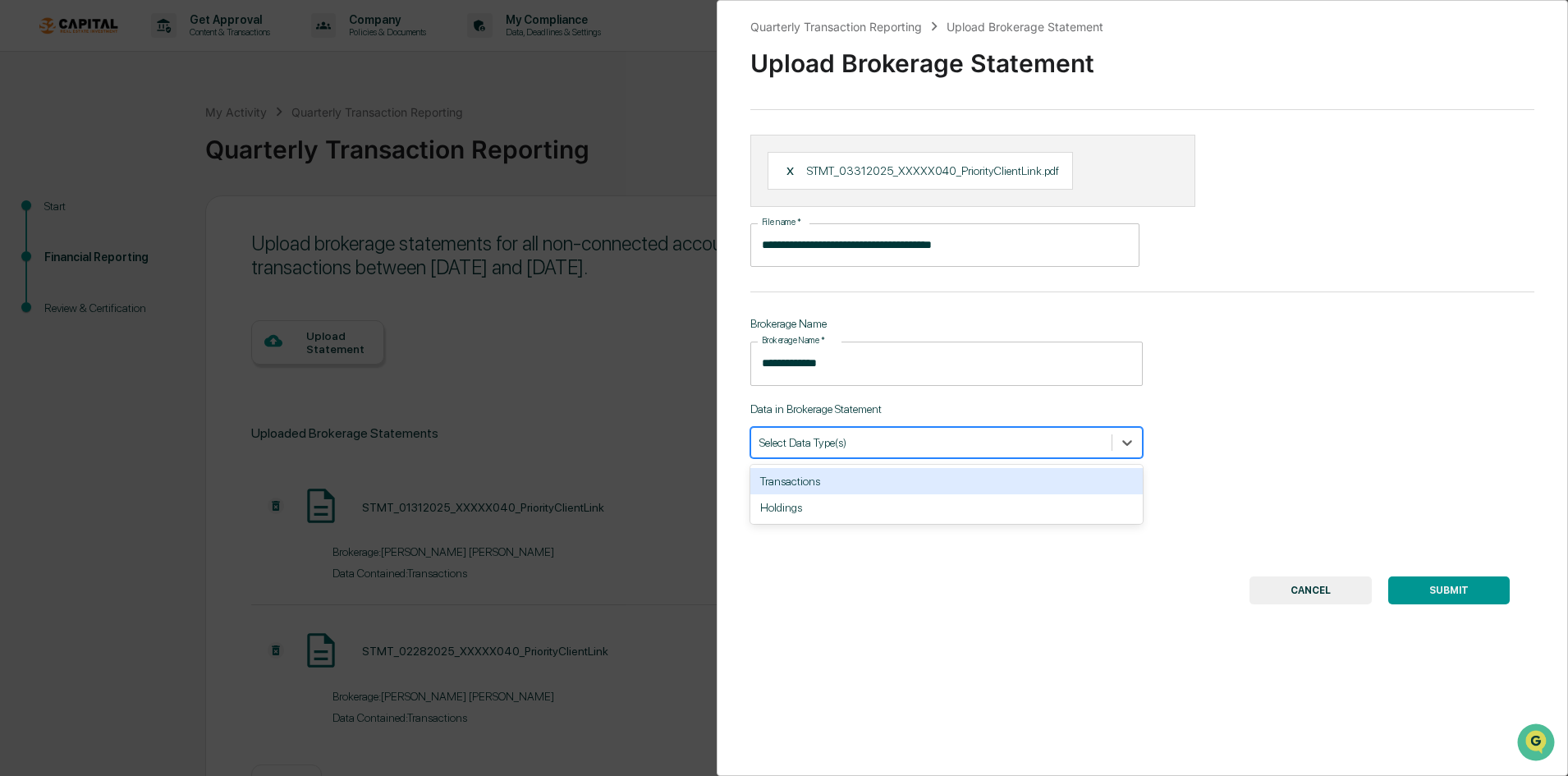
click at [823, 483] on div "Transactions" at bounding box center [946, 482] width 393 height 27
click at [1357, 588] on button "SUBMIT" at bounding box center [1449, 590] width 122 height 28
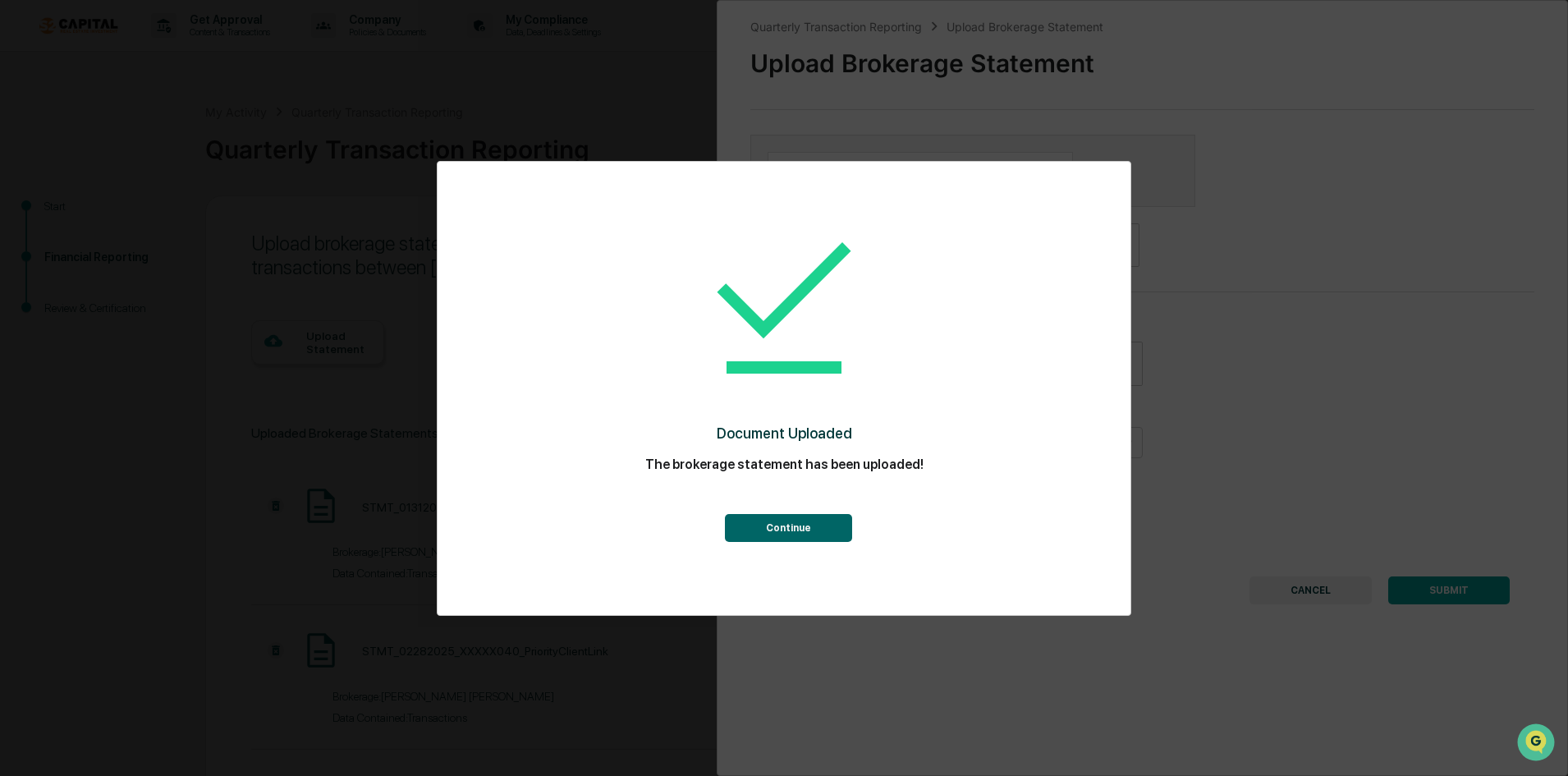
click at [811, 537] on button "Continue" at bounding box center [789, 528] width 128 height 28
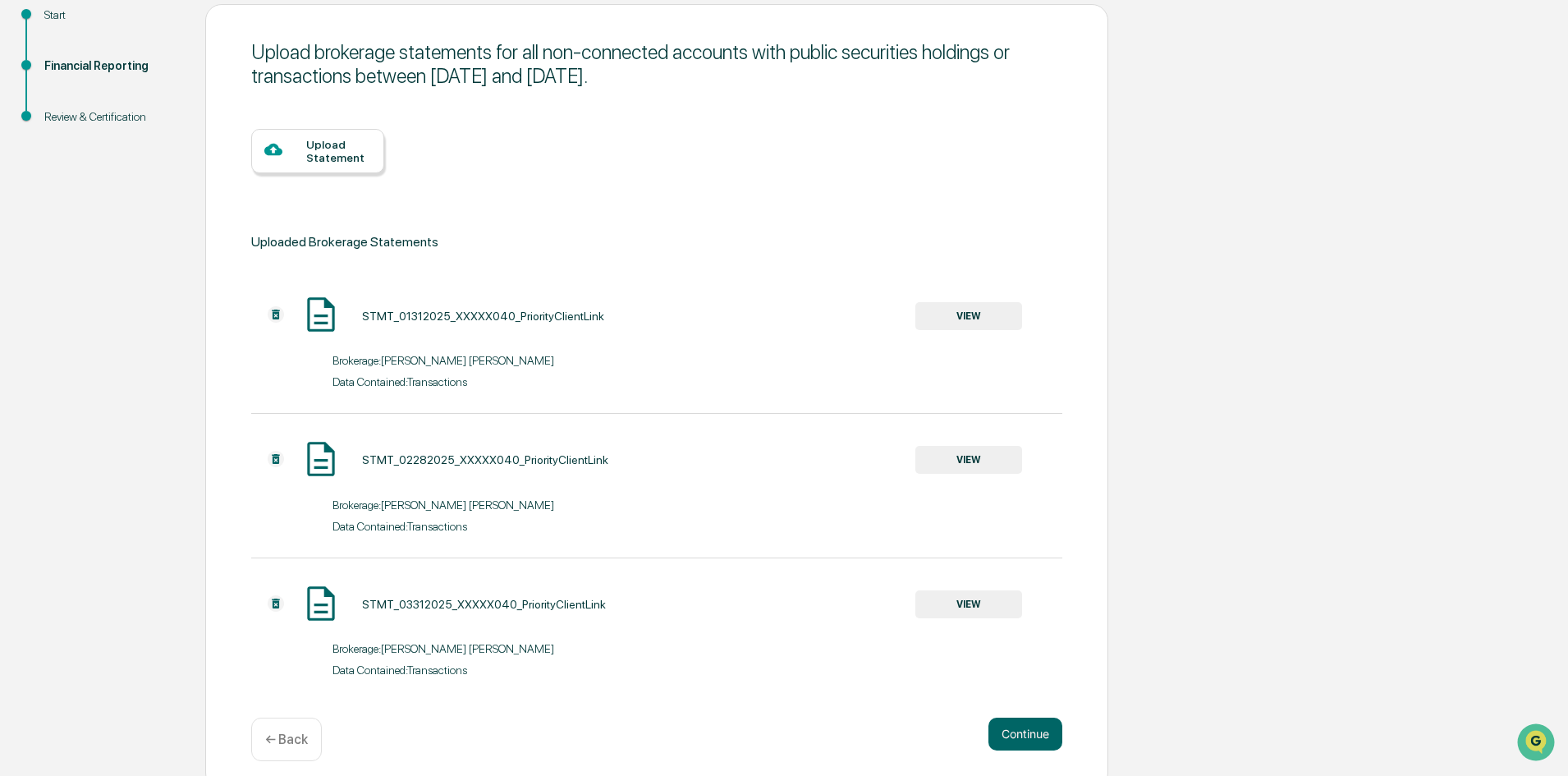
scroll to position [205, 0]
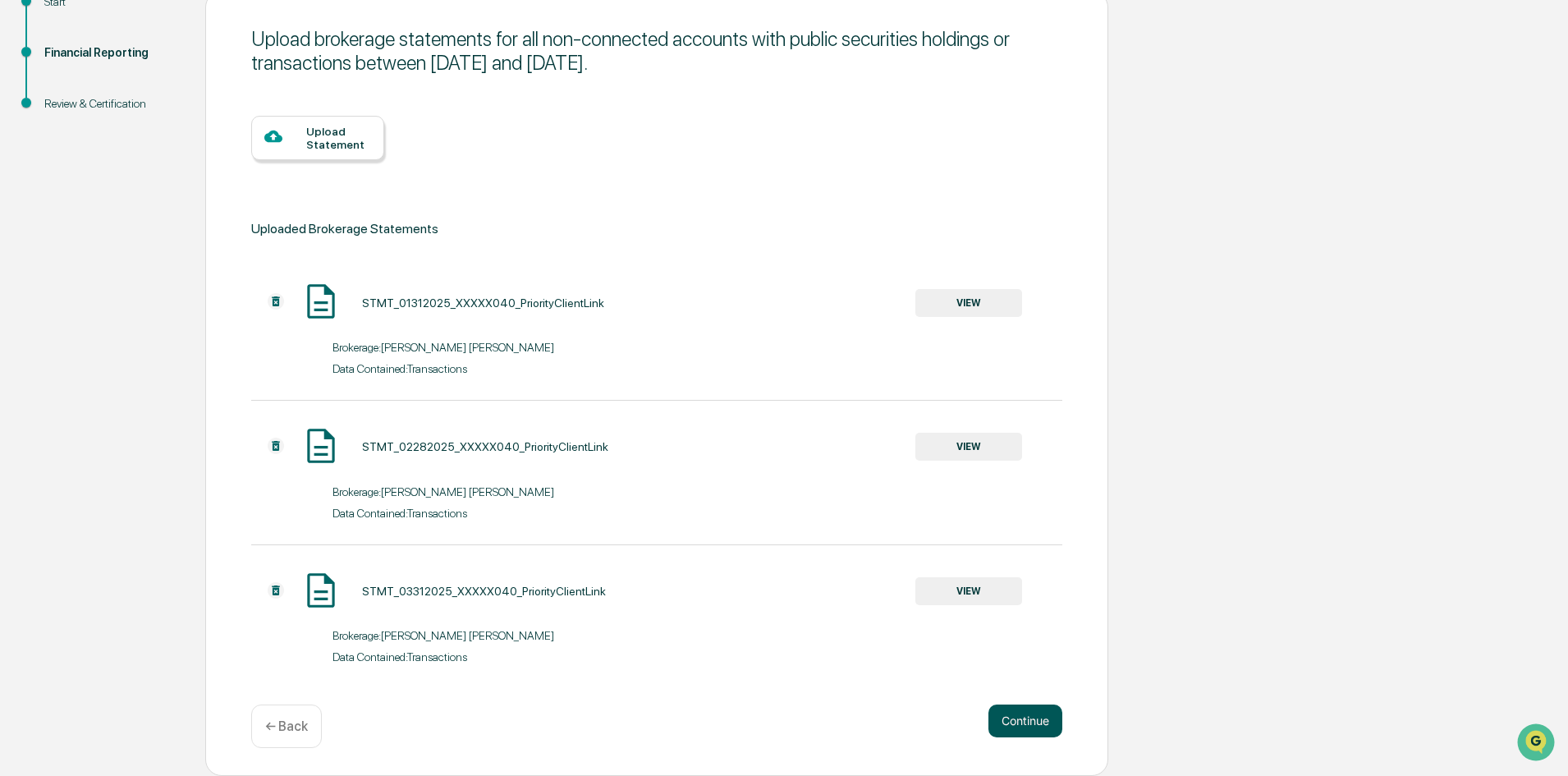
click at [1031, 727] on button "Continue" at bounding box center [1025, 721] width 74 height 33
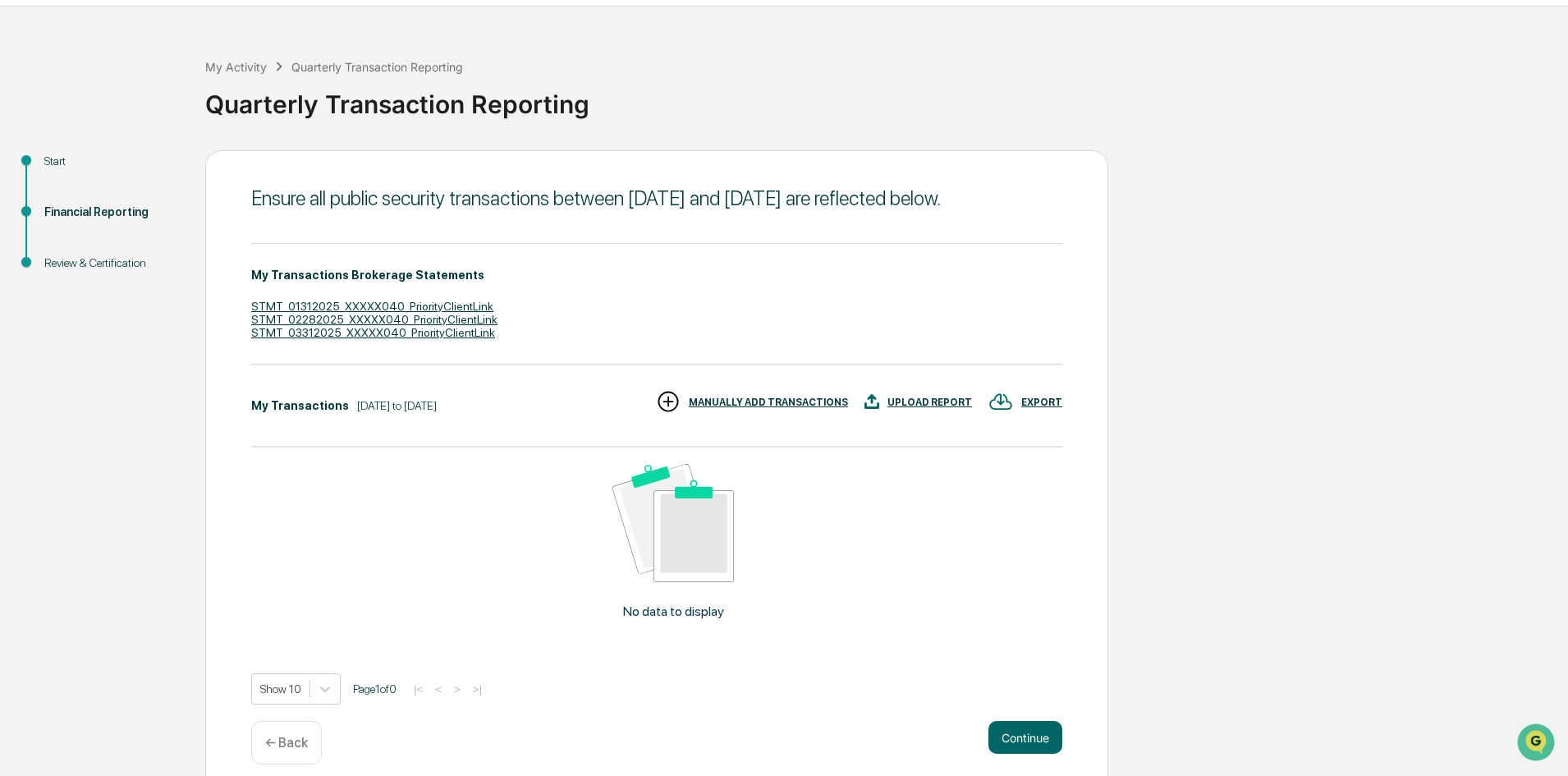
scroll to position [85, 0]
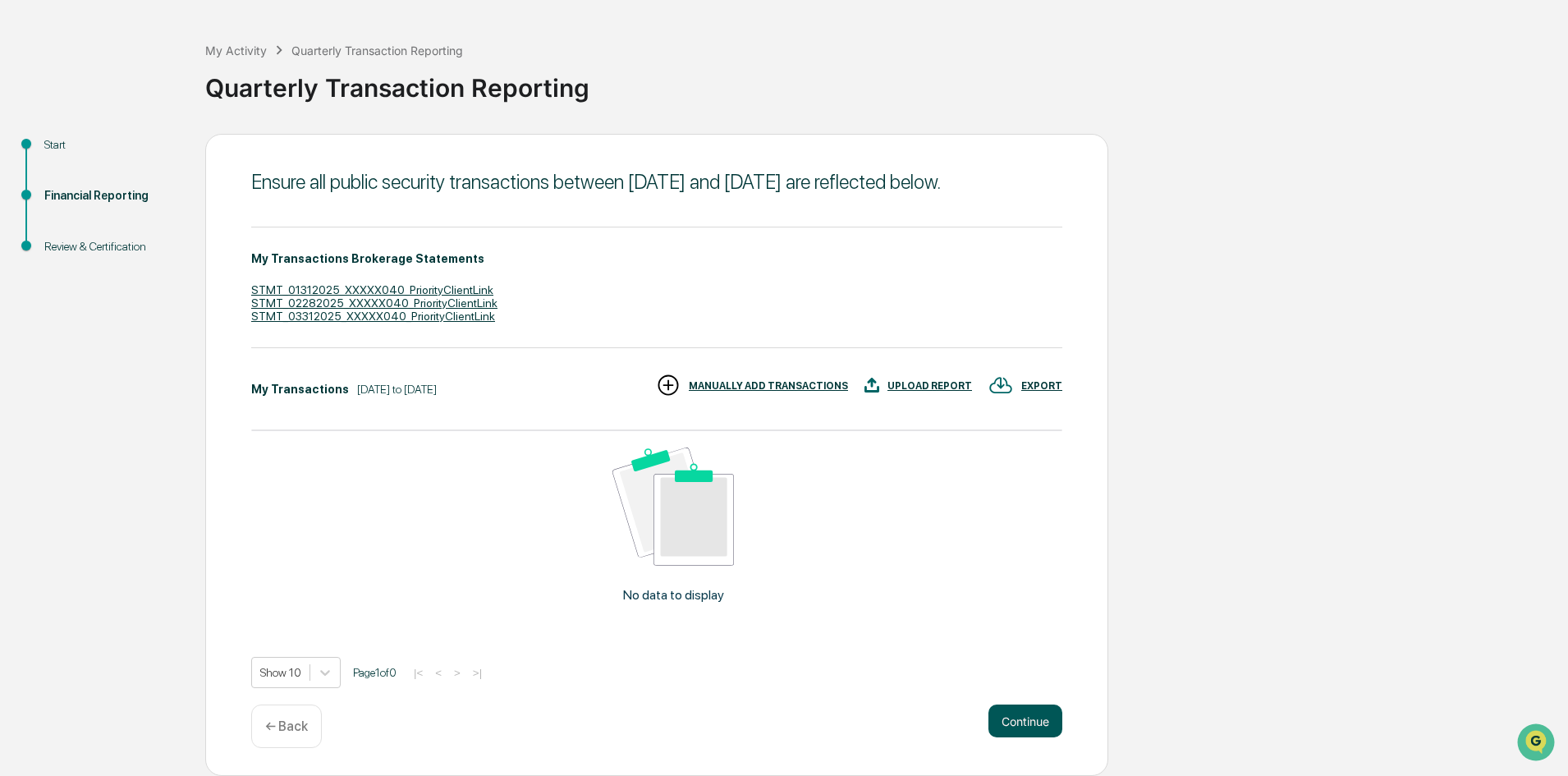
click at [995, 723] on button "Continue" at bounding box center [1025, 721] width 74 height 33
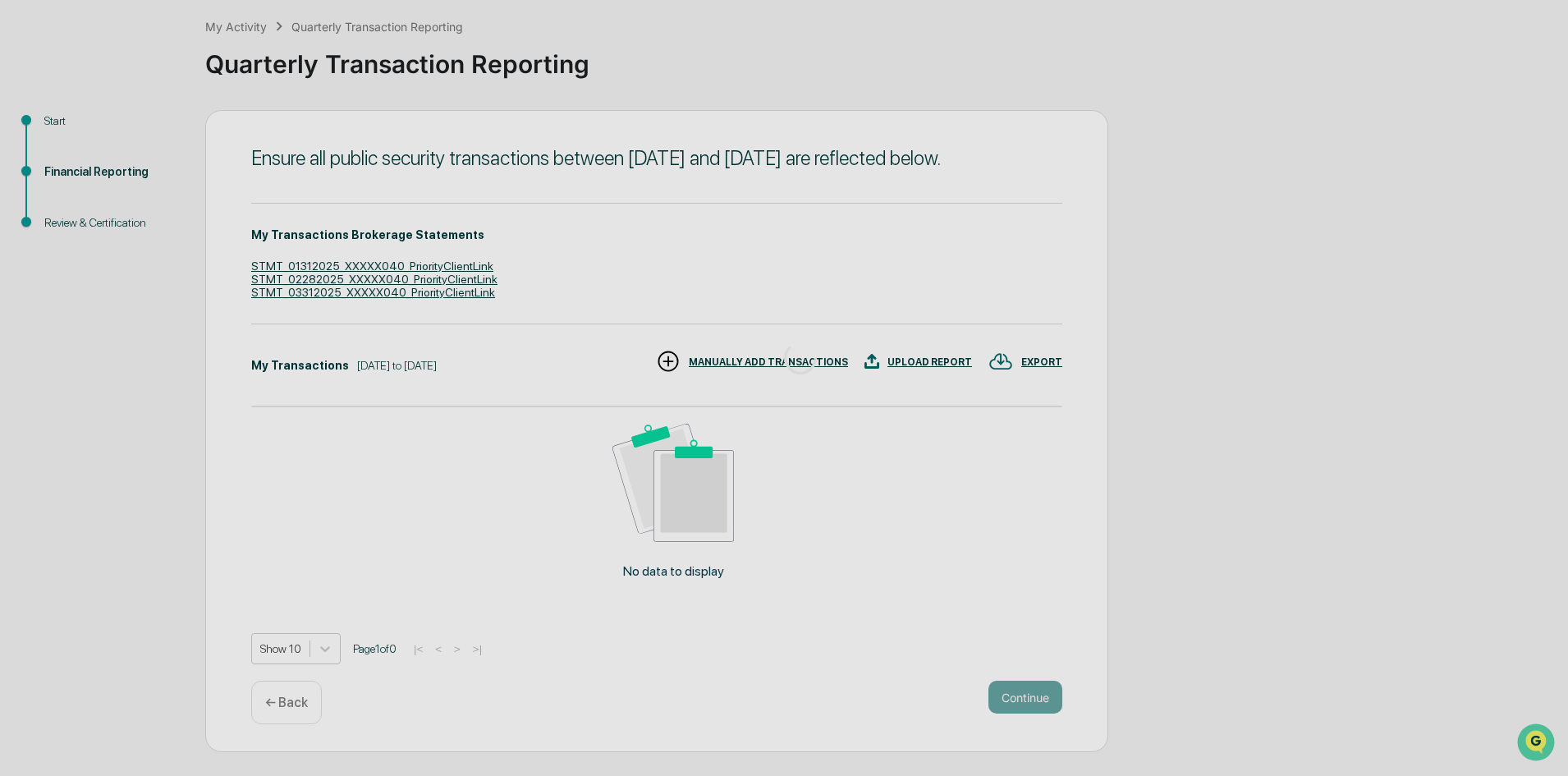
scroll to position [0, 0]
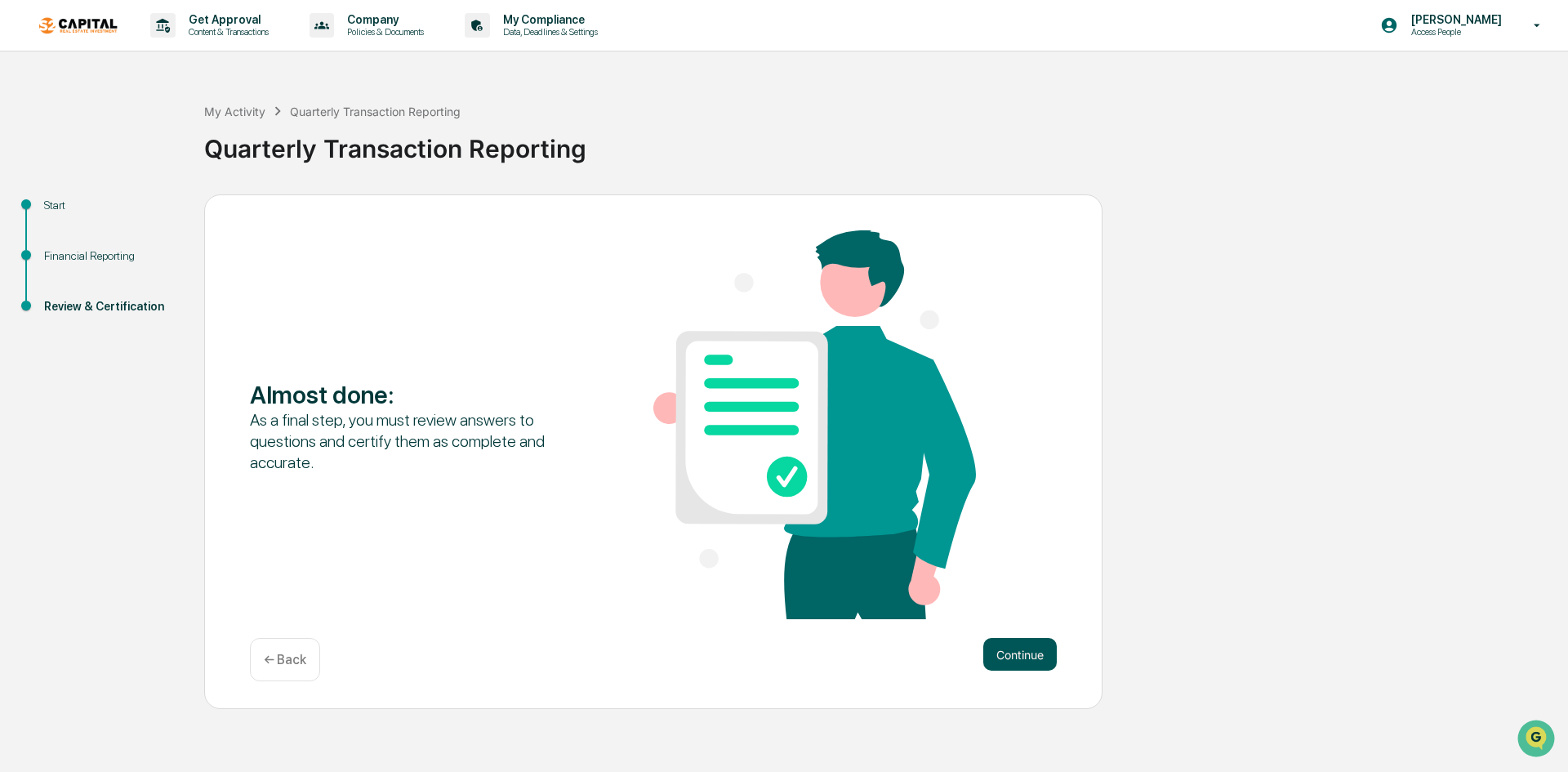
click at [1014, 657] on button "Continue" at bounding box center [1020, 655] width 73 height 33
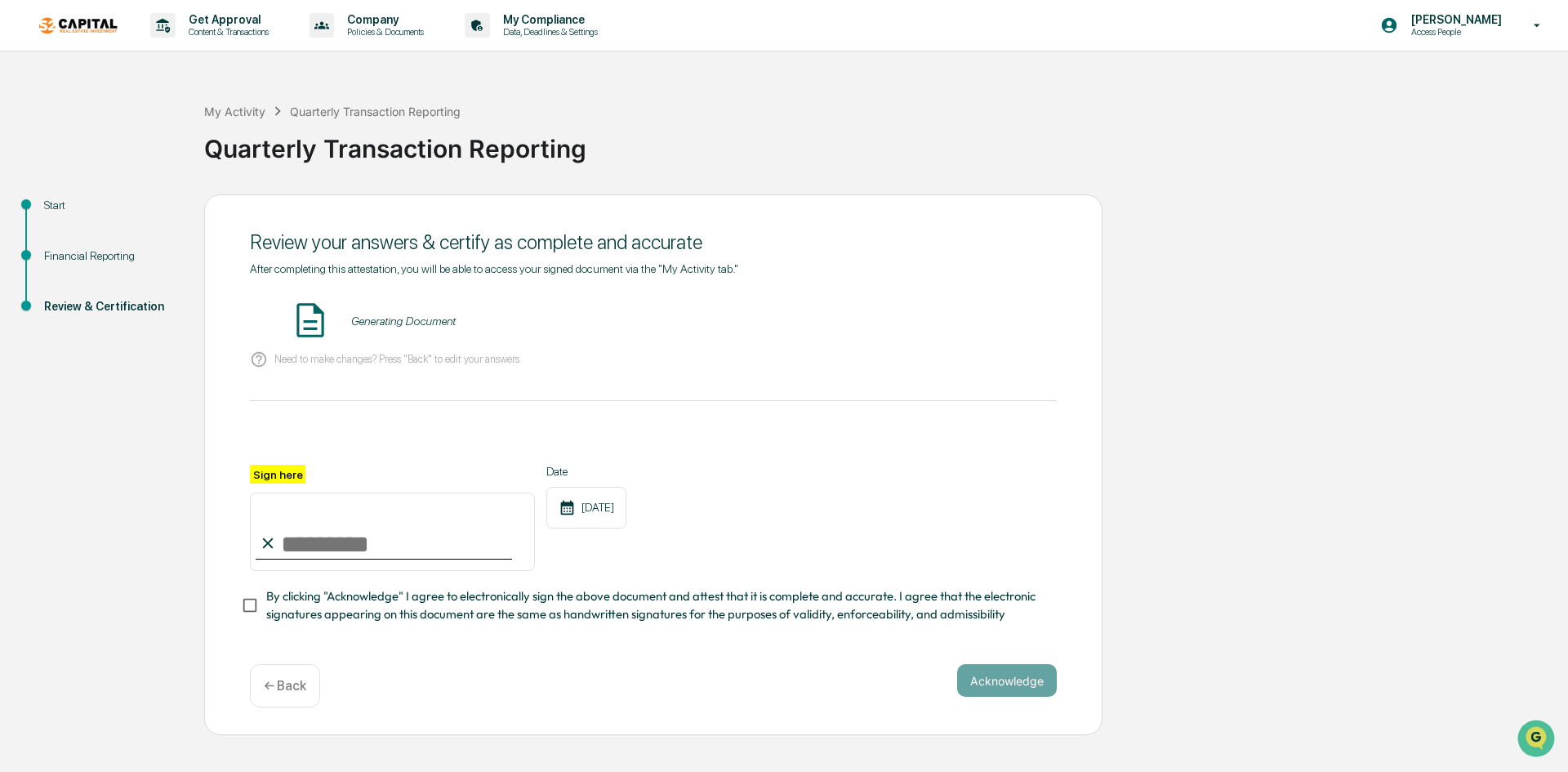
drag, startPoint x: 345, startPoint y: 557, endPoint x: 430, endPoint y: 550, distance: 85.3
click at [345, 557] on input "Sign here" at bounding box center [392, 531] width 285 height 78
type input "**********"
click at [969, 312] on button "VIEW" at bounding box center [964, 321] width 106 height 28
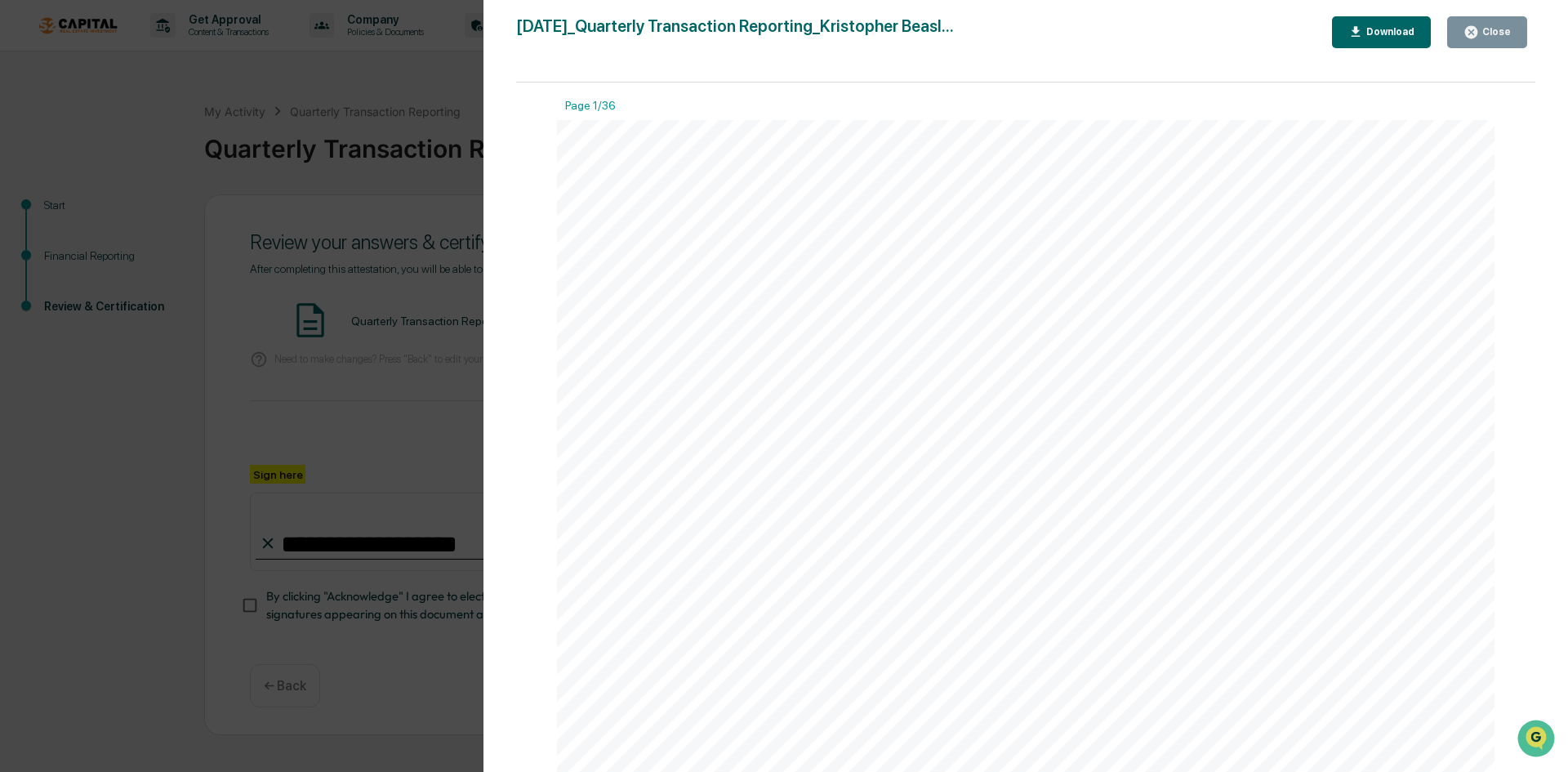
click at [1350, 27] on div "Close" at bounding box center [1495, 32] width 32 height 12
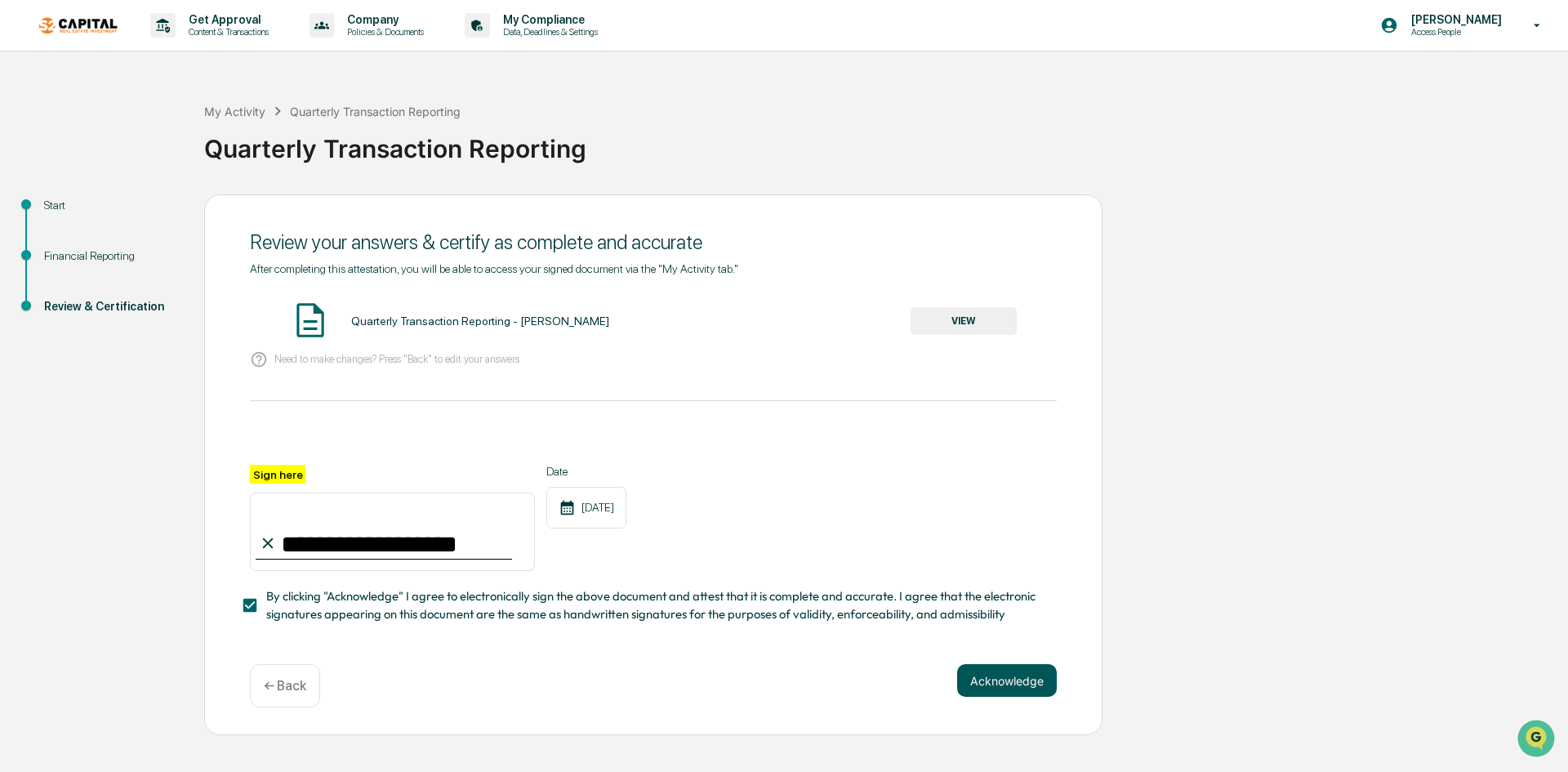
click at [991, 694] on button "Acknowledge" at bounding box center [1007, 680] width 100 height 33
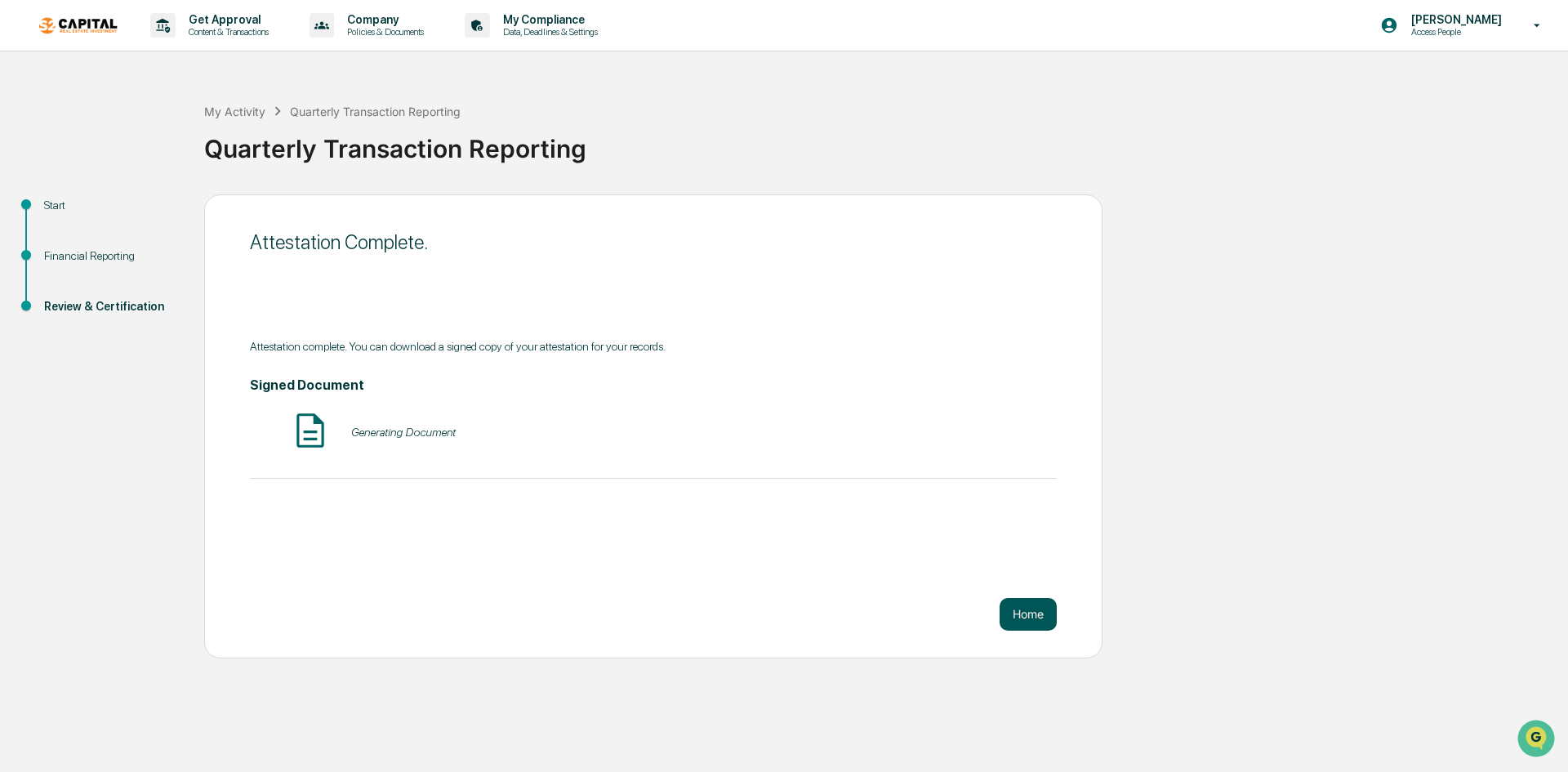
click at [1032, 618] on button "Home" at bounding box center [1028, 614] width 57 height 33
